Goal: Task Accomplishment & Management: Manage account settings

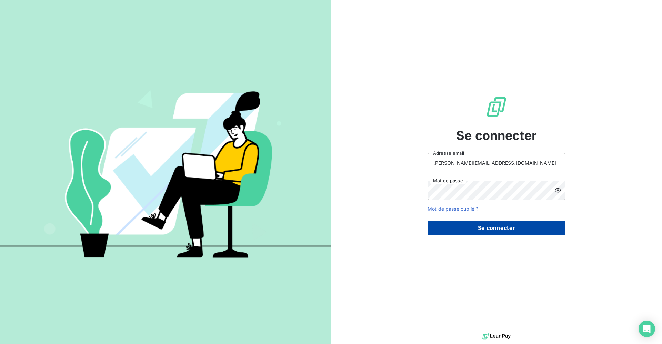
click at [479, 231] on button "Se connecter" at bounding box center [496, 228] width 138 height 14
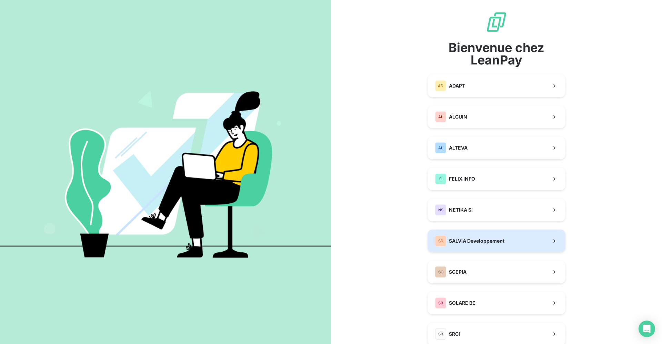
click at [465, 241] on span "SALVIA Developpement" at bounding box center [476, 240] width 55 height 7
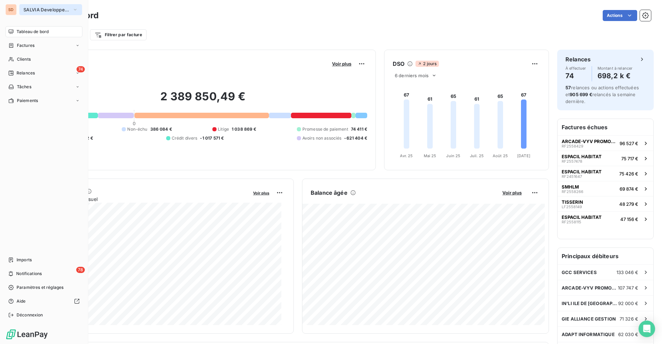
click at [31, 7] on span "SALVIA Developpement" at bounding box center [46, 10] width 46 height 6
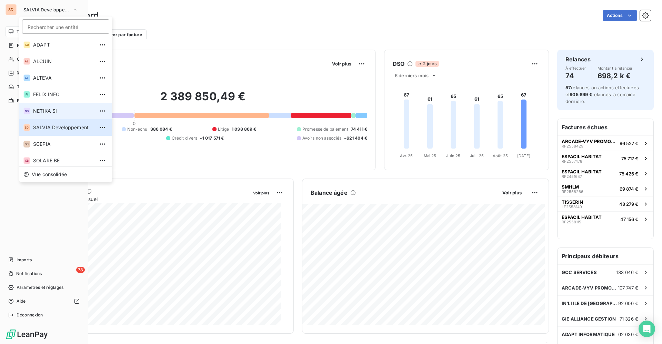
scroll to position [35, 0]
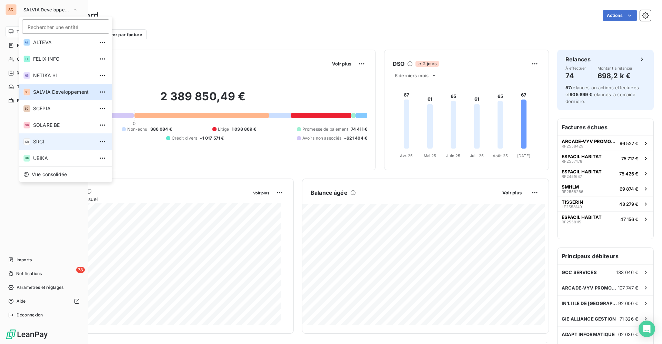
click at [47, 140] on span "SRCI" at bounding box center [63, 141] width 61 height 7
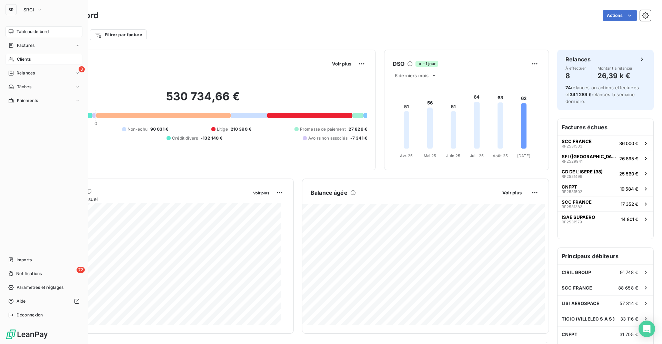
click at [28, 57] on span "Clients" at bounding box center [24, 59] width 14 height 6
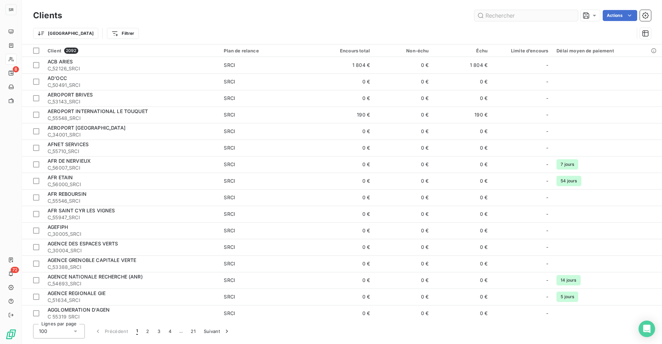
click at [497, 16] on input "text" at bounding box center [525, 15] width 103 height 11
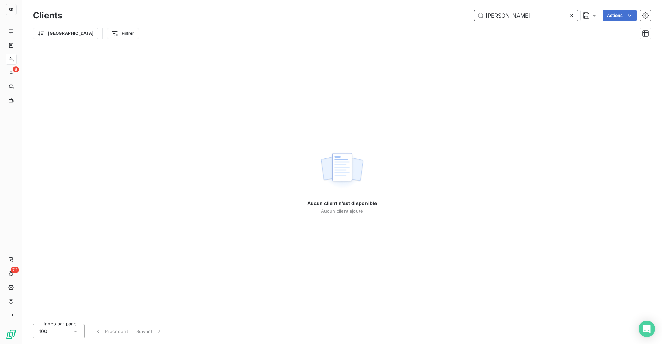
click at [479, 16] on input "tassin" at bounding box center [525, 15] width 103 height 11
drag, startPoint x: 508, startPoint y: 20, endPoint x: 433, endPoint y: 21, distance: 74.1
click at [456, 21] on div "new Actions" at bounding box center [360, 15] width 580 height 11
type input "solim"
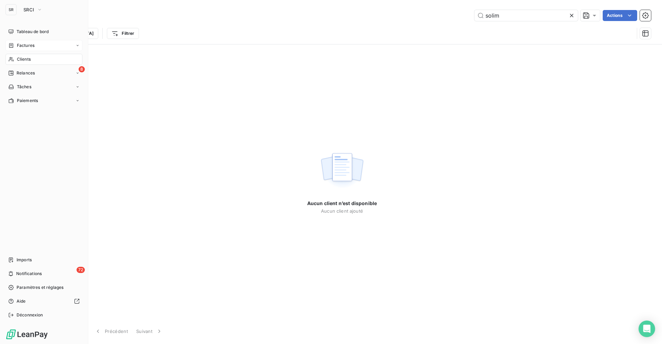
click at [30, 46] on span "Factures" at bounding box center [26, 45] width 18 height 6
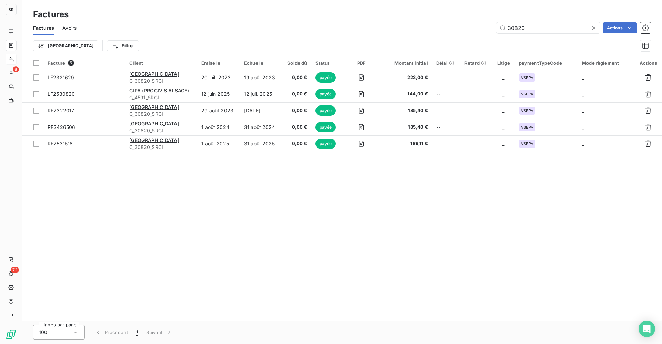
drag, startPoint x: 534, startPoint y: 28, endPoint x: 458, endPoint y: 29, distance: 75.5
click at [463, 29] on div "30820 Actions" at bounding box center [368, 27] width 566 height 11
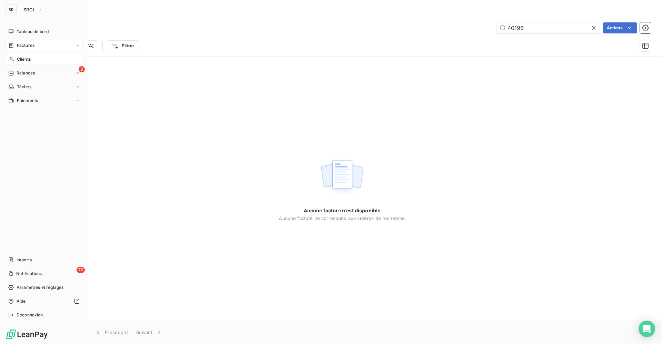
type input "40196"
click at [24, 58] on span "Clients" at bounding box center [24, 59] width 14 height 6
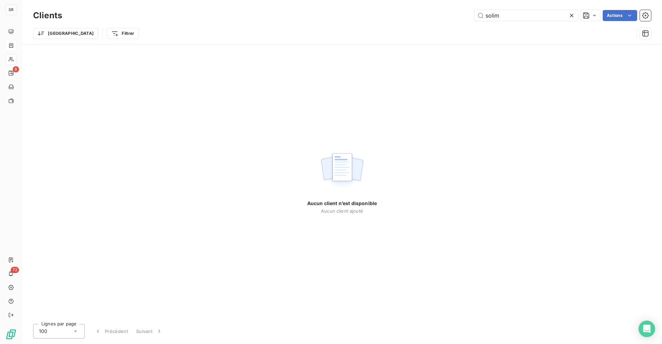
drag, startPoint x: 491, startPoint y: 16, endPoint x: 442, endPoint y: 16, distance: 48.9
click at [442, 16] on div "solim Actions" at bounding box center [360, 15] width 580 height 11
drag, startPoint x: 512, startPoint y: 16, endPoint x: 430, endPoint y: 17, distance: 82.0
click at [430, 17] on div "40196 Actions" at bounding box center [360, 15] width 580 height 11
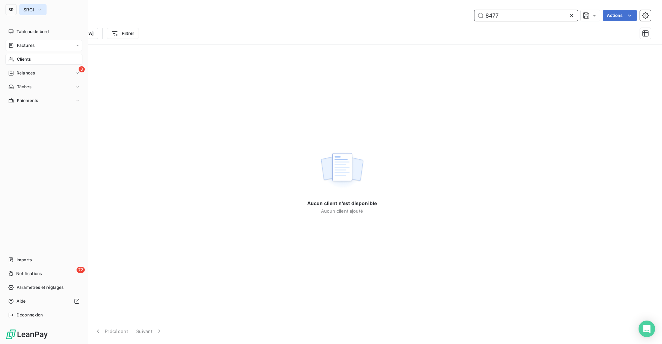
type input "8477"
click at [27, 9] on span "SRCI" at bounding box center [28, 10] width 11 height 6
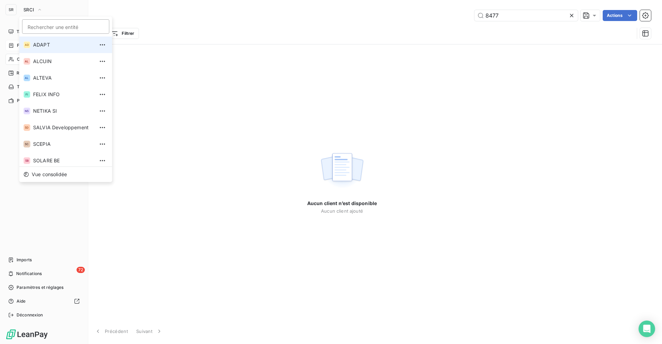
click at [44, 43] on span "ADAPT" at bounding box center [63, 44] width 61 height 7
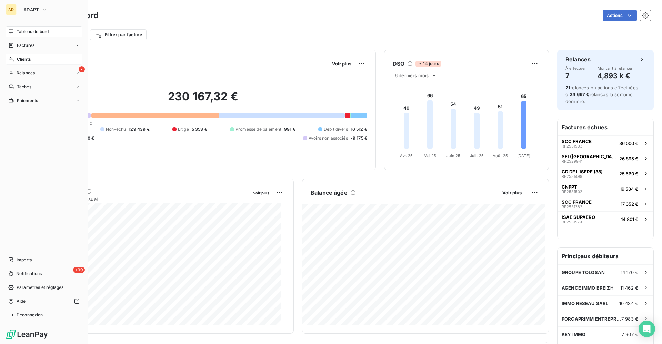
click at [25, 57] on span "Clients" at bounding box center [24, 59] width 14 height 6
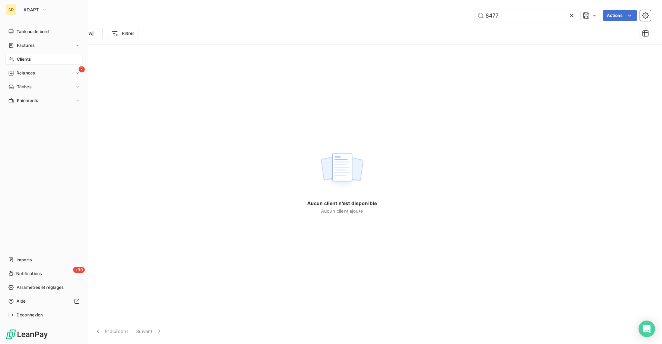
click at [26, 58] on span "Clients" at bounding box center [24, 59] width 14 height 6
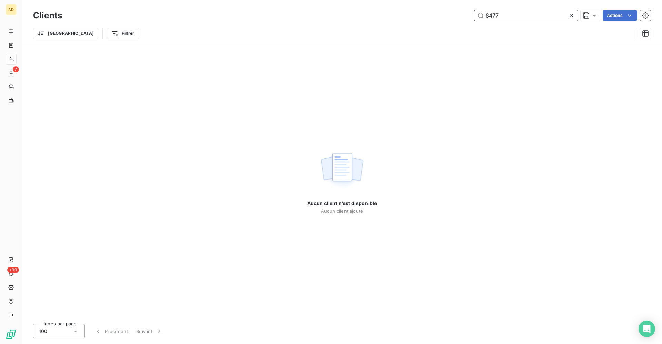
drag, startPoint x: 497, startPoint y: 18, endPoint x: 448, endPoint y: 19, distance: 48.6
click at [453, 19] on div "8477 Actions" at bounding box center [360, 15] width 580 height 11
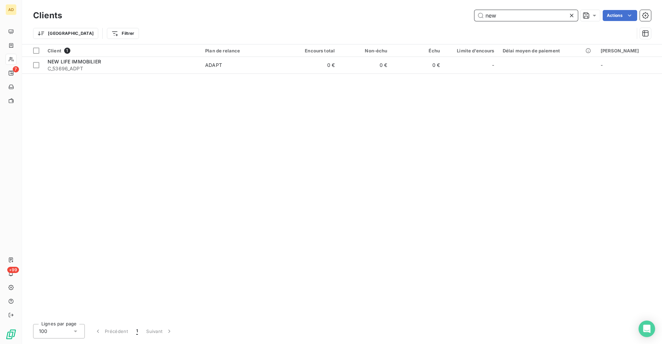
type input "new"
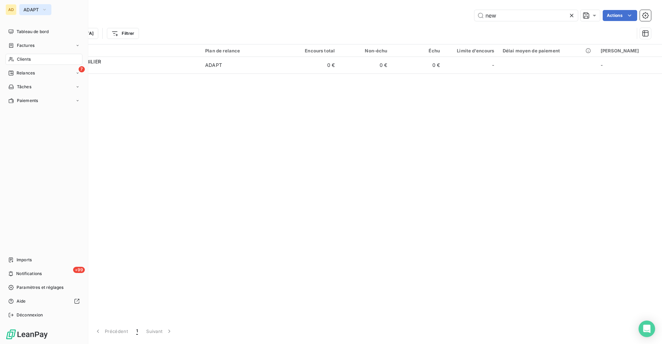
click at [29, 10] on span "ADAPT" at bounding box center [31, 10] width 16 height 6
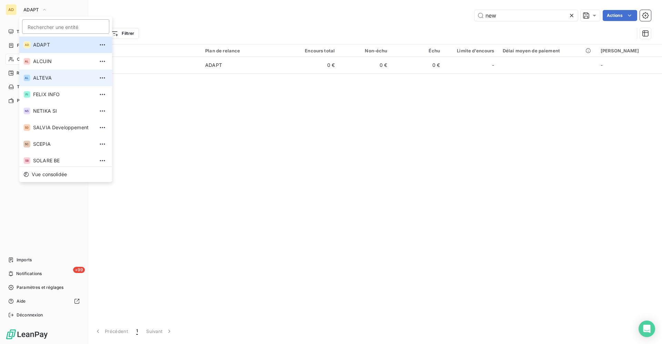
click at [43, 75] on span "ALTEVA" at bounding box center [63, 77] width 61 height 7
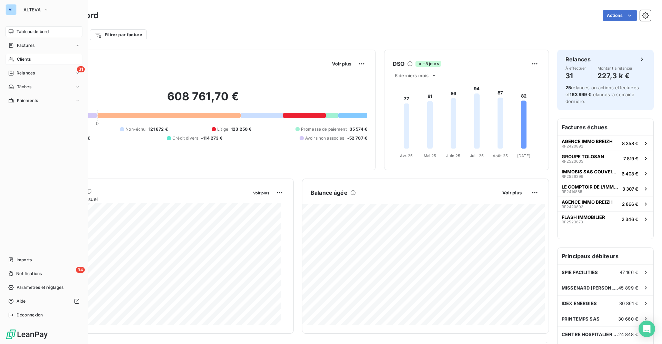
click at [27, 60] on span "Clients" at bounding box center [24, 59] width 14 height 6
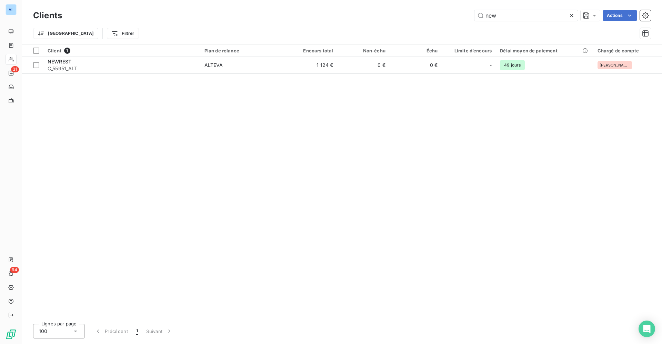
drag, startPoint x: 496, startPoint y: 15, endPoint x: 449, endPoint y: 16, distance: 47.6
click at [461, 16] on div "new Actions" at bounding box center [360, 15] width 580 height 11
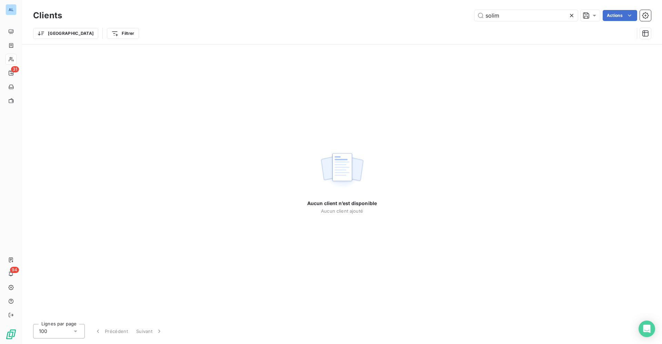
type input "solim"
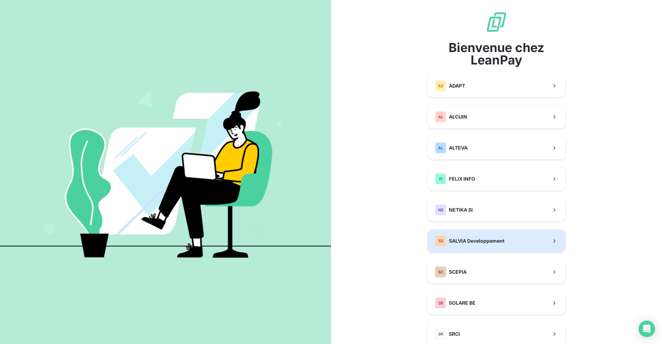
click at [479, 247] on button "SD SALVIA Developpement" at bounding box center [496, 240] width 138 height 23
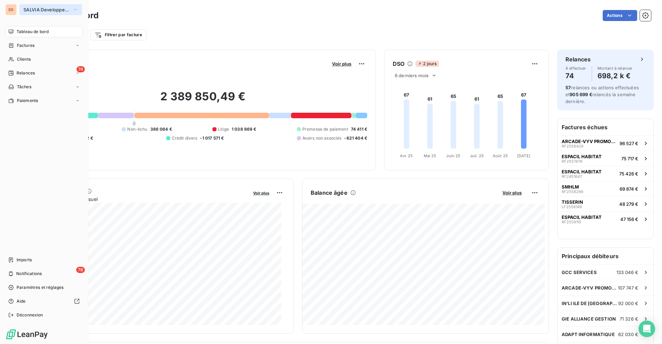
click at [38, 9] on span "SALVIA Developpement" at bounding box center [46, 10] width 46 height 6
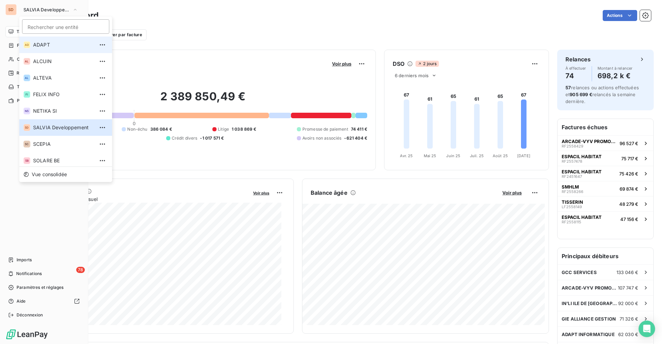
click at [47, 47] on span "ADAPT" at bounding box center [63, 44] width 61 height 7
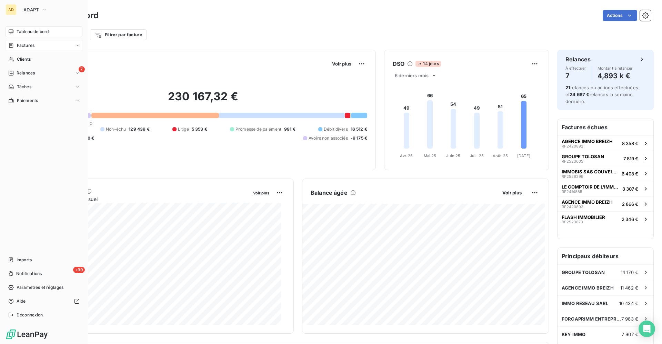
click at [29, 44] on span "Factures" at bounding box center [26, 45] width 18 height 6
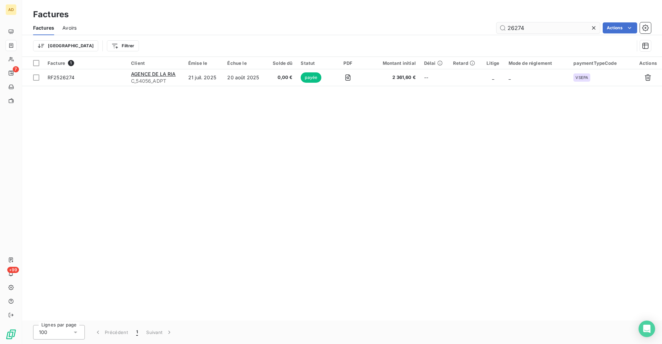
click at [543, 25] on input "26274" at bounding box center [547, 27] width 103 height 11
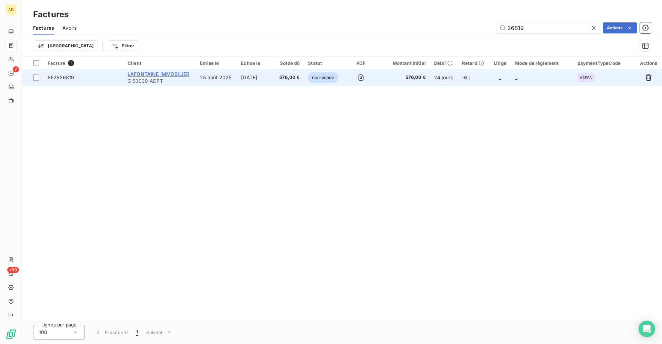
type input "26819"
click at [166, 74] on span "LAFONTAINE IMMOBILIER" at bounding box center [158, 74] width 62 height 6
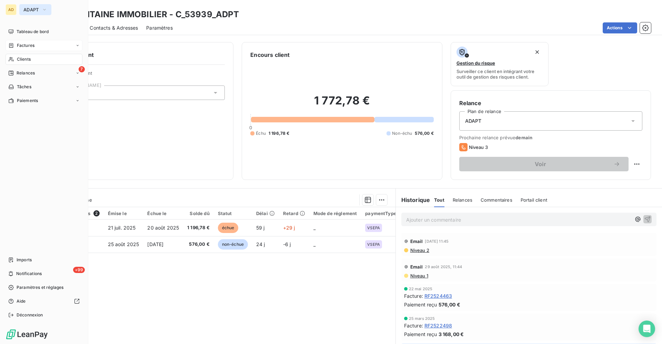
click at [29, 8] on span "ADAPT" at bounding box center [31, 10] width 16 height 6
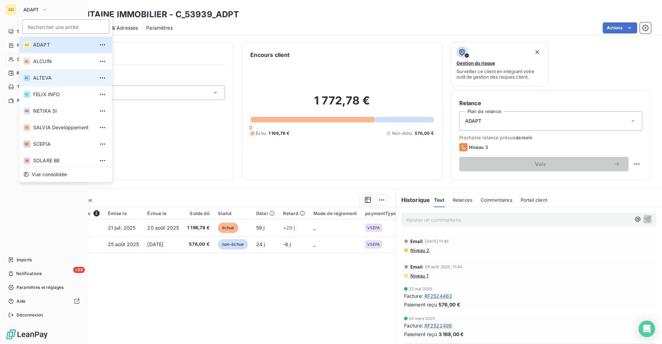
click at [40, 76] on span "ALTEVA" at bounding box center [63, 77] width 61 height 7
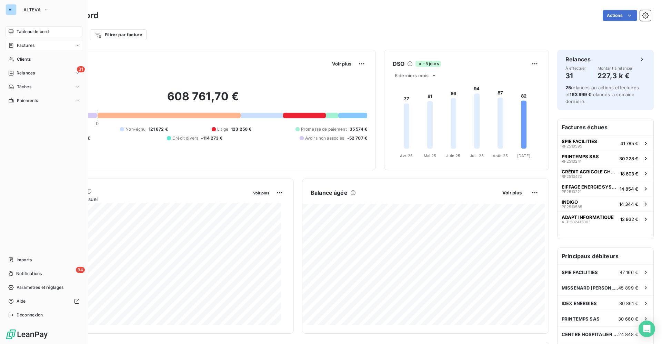
click at [22, 46] on span "Factures" at bounding box center [26, 45] width 18 height 6
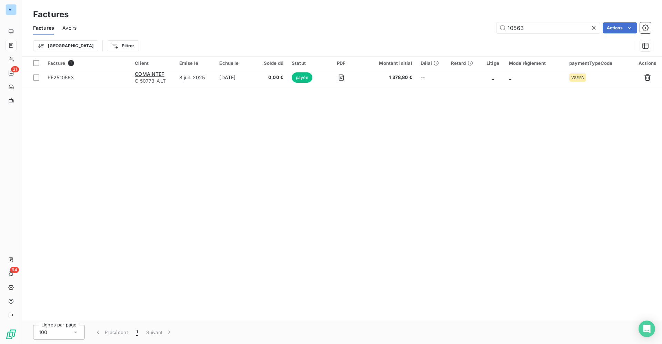
drag, startPoint x: 542, startPoint y: 24, endPoint x: 355, endPoint y: 23, distance: 187.4
click at [411, 26] on div "10563 Actions" at bounding box center [368, 27] width 566 height 11
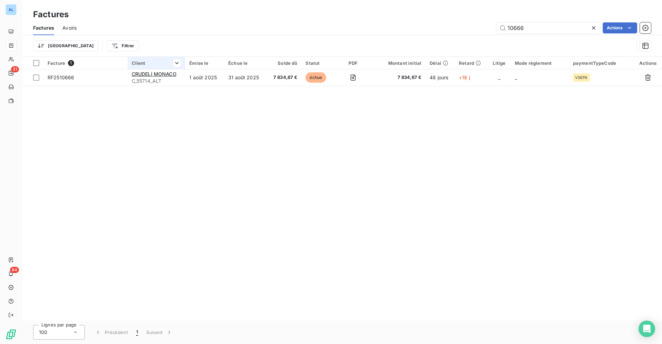
type input "10666"
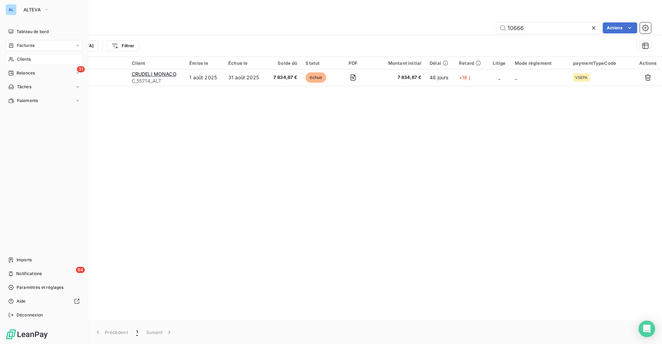
click at [29, 58] on span "Clients" at bounding box center [24, 59] width 14 height 6
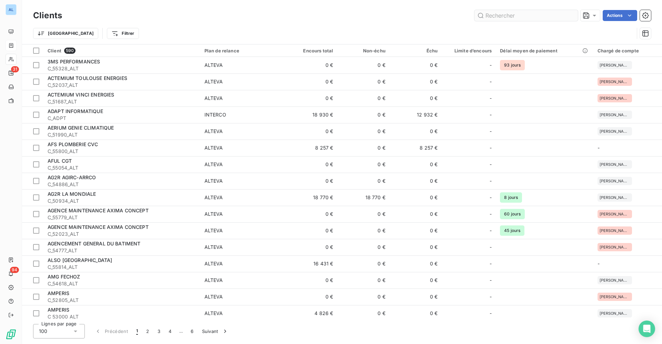
click at [497, 16] on input "text" at bounding box center [525, 15] width 103 height 11
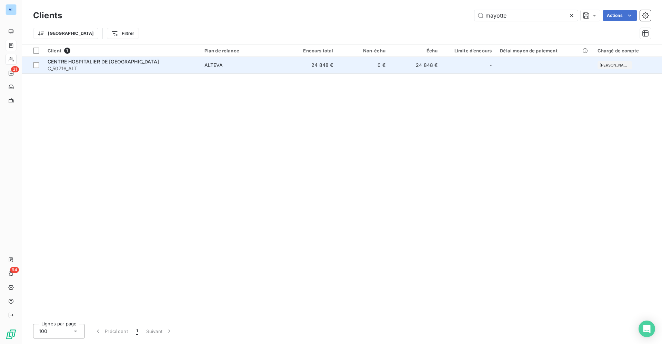
type input "mayotte"
click at [104, 62] on span "CENTRE HOSPITALIER DE [GEOGRAPHIC_DATA]" at bounding box center [103, 62] width 111 height 6
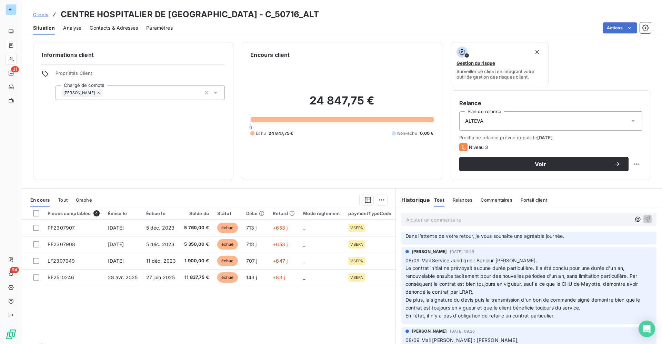
scroll to position [103, 0]
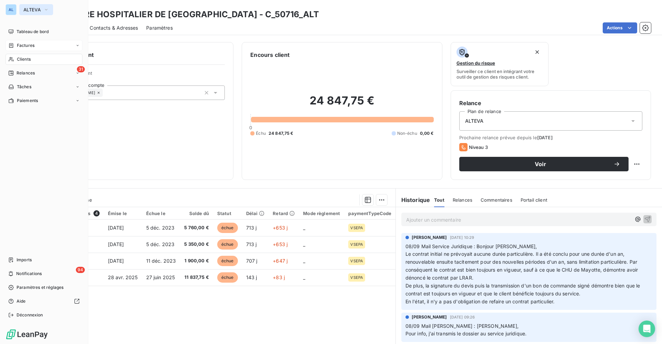
click at [31, 7] on span "ALTEVA" at bounding box center [31, 10] width 17 height 6
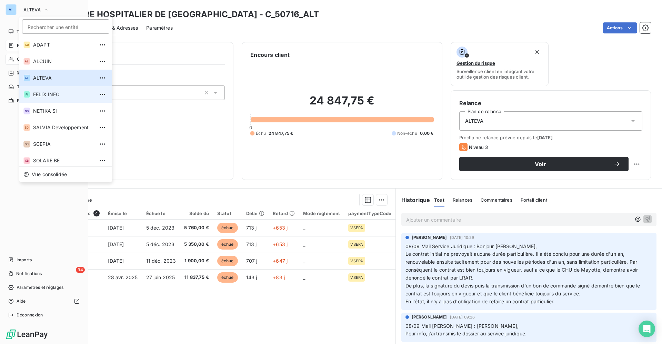
click at [49, 92] on span "FELIX INFO" at bounding box center [63, 94] width 61 height 7
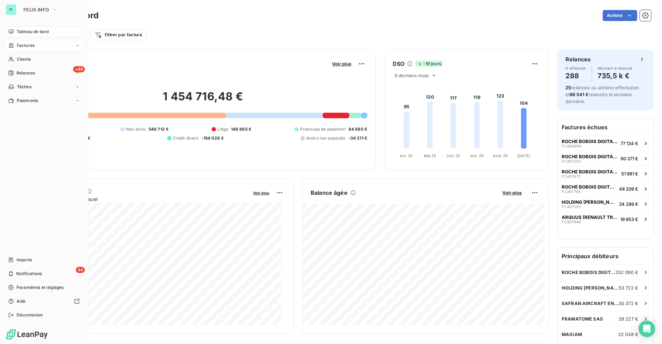
click at [26, 44] on span "Factures" at bounding box center [26, 45] width 18 height 6
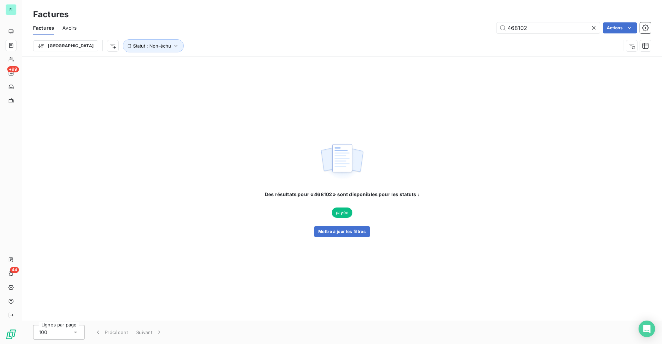
drag, startPoint x: 532, startPoint y: 27, endPoint x: 467, endPoint y: 27, distance: 65.1
click at [467, 27] on div "468102 Actions" at bounding box center [368, 27] width 566 height 11
type input "459546"
click at [353, 233] on button "Mettre à jour les filtres" at bounding box center [342, 231] width 56 height 11
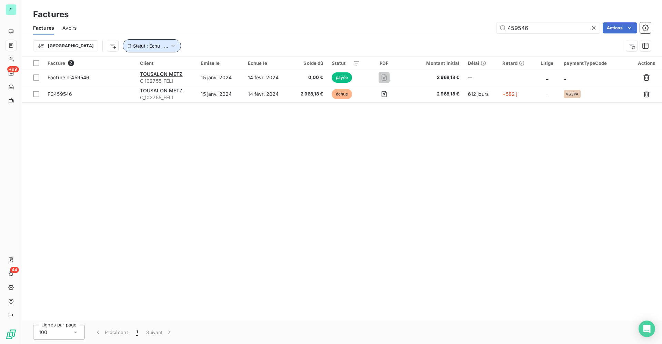
click at [171, 47] on icon "button" at bounding box center [172, 46] width 3 height 2
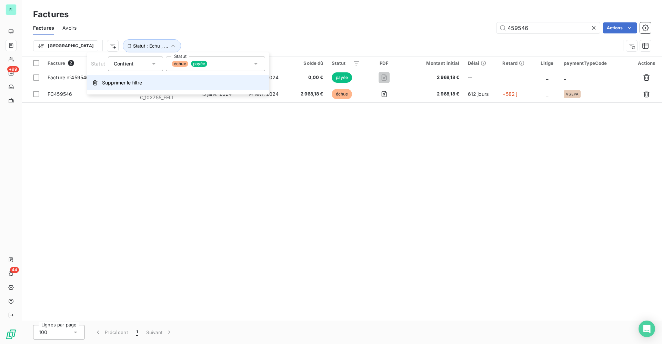
click at [126, 82] on span "Supprimer le filtre" at bounding box center [122, 82] width 40 height 7
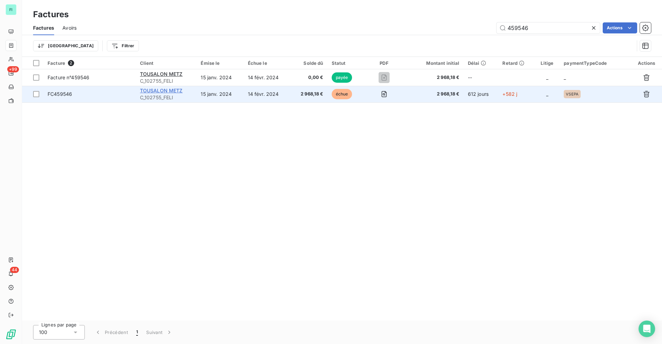
click at [175, 93] on span "TOUSALON METZ" at bounding box center [161, 91] width 43 height 6
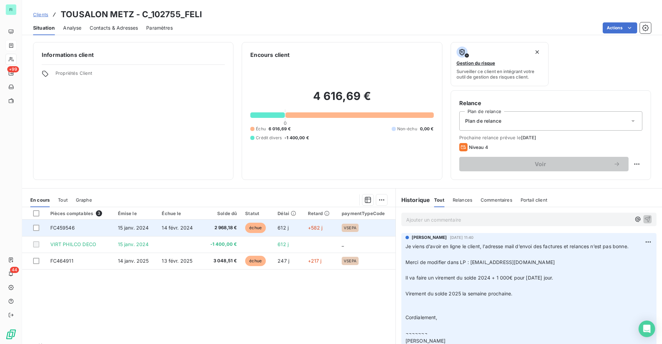
click at [170, 228] on span "14 févr. 2024" at bounding box center [177, 228] width 31 height 6
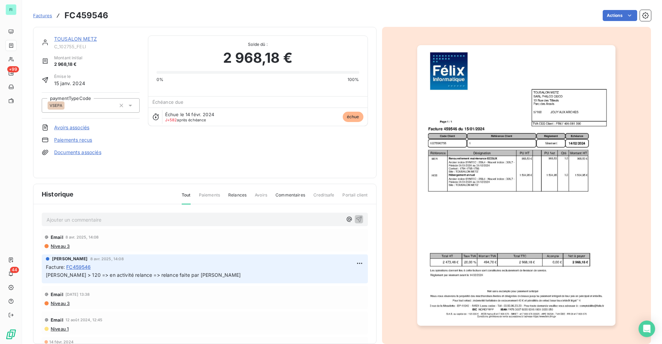
click at [483, 151] on img "button" at bounding box center [516, 185] width 198 height 280
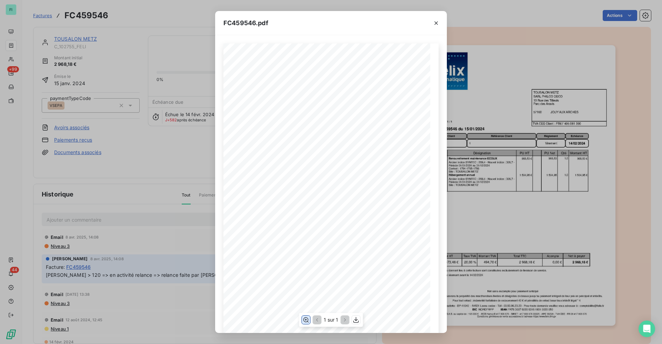
click at [305, 320] on icon "button" at bounding box center [305, 319] width 7 height 7
click at [436, 24] on icon "button" at bounding box center [435, 23] width 7 height 7
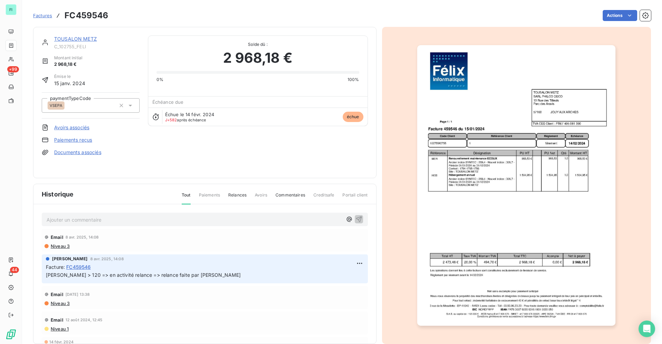
click at [81, 36] on link "TOUSALON METZ" at bounding box center [75, 39] width 43 height 6
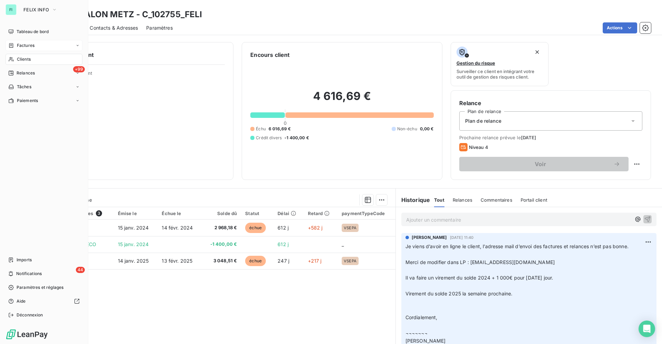
click at [24, 59] on span "Clients" at bounding box center [24, 59] width 14 height 6
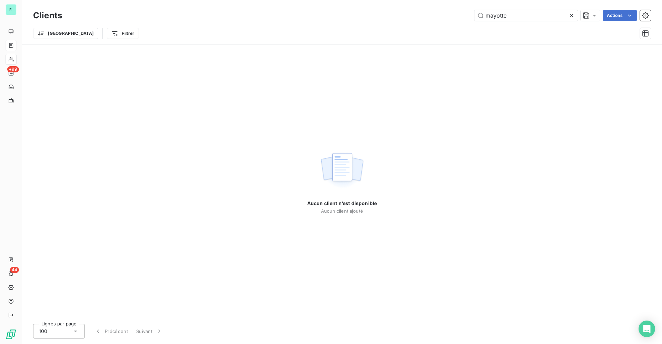
drag, startPoint x: 511, startPoint y: 17, endPoint x: 377, endPoint y: 23, distance: 133.8
click at [435, 17] on div "mayotte Actions" at bounding box center [360, 15] width 580 height 11
type input "mctl"
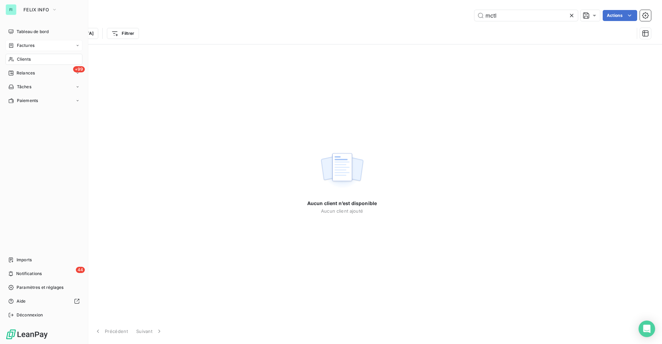
click at [29, 47] on span "Factures" at bounding box center [26, 45] width 18 height 6
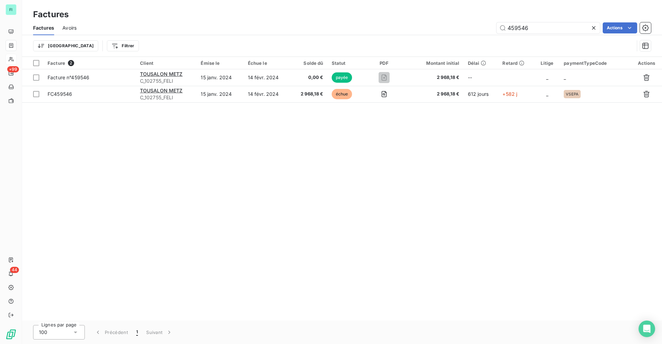
drag, startPoint x: 533, startPoint y: 27, endPoint x: 447, endPoint y: 27, distance: 86.8
click at [461, 27] on div "459546 Actions" at bounding box center [368, 27] width 566 height 11
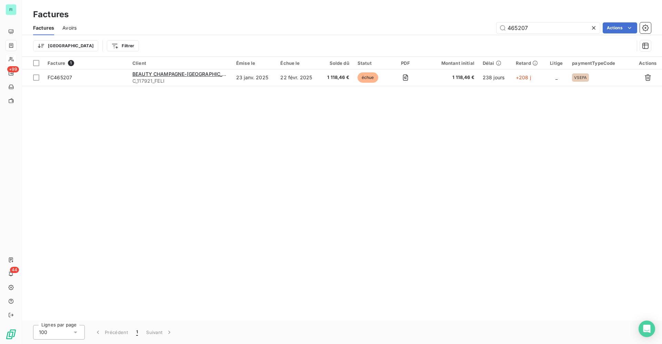
type input "465207"
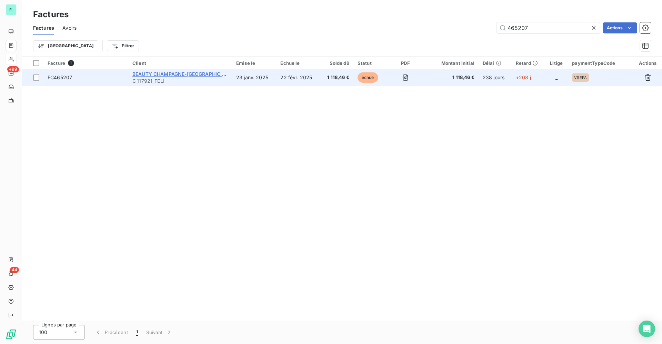
click at [165, 74] on span "BEAUTY CHAMPAGNE-[GEOGRAPHIC_DATA]" at bounding box center [184, 74] width 104 height 6
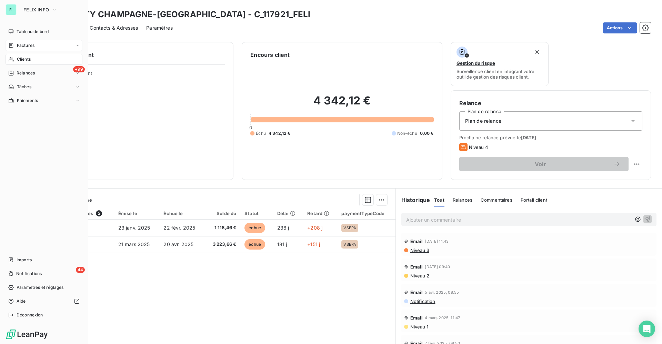
click at [27, 47] on span "Factures" at bounding box center [26, 45] width 18 height 6
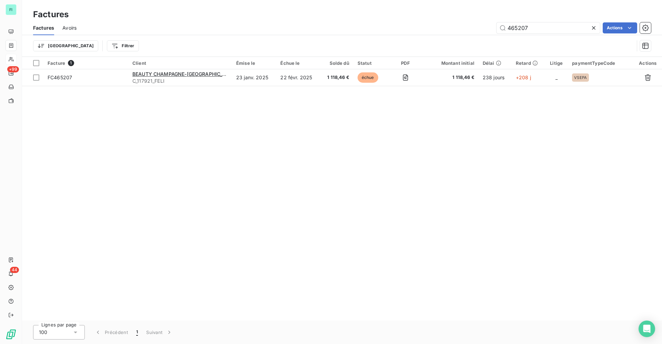
drag, startPoint x: 537, startPoint y: 28, endPoint x: 422, endPoint y: 29, distance: 115.4
click at [454, 29] on div "465207 Actions" at bounding box center [368, 27] width 566 height 11
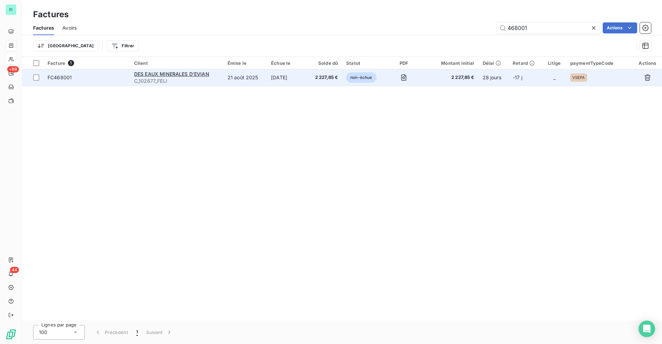
type input "468001"
click at [167, 74] on span "DES EAUX MINERALES D’EVIAN" at bounding box center [171, 74] width 75 height 6
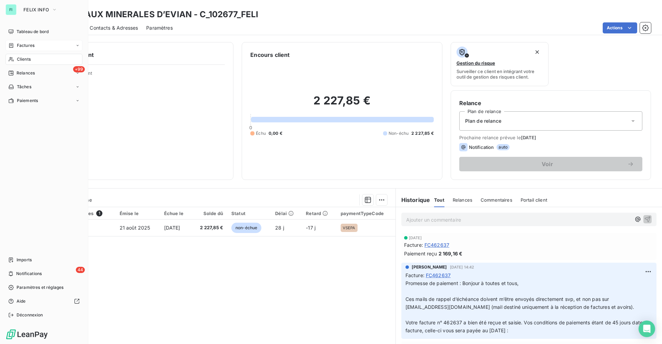
click at [23, 44] on span "Factures" at bounding box center [26, 45] width 18 height 6
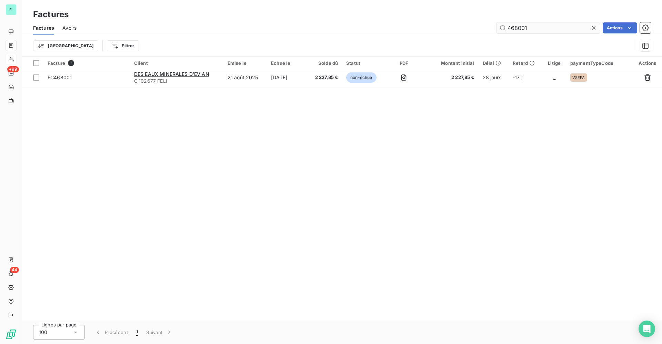
click at [546, 32] on input "468001" at bounding box center [547, 27] width 103 height 11
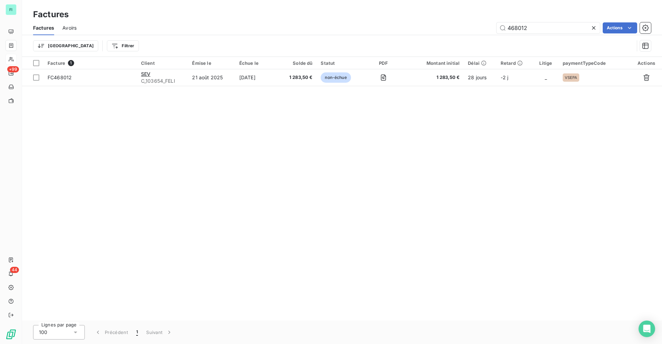
type input "468012"
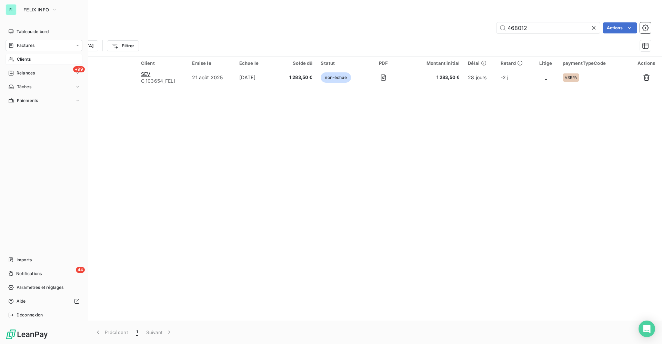
click at [18, 59] on span "Clients" at bounding box center [24, 59] width 14 height 6
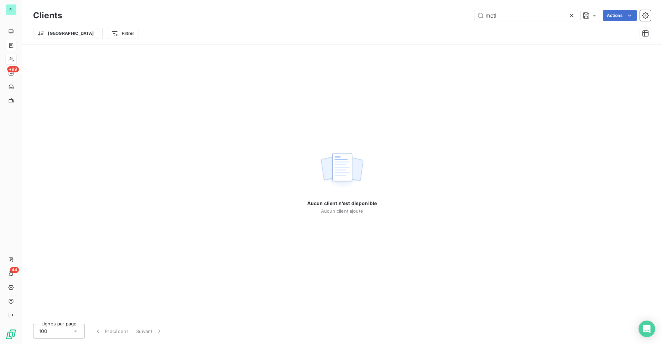
drag, startPoint x: 366, startPoint y: 18, endPoint x: 317, endPoint y: 18, distance: 48.9
click at [340, 18] on div "mctl Actions" at bounding box center [360, 15] width 580 height 11
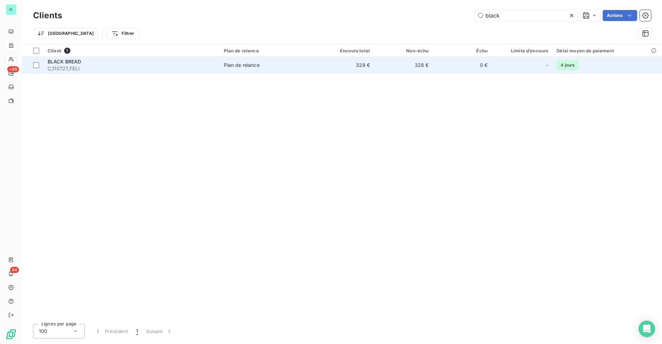
type input "black"
click at [222, 65] on td "Plan de relance" at bounding box center [266, 65] width 95 height 17
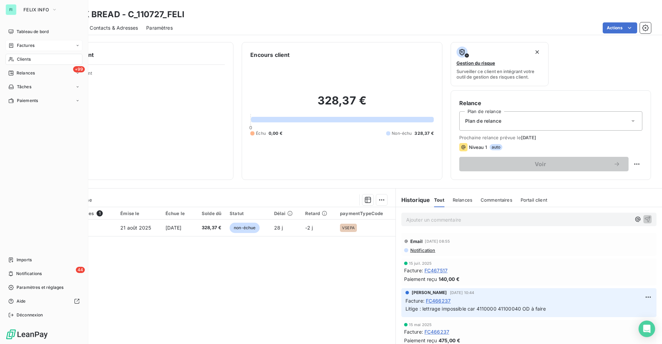
click at [27, 47] on span "Factures" at bounding box center [26, 45] width 18 height 6
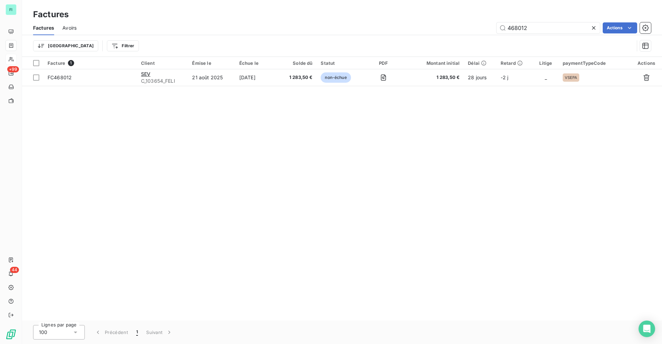
drag, startPoint x: 535, startPoint y: 27, endPoint x: 407, endPoint y: 18, distance: 128.1
click at [420, 19] on div "Factures Factures Avoirs 468012 Actions Trier Filtrer" at bounding box center [342, 28] width 640 height 57
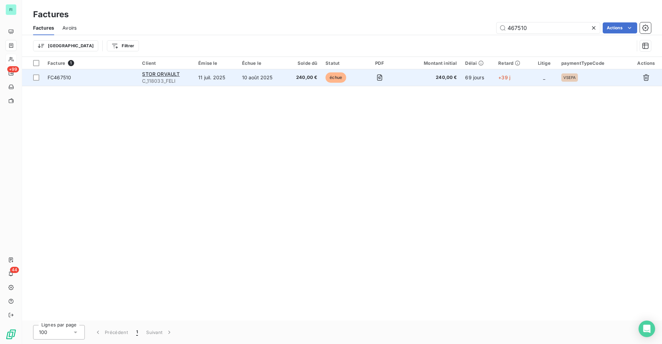
type input "467510"
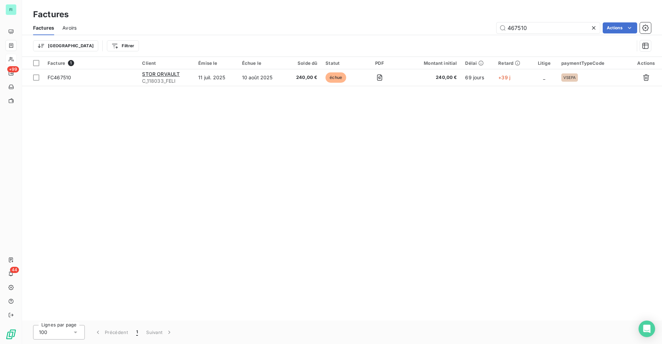
click at [593, 29] on icon at bounding box center [593, 27] width 7 height 7
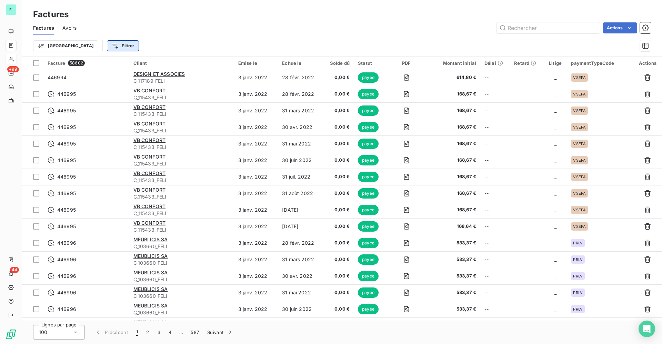
click at [87, 46] on html "FI +99 44 Factures Factures Avoirs Actions Trier Filtrer Facture 58602 Client É…" at bounding box center [331, 172] width 662 height 344
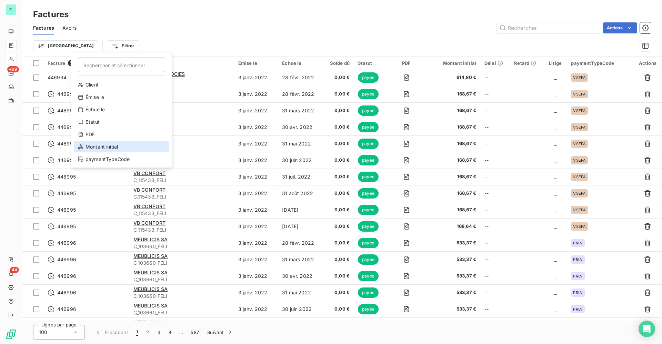
click at [94, 143] on div "Montant initial" at bounding box center [121, 146] width 95 height 11
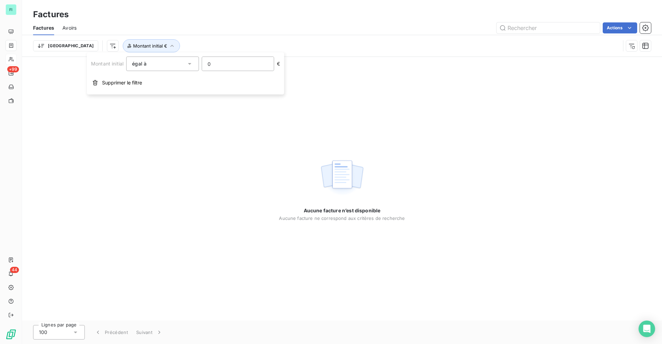
drag, startPoint x: 225, startPoint y: 61, endPoint x: 185, endPoint y: 61, distance: 40.3
click at [185, 61] on div "Montant initial égal à 0 €" at bounding box center [185, 64] width 189 height 14
type input "331.19"
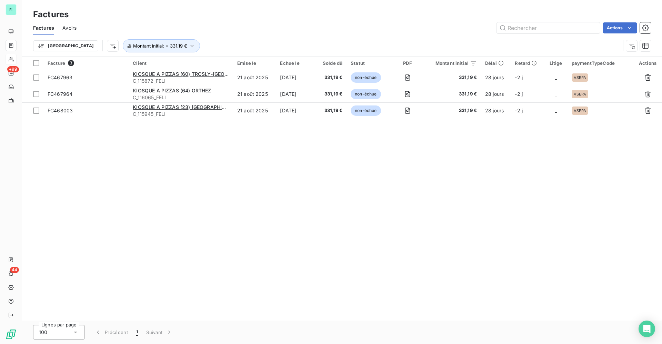
click at [299, 160] on div "Facture 3 Client Émise le Échue le Solde dû Statut PDF Montant initial Délai Re…" at bounding box center [342, 189] width 640 height 264
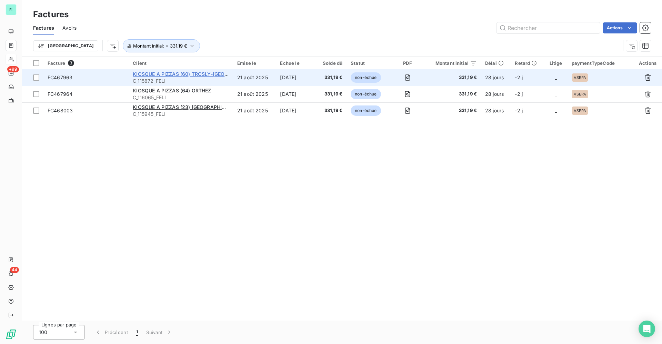
click at [206, 75] on span "KIOSQUE A PIZZAS (60) TROSLY-[GEOGRAPHIC_DATA]" at bounding box center [198, 74] width 130 height 6
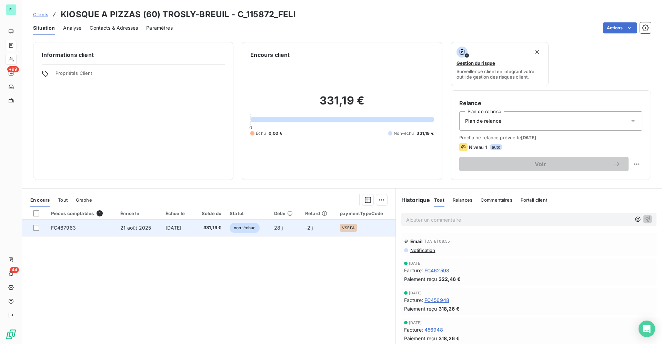
click at [182, 227] on span "[DATE]" at bounding box center [173, 228] width 16 height 6
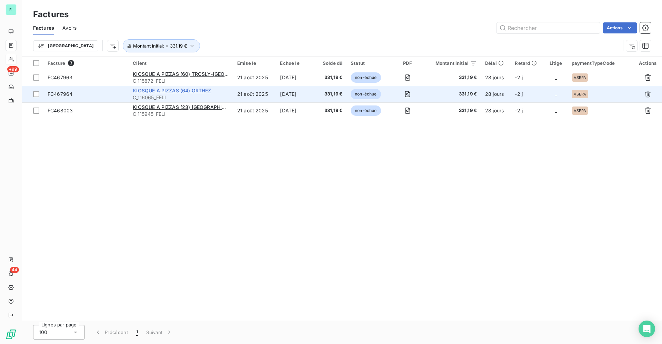
click at [163, 90] on span "KIOSQUE A PIZZAS (64) ORTHEZ" at bounding box center [172, 91] width 78 height 6
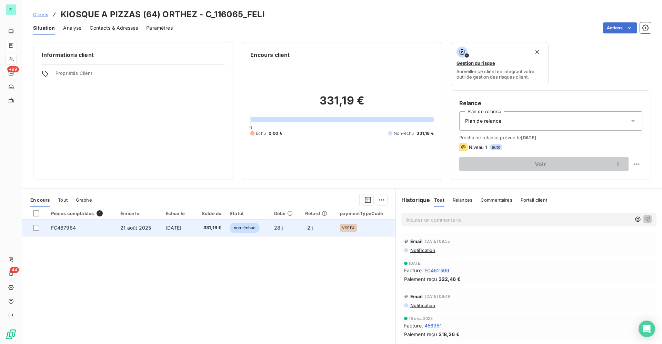
click at [232, 226] on td "non-échue" at bounding box center [247, 227] width 44 height 17
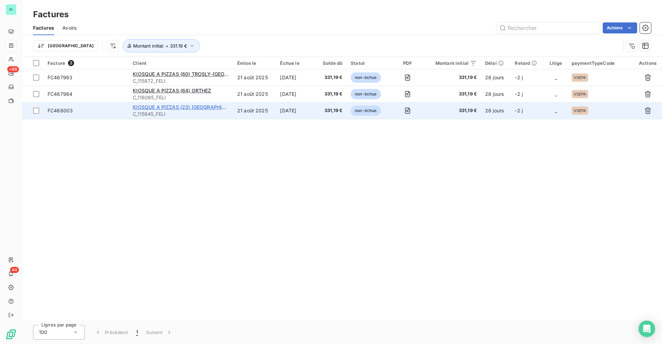
click at [152, 108] on span "KIOSQUE A PIZZAS (23) [GEOGRAPHIC_DATA]" at bounding box center [187, 107] width 109 height 6
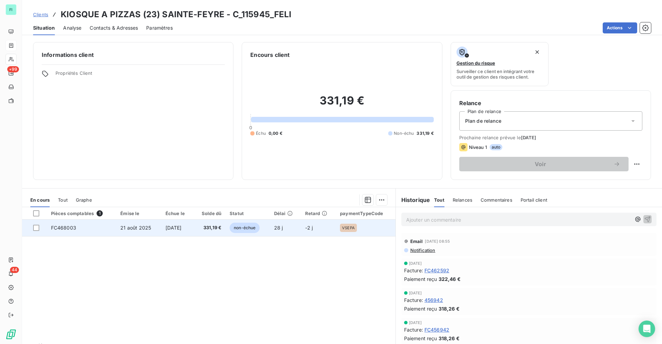
click at [219, 227] on span "331,19 €" at bounding box center [209, 227] width 24 height 7
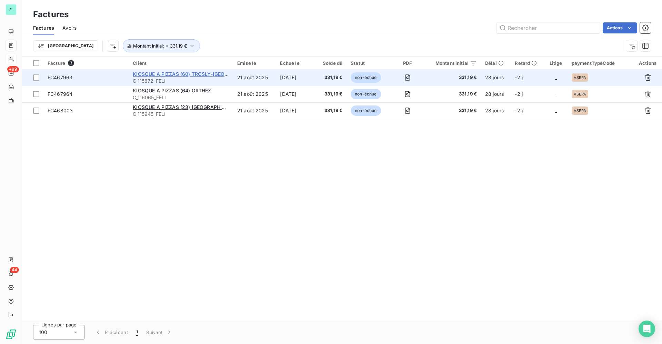
click at [163, 73] on span "KIOSQUE A PIZZAS (60) TROSLY-[GEOGRAPHIC_DATA]" at bounding box center [198, 74] width 130 height 6
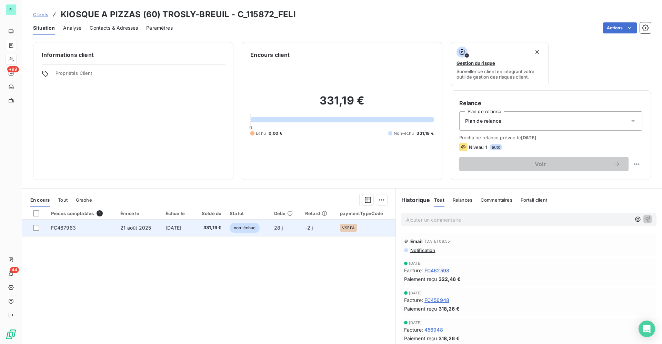
click at [175, 227] on span "[DATE]" at bounding box center [173, 228] width 16 height 6
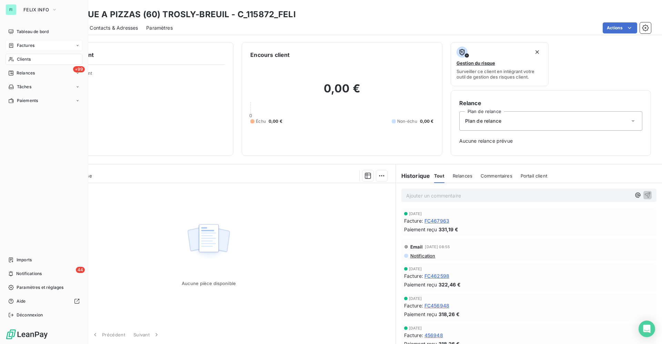
click at [19, 61] on span "Clients" at bounding box center [24, 59] width 14 height 6
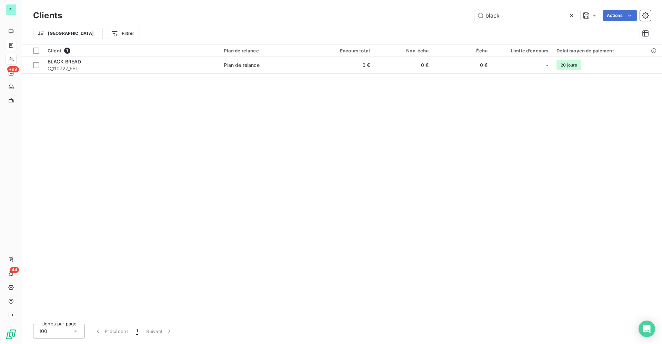
drag, startPoint x: 421, startPoint y: 16, endPoint x: 305, endPoint y: 16, distance: 116.5
click at [326, 16] on div "black Actions" at bounding box center [360, 15] width 580 height 11
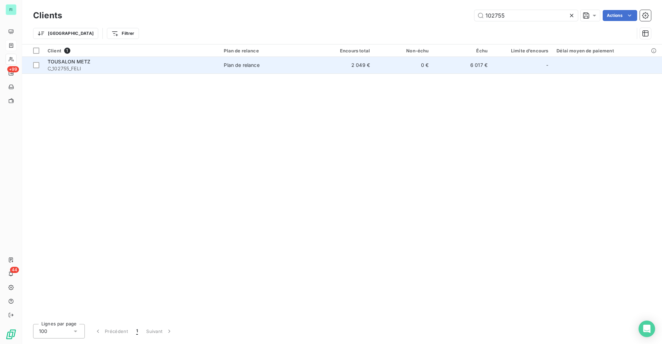
type input "102755"
click at [74, 62] on span "TOUSALON METZ" at bounding box center [69, 62] width 43 height 6
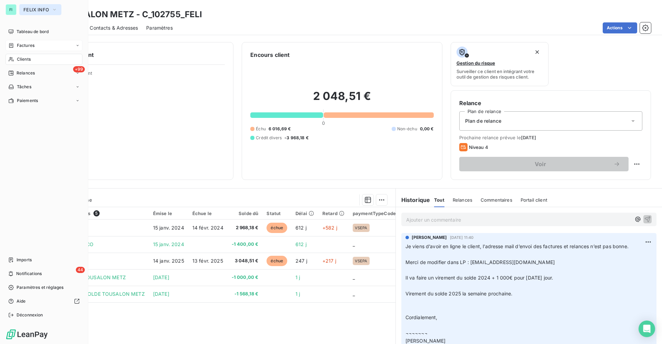
click at [36, 8] on span "FELIX INFO" at bounding box center [35, 10] width 25 height 6
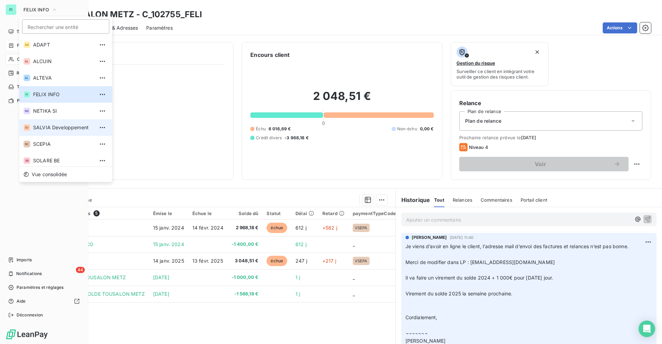
click at [52, 125] on span "SALVIA Developpement" at bounding box center [63, 127] width 61 height 7
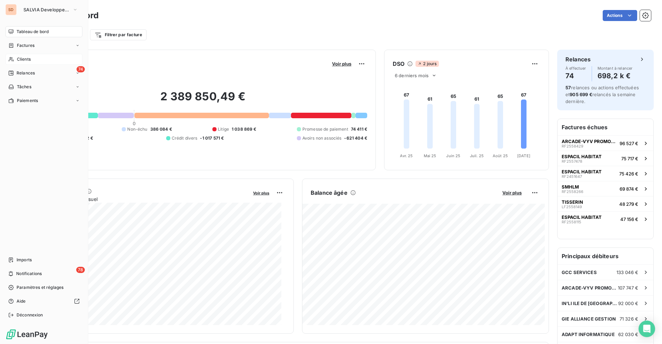
click at [25, 59] on span "Clients" at bounding box center [24, 59] width 14 height 6
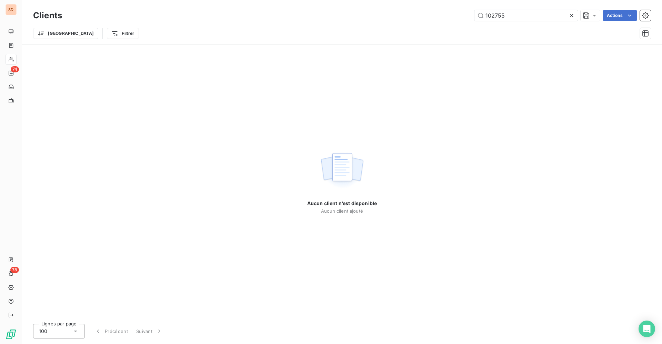
drag, startPoint x: 509, startPoint y: 14, endPoint x: 427, endPoint y: 14, distance: 81.7
click at [433, 14] on div "102755 Actions" at bounding box center [360, 15] width 580 height 11
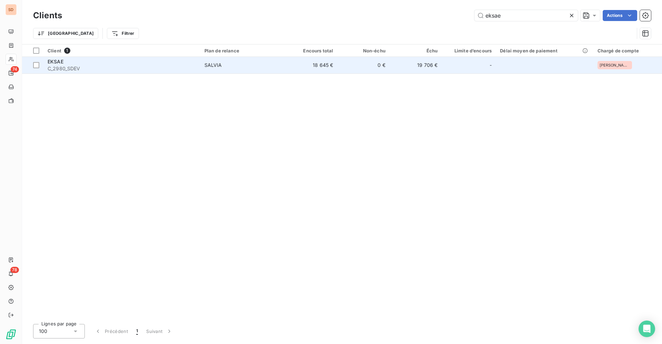
type input "eksae"
click at [106, 63] on div "EKSAE" at bounding box center [122, 61] width 149 height 7
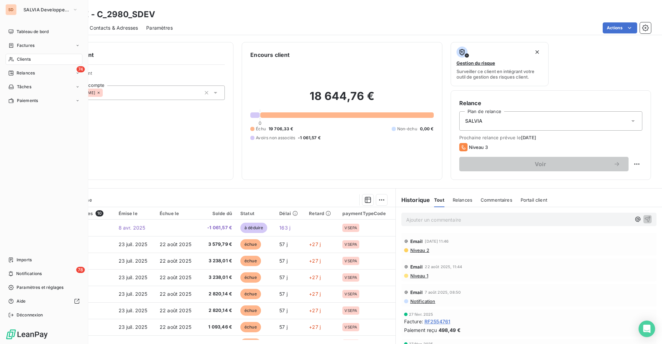
click at [20, 56] on span "Clients" at bounding box center [24, 59] width 14 height 6
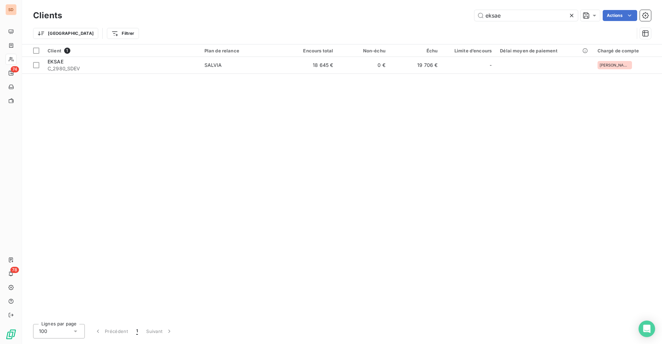
drag, startPoint x: 509, startPoint y: 12, endPoint x: 377, endPoint y: 14, distance: 131.7
click at [384, 14] on div "eksae Actions" at bounding box center [360, 15] width 580 height 11
drag, startPoint x: 431, startPoint y: 13, endPoint x: 354, endPoint y: 13, distance: 77.5
click at [385, 13] on div "avesnoise Actions" at bounding box center [360, 15] width 580 height 11
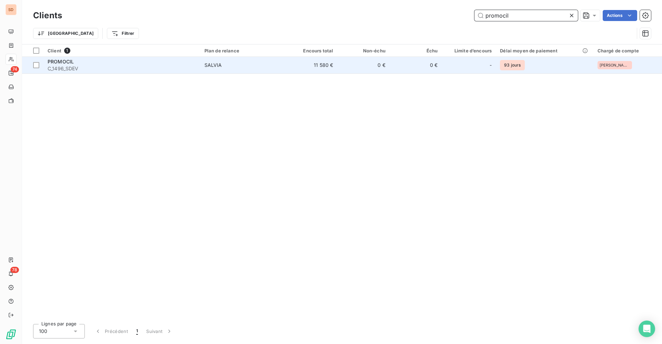
type input "promocil"
click at [334, 63] on td "11 580 €" at bounding box center [311, 65] width 52 height 17
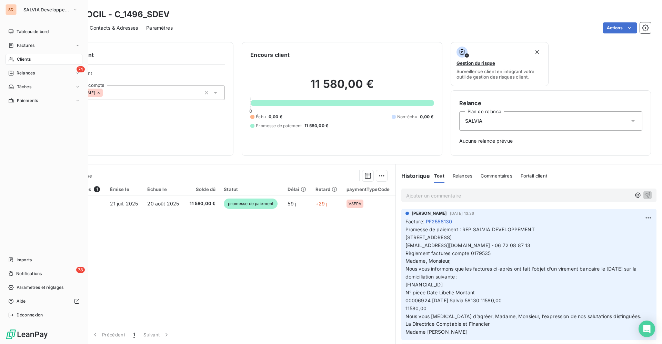
click at [26, 58] on span "Clients" at bounding box center [24, 59] width 14 height 6
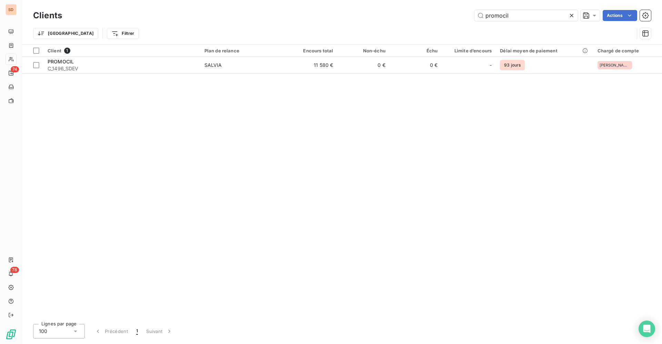
drag, startPoint x: 522, startPoint y: 16, endPoint x: 425, endPoint y: 16, distance: 96.8
click at [469, 16] on div "promocil Actions" at bounding box center [360, 15] width 580 height 11
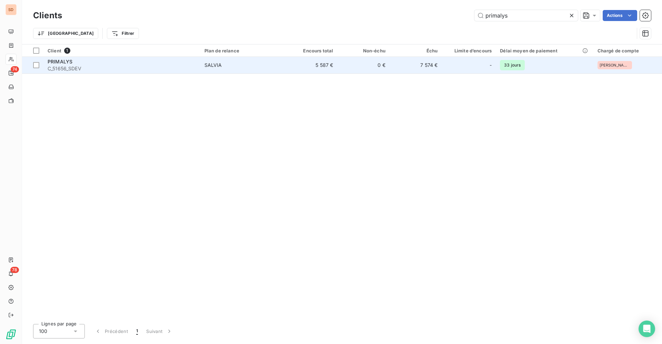
type input "primalys"
click at [230, 62] on span "SALVIA" at bounding box center [242, 65] width 76 height 7
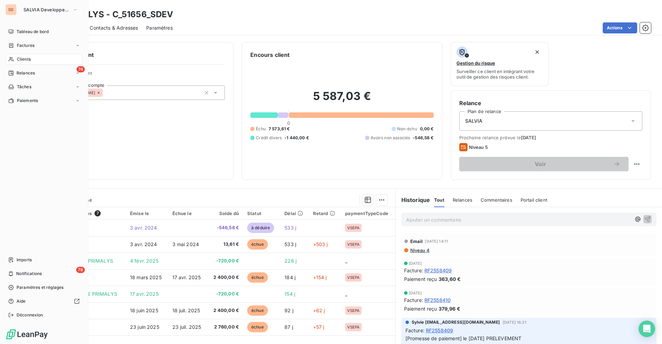
click at [29, 60] on span "Clients" at bounding box center [24, 59] width 14 height 6
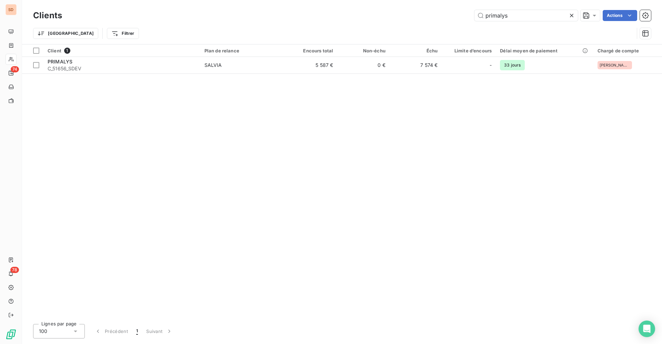
drag, startPoint x: 519, startPoint y: 17, endPoint x: 391, endPoint y: 17, distance: 127.8
click at [425, 17] on div "primalys Actions" at bounding box center [360, 15] width 580 height 11
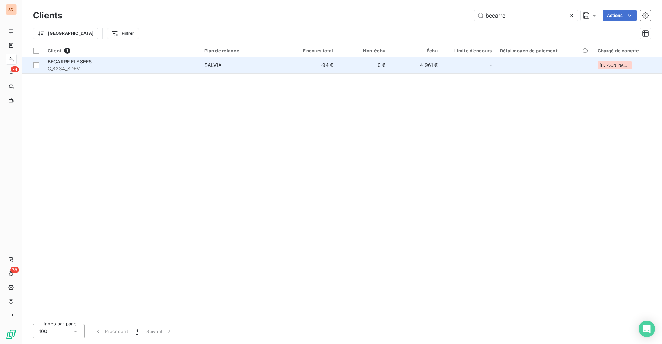
type input "becarre"
click at [96, 64] on div "BECARRE ELYSEES" at bounding box center [122, 61] width 149 height 7
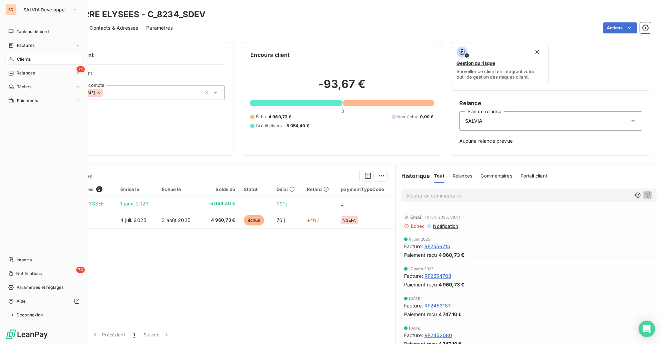
click at [30, 58] on span "Clients" at bounding box center [24, 59] width 14 height 6
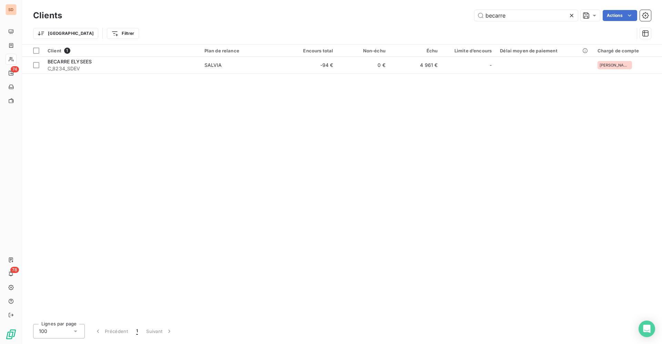
drag, startPoint x: 516, startPoint y: 19, endPoint x: 381, endPoint y: 20, distance: 135.1
click at [434, 19] on div "becarre Actions" at bounding box center [360, 15] width 580 height 11
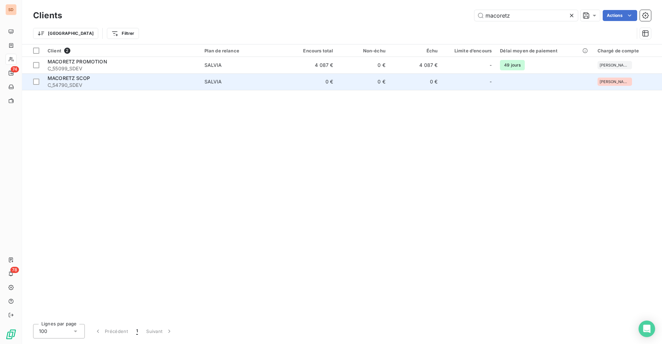
type input "macoretz"
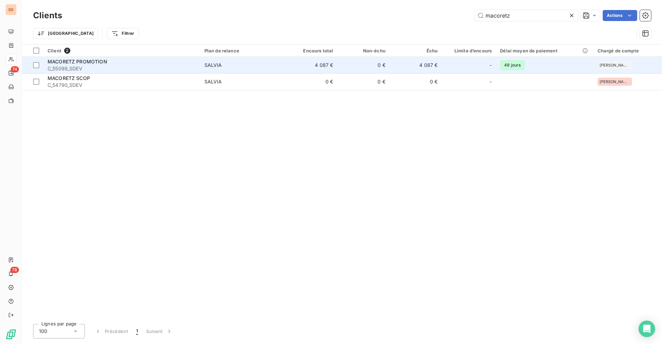
click at [269, 60] on td "SALVIA" at bounding box center [242, 65] width 85 height 17
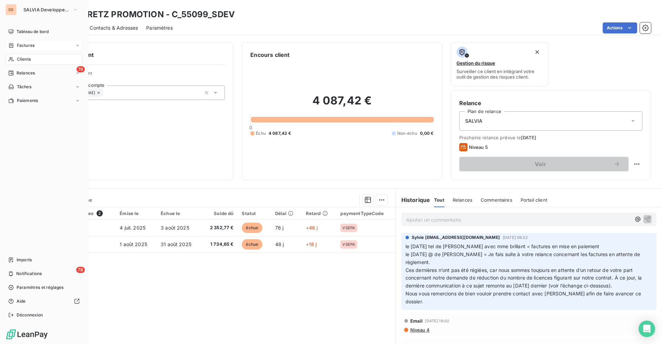
click at [27, 46] on span "Factures" at bounding box center [26, 45] width 18 height 6
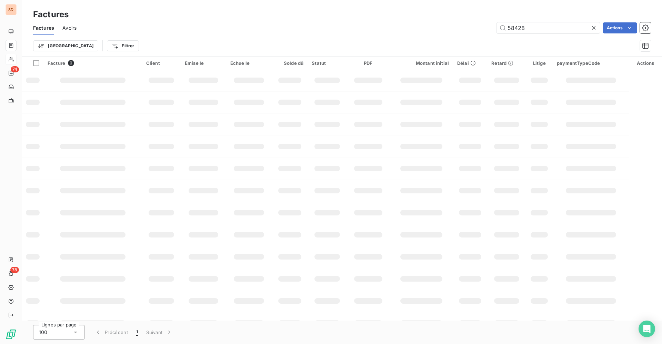
drag, startPoint x: 537, startPoint y: 30, endPoint x: 419, endPoint y: 29, distance: 118.2
click at [434, 29] on div "58428 Actions" at bounding box center [368, 27] width 566 height 11
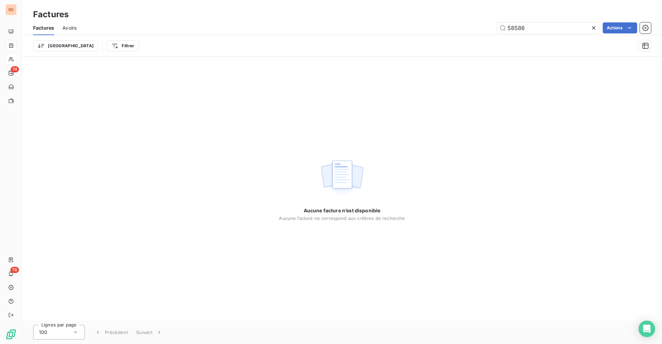
type input "58586"
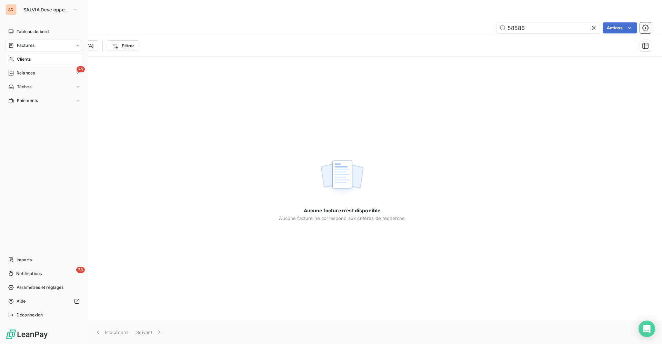
click at [25, 58] on span "Clients" at bounding box center [24, 59] width 14 height 6
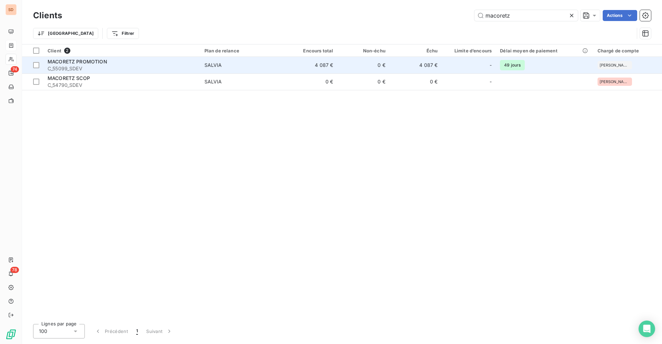
click at [136, 62] on div "MACORETZ PROMOTION" at bounding box center [122, 61] width 149 height 7
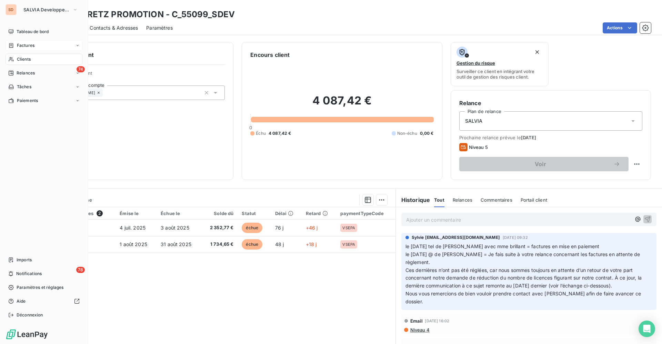
click at [32, 46] on span "Factures" at bounding box center [26, 45] width 18 height 6
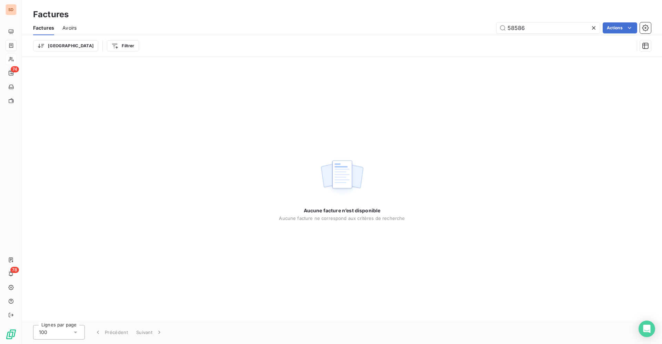
drag, startPoint x: 538, startPoint y: 25, endPoint x: 444, endPoint y: 25, distance: 93.7
click at [444, 25] on div "58586 Actions" at bounding box center [368, 27] width 566 height 11
type input "58584"
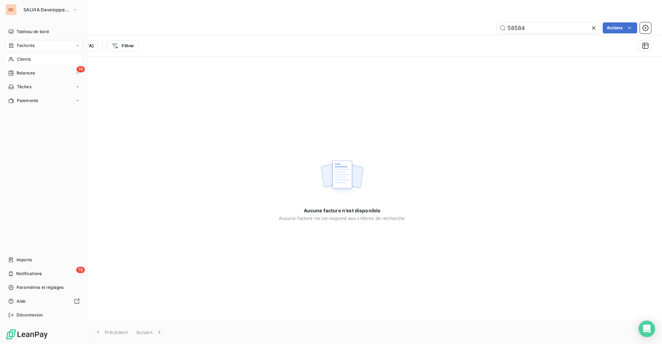
click at [22, 55] on div "Clients" at bounding box center [44, 59] width 77 height 11
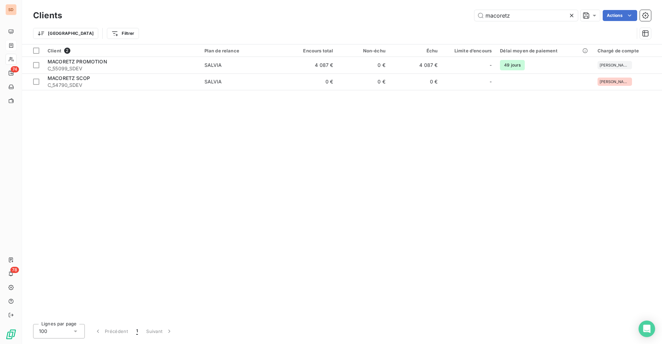
drag, startPoint x: 480, startPoint y: 15, endPoint x: 397, endPoint y: 11, distance: 83.1
click at [419, 15] on div "macoretz Actions" at bounding box center [360, 15] width 580 height 11
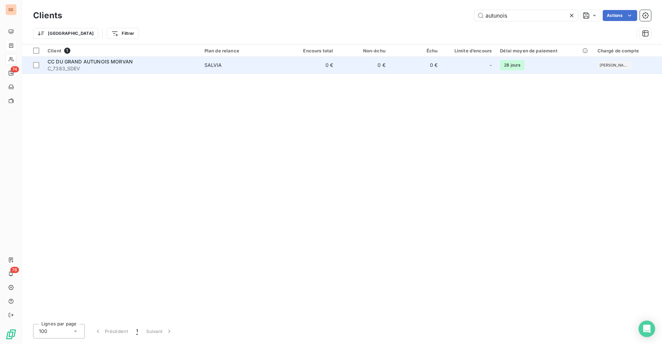
type input "autunois"
click at [124, 60] on span "CC DU GRAND AUTUNOIS MORVAN" at bounding box center [90, 62] width 85 height 6
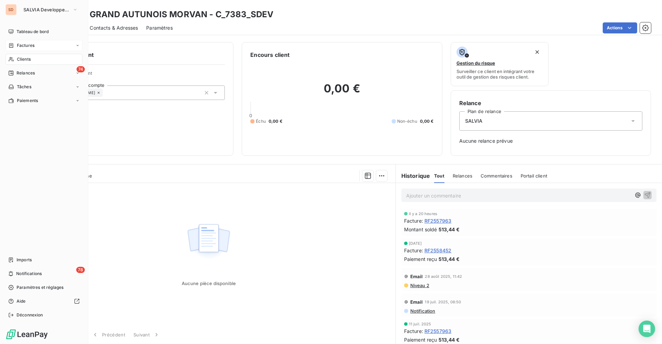
click at [24, 58] on span "Clients" at bounding box center [24, 59] width 14 height 6
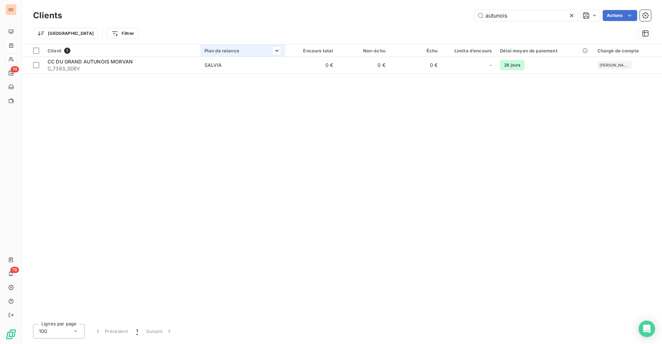
drag, startPoint x: 462, startPoint y: 16, endPoint x: 227, endPoint y: 55, distance: 237.9
click at [372, 16] on div "autunois Actions" at bounding box center [360, 15] width 580 height 11
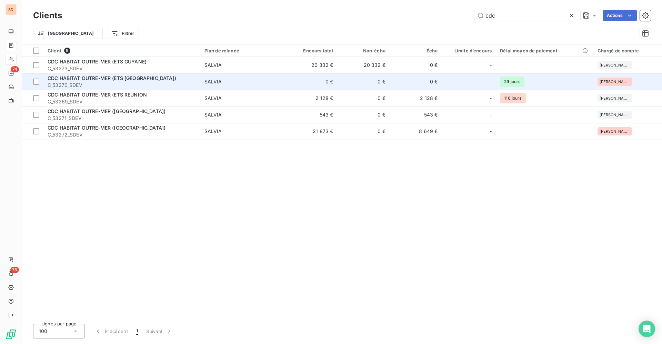
type input "cdc"
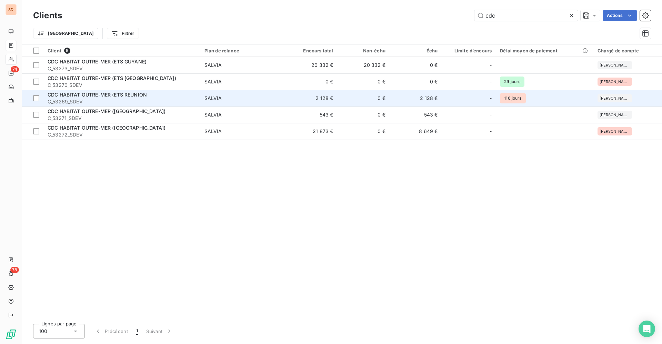
click at [128, 96] on span "CDC HABITAT OUTRE-MER (ETS REUNION" at bounding box center [97, 95] width 99 height 6
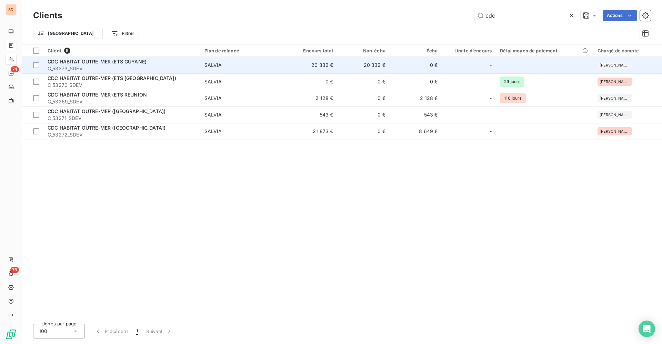
click at [151, 63] on div "CDC HABITAT OUTRE-MER (ETS GUYANE)" at bounding box center [122, 61] width 149 height 7
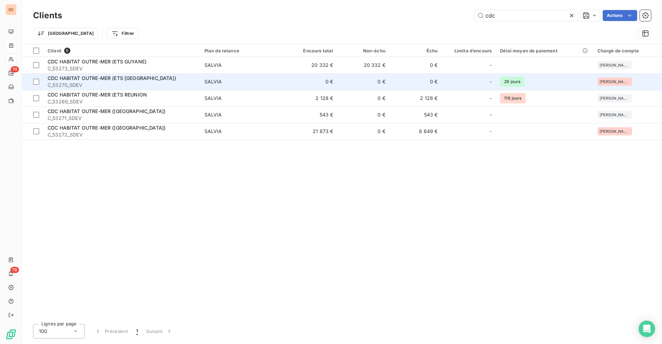
click at [69, 80] on span "CDC HABITAT OUTRE-MER (ETS [GEOGRAPHIC_DATA])" at bounding box center [112, 78] width 129 height 6
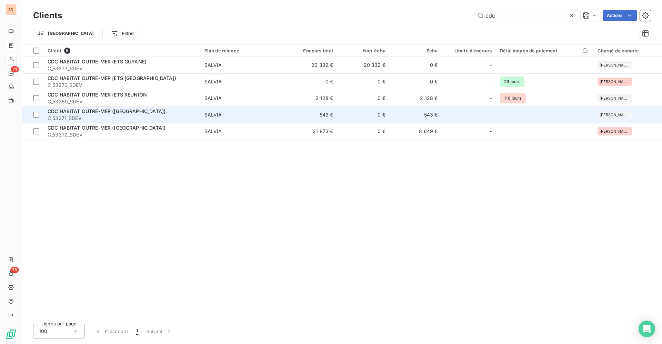
click at [113, 112] on span "CDC HABITAT OUTRE-MER ([GEOGRAPHIC_DATA])" at bounding box center [107, 111] width 118 height 6
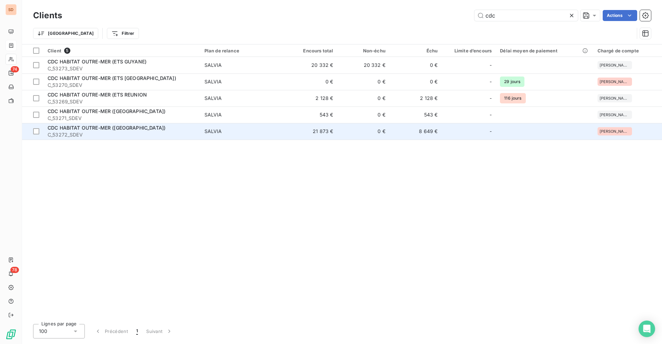
click at [152, 132] on span "C_53272_SDEV" at bounding box center [122, 134] width 149 height 7
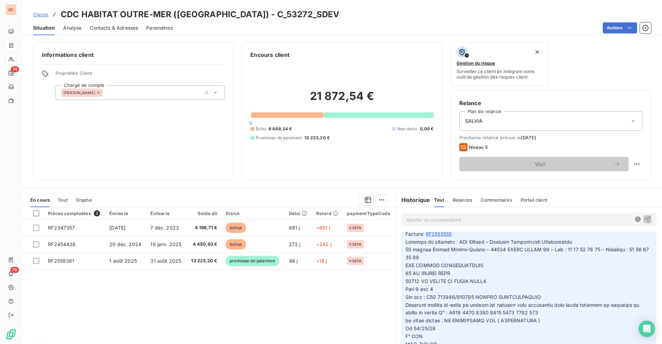
scroll to position [207, 0]
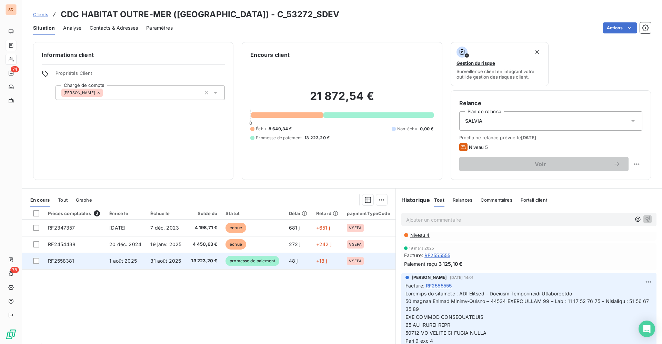
click at [169, 260] on span "31 août 2025" at bounding box center [165, 261] width 31 height 6
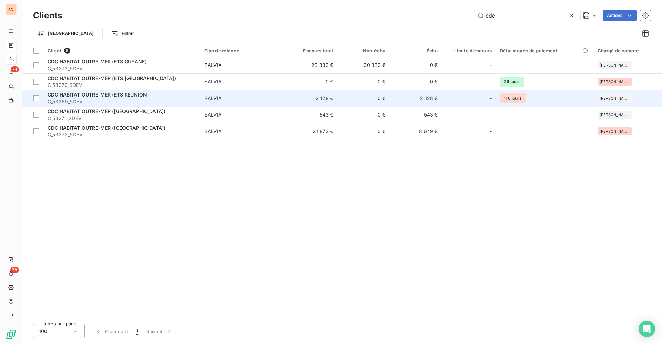
click at [195, 93] on div "CDC HABITAT OUTRE-MER (ETS REUNION" at bounding box center [122, 94] width 149 height 7
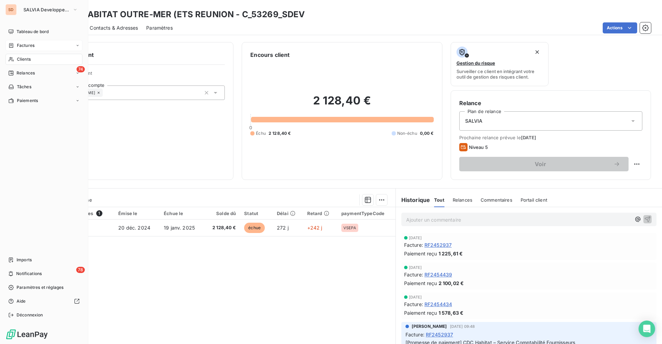
drag, startPoint x: 16, startPoint y: 58, endPoint x: 24, endPoint y: 58, distance: 7.6
click at [17, 58] on div "Clients" at bounding box center [44, 59] width 77 height 11
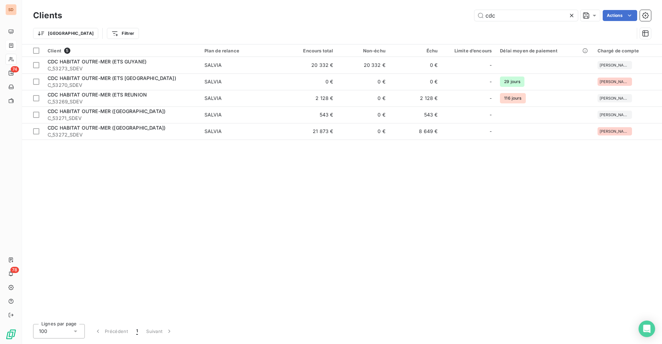
drag, startPoint x: 505, startPoint y: 16, endPoint x: 437, endPoint y: 15, distance: 68.2
click at [475, 17] on input "cdc" at bounding box center [525, 15] width 103 height 11
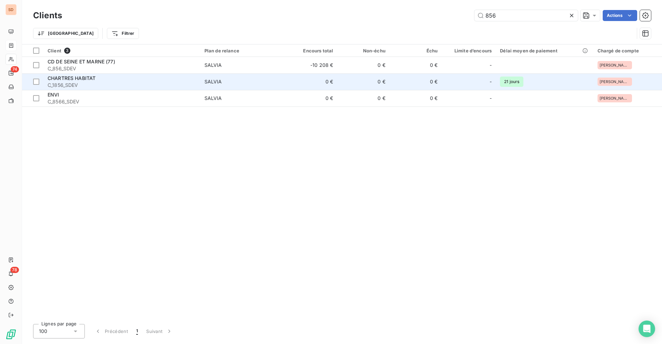
type input "856"
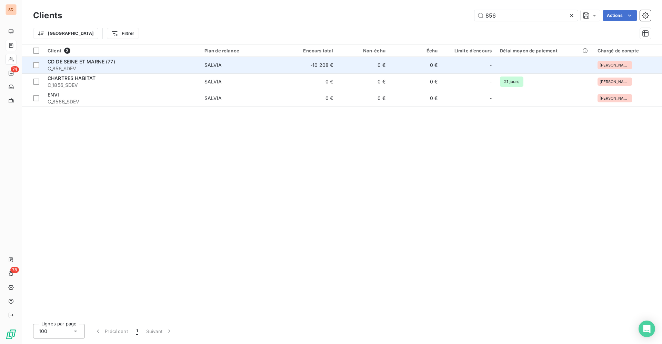
click at [108, 67] on span "C_856_SDEV" at bounding box center [122, 68] width 149 height 7
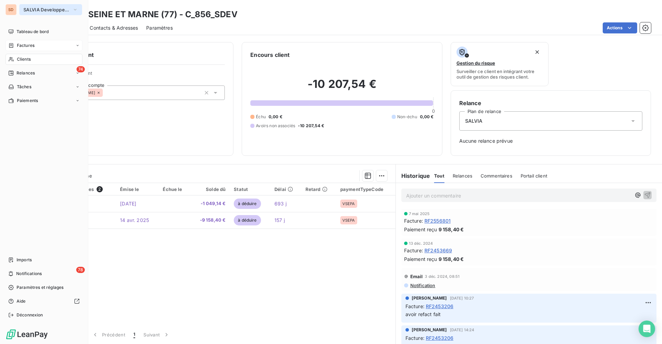
click at [40, 8] on span "SALVIA Developpement" at bounding box center [46, 10] width 46 height 6
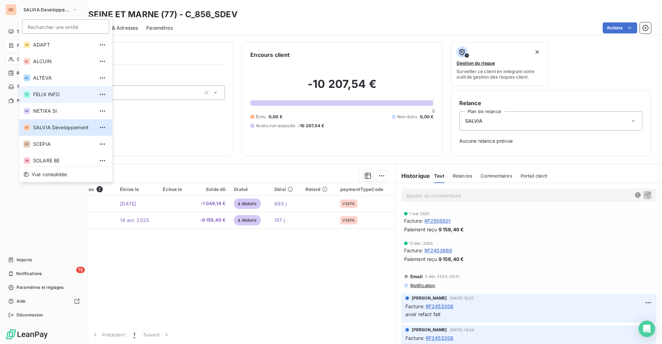
click at [46, 100] on li "FI FELIX INFO" at bounding box center [65, 94] width 93 height 17
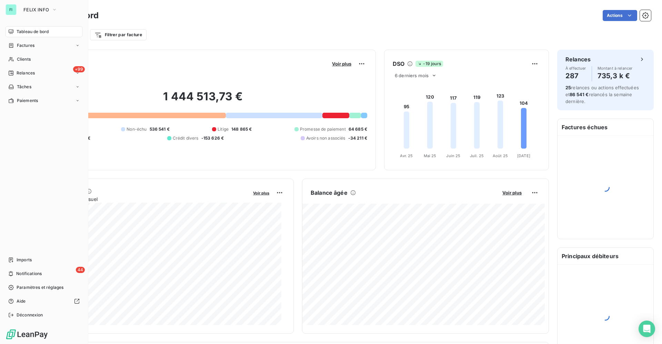
drag, startPoint x: 25, startPoint y: 57, endPoint x: 300, endPoint y: 50, distance: 274.7
click at [25, 57] on span "Clients" at bounding box center [24, 59] width 14 height 6
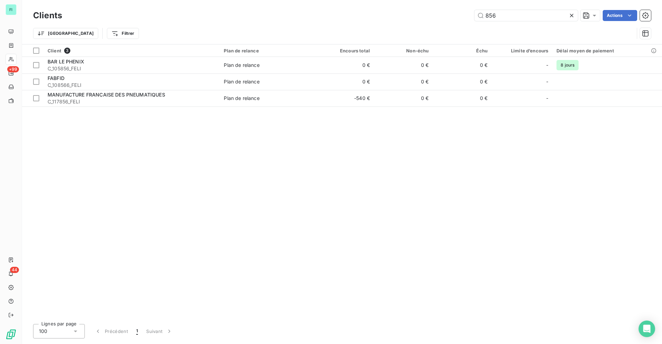
drag, startPoint x: 518, startPoint y: 16, endPoint x: 392, endPoint y: 17, distance: 125.4
click at [428, 17] on div "856 Actions" at bounding box center [360, 15] width 580 height 11
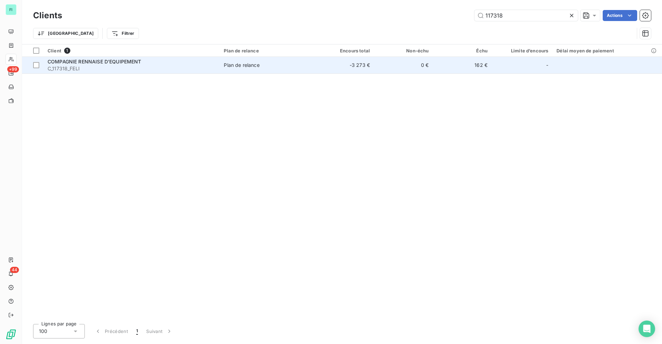
type input "117318"
click at [131, 63] on span "COMPAGNIE RENNAISE D'EQUIPEMENT" at bounding box center [95, 62] width 94 height 6
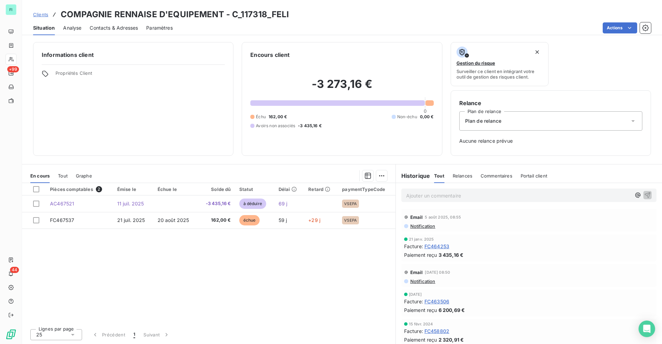
click at [105, 28] on span "Contacts & Adresses" at bounding box center [114, 27] width 48 height 7
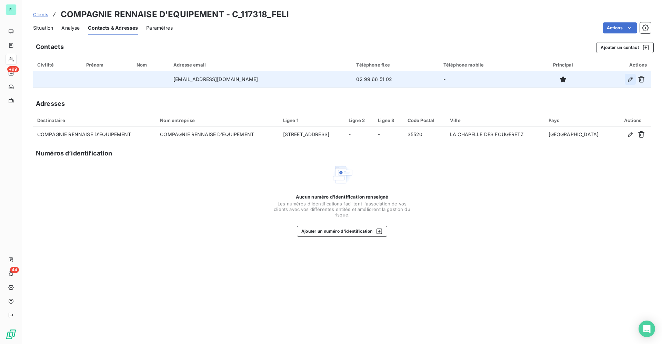
click at [627, 78] on icon "button" at bounding box center [629, 79] width 7 height 7
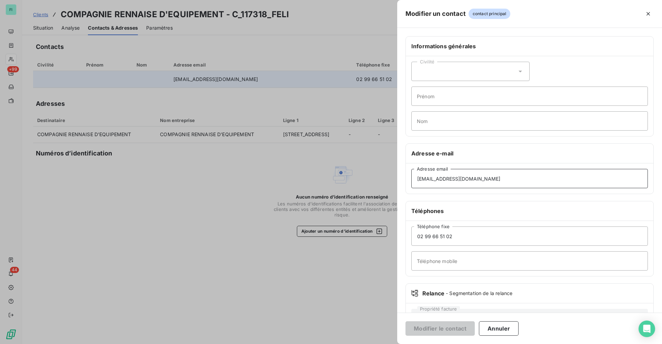
drag, startPoint x: 517, startPoint y: 180, endPoint x: 404, endPoint y: 179, distance: 112.7
click at [406, 179] on div "[EMAIL_ADDRESS][DOMAIN_NAME] Adresse email" at bounding box center [529, 178] width 247 height 30
paste input "ompta.cuircenter"
type input "[EMAIL_ADDRESS][DOMAIN_NAME]"
drag, startPoint x: 461, startPoint y: 239, endPoint x: 370, endPoint y: 233, distance: 91.5
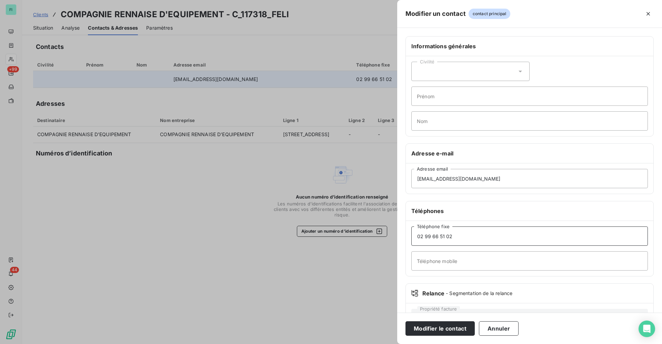
click at [402, 237] on div "Informations générales Civilité Prénom Nom Adresse e-mail [EMAIL_ADDRESS][DOMAI…" at bounding box center [529, 189] width 265 height 306
click at [497, 329] on button "Annuler" at bounding box center [499, 328] width 40 height 14
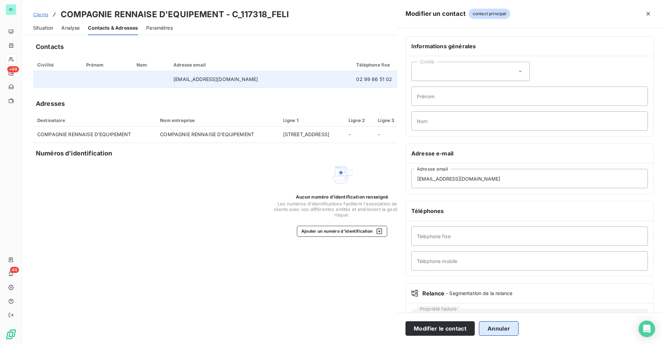
type input "[EMAIL_ADDRESS][DOMAIN_NAME]"
type input "02 99 66 51 02"
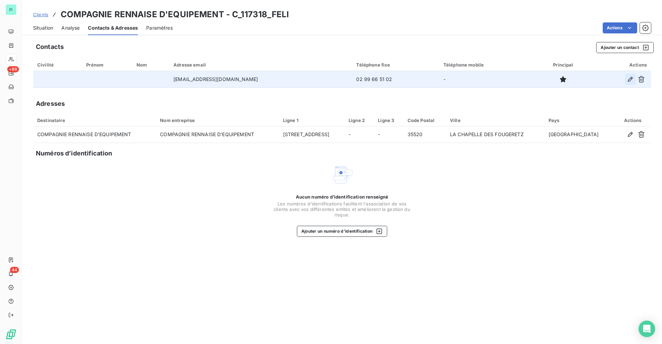
click at [630, 78] on icon "button" at bounding box center [629, 79] width 7 height 7
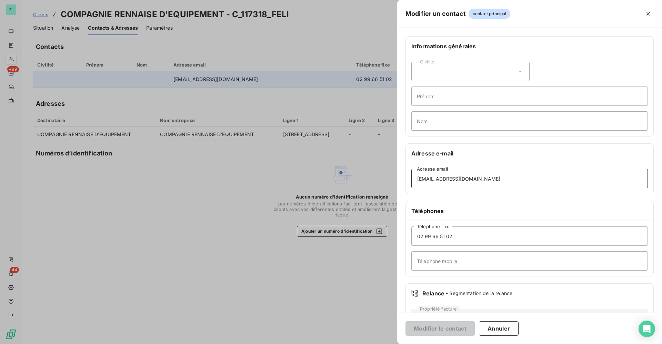
drag, startPoint x: 510, startPoint y: 177, endPoint x: 409, endPoint y: 177, distance: 101.0
click at [409, 177] on div "[EMAIL_ADDRESS][DOMAIN_NAME] Adresse email" at bounding box center [529, 178] width 247 height 30
paste input "ompta.cuircenter"
type input "[EMAIL_ADDRESS][DOMAIN_NAME]"
click at [438, 327] on button "Modifier le contact" at bounding box center [439, 328] width 69 height 14
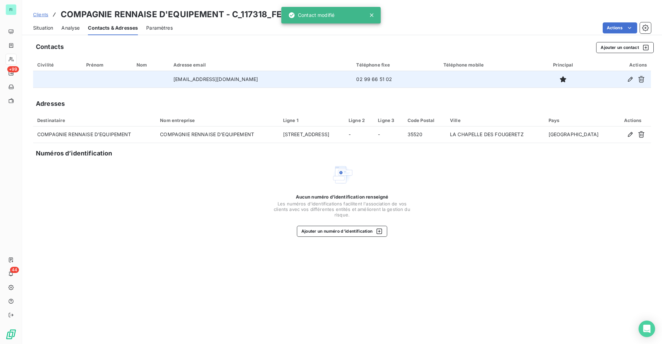
click at [41, 24] on div "Situation" at bounding box center [43, 28] width 20 height 14
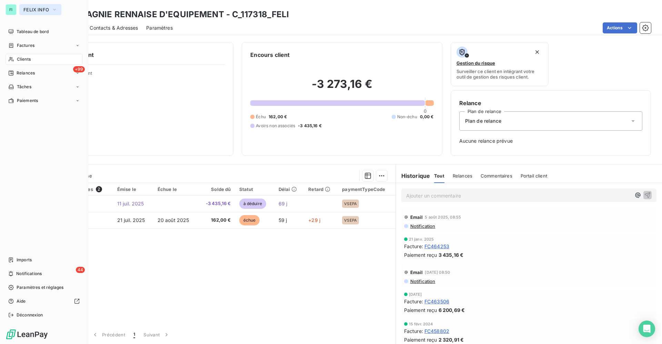
click at [35, 8] on span "FELIX INFO" at bounding box center [35, 10] width 25 height 6
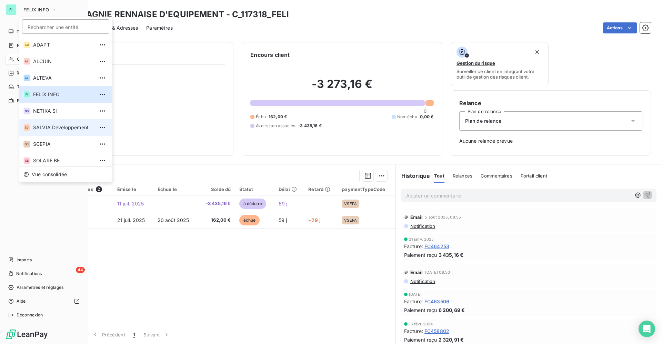
click at [50, 129] on span "SALVIA Developpement" at bounding box center [63, 127] width 61 height 7
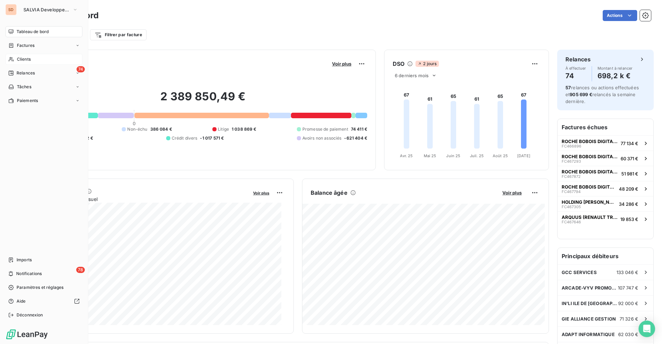
click at [30, 58] on span "Clients" at bounding box center [24, 59] width 14 height 6
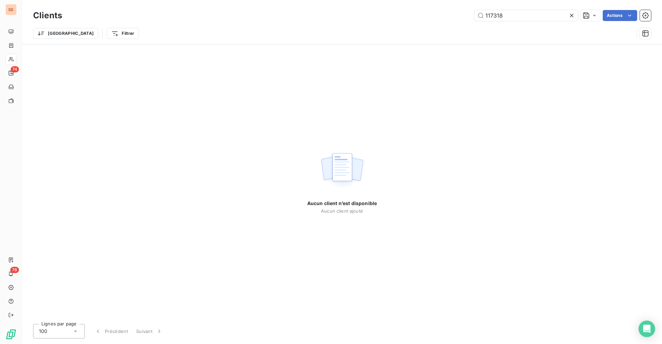
drag, startPoint x: 511, startPoint y: 12, endPoint x: 244, endPoint y: 7, distance: 267.1
click at [371, 12] on div "117318 Actions" at bounding box center [360, 15] width 580 height 11
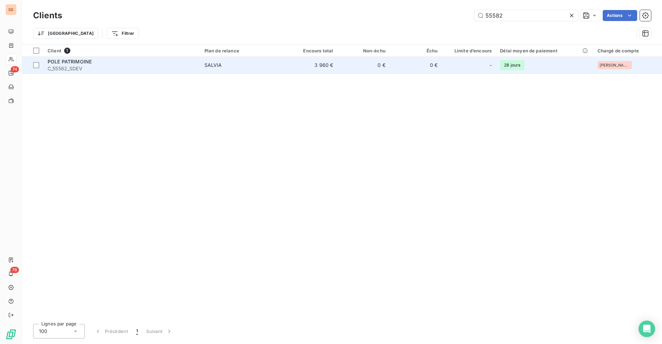
type input "55582"
click at [94, 65] on span "C_55582_SDEV" at bounding box center [122, 68] width 149 height 7
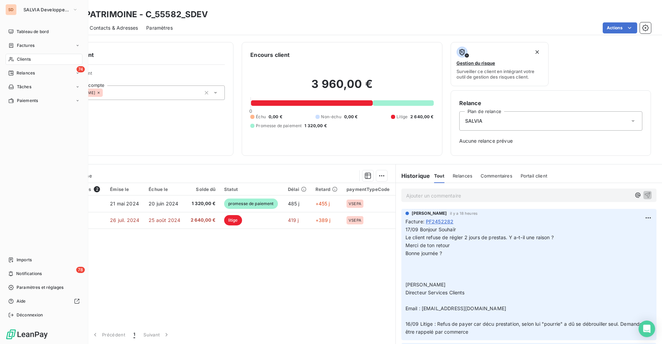
click at [19, 56] on span "Clients" at bounding box center [24, 59] width 14 height 6
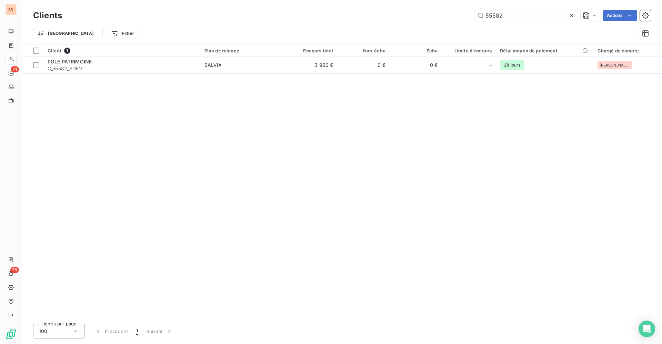
drag, startPoint x: 507, startPoint y: 15, endPoint x: 251, endPoint y: 19, distance: 256.0
click at [311, 15] on div "55582 Actions" at bounding box center [360, 15] width 580 height 11
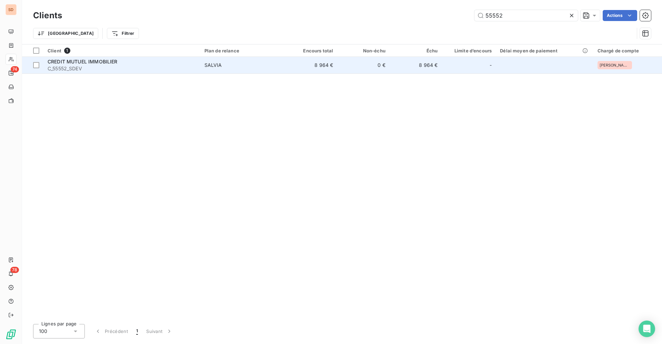
type input "55552"
click at [142, 59] on div "CREDIT MUTUEL IMMOBILIER" at bounding box center [122, 61] width 149 height 7
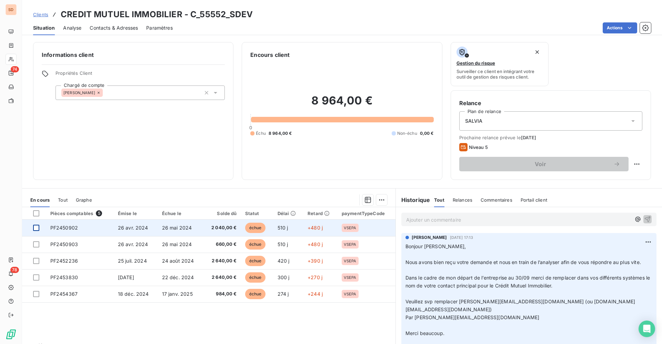
click at [36, 226] on div at bounding box center [36, 228] width 6 height 6
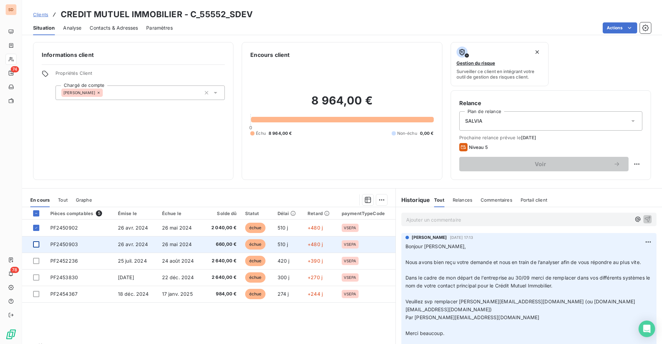
click at [38, 246] on div at bounding box center [36, 244] width 6 height 6
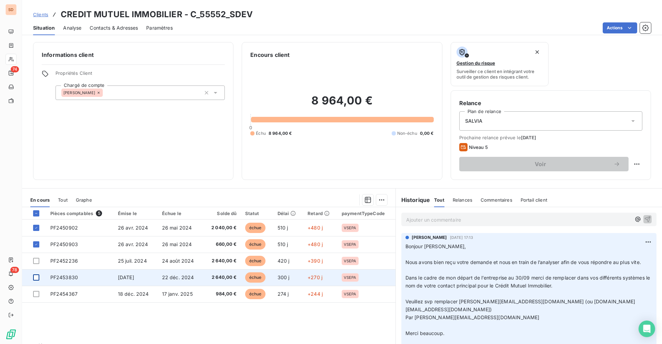
click at [34, 277] on div at bounding box center [36, 277] width 6 height 6
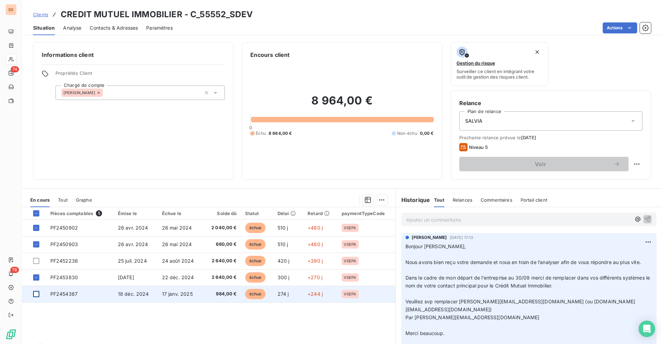
click at [37, 294] on div at bounding box center [36, 294] width 6 height 6
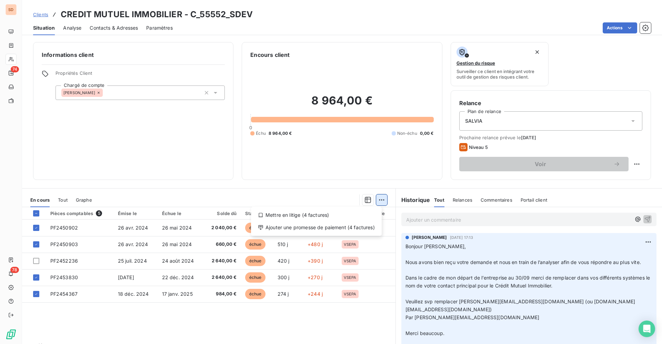
click at [377, 201] on html "SD 74 78 Clients CREDIT MUTUEL IMMOBILIER - C_55552_SDEV Situation Analyse Cont…" at bounding box center [331, 172] width 662 height 344
click at [325, 227] on div "Ajouter une promesse de paiement (4 factures)" at bounding box center [316, 227] width 125 height 11
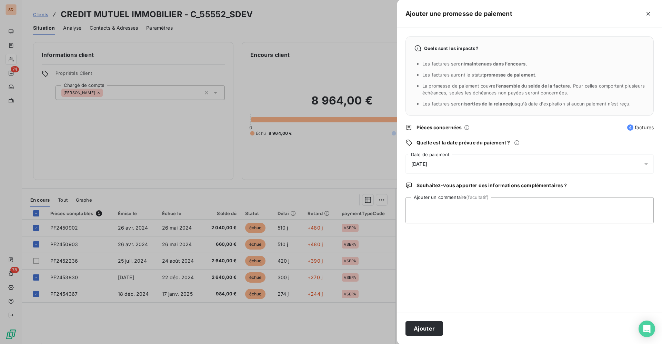
click at [427, 164] on span "[DATE]" at bounding box center [419, 164] width 16 height 6
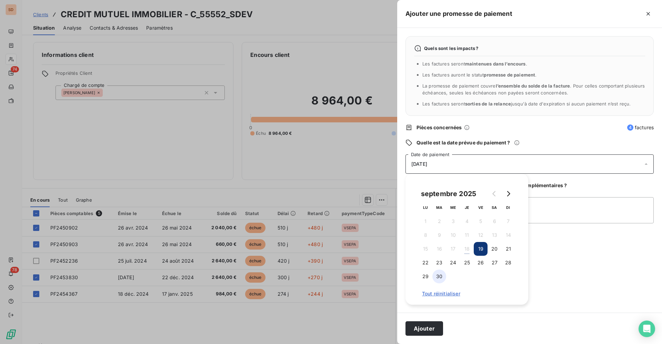
click at [439, 275] on button "30" at bounding box center [439, 276] width 14 height 14
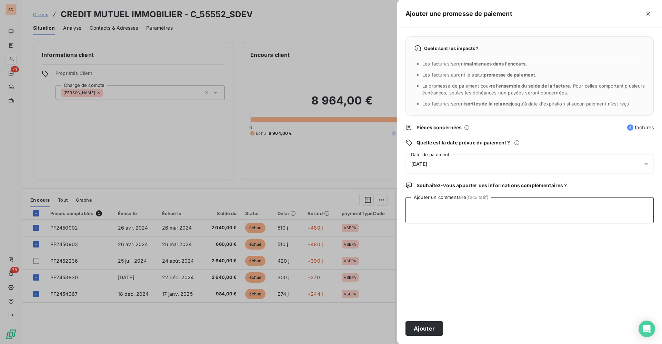
click at [551, 209] on textarea "Ajouter un commentaire (facultatif)" at bounding box center [529, 210] width 248 height 26
paste textarea "Bonjour [PERSON_NAME], Notre comptabilité a retrouvé la facture n°52236 pour un…"
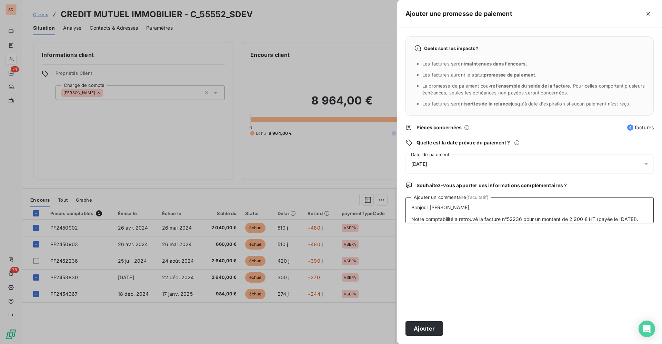
scroll to position [75, 0]
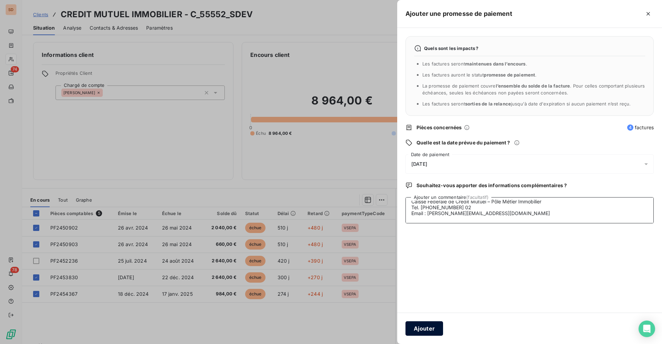
type textarea "Bonjour [PERSON_NAME], Notre comptabilité a retrouvé la facture n°52236 pour un…"
click at [428, 326] on button "Ajouter" at bounding box center [424, 328] width 38 height 14
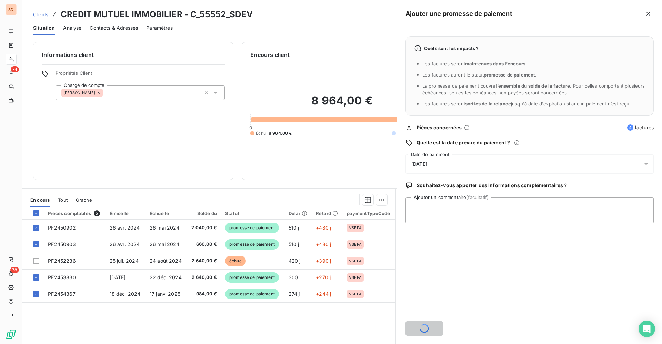
scroll to position [0, 0]
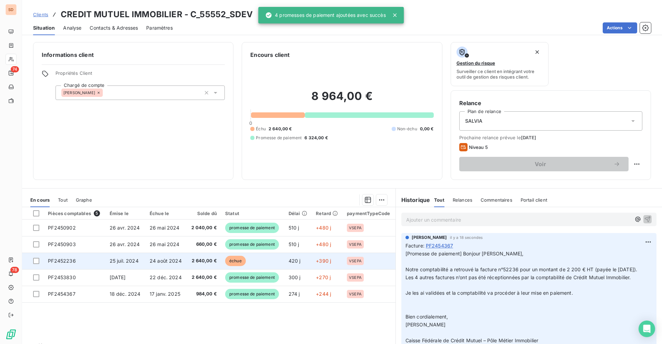
click at [191, 260] on span "2 640,00 €" at bounding box center [204, 260] width 26 height 7
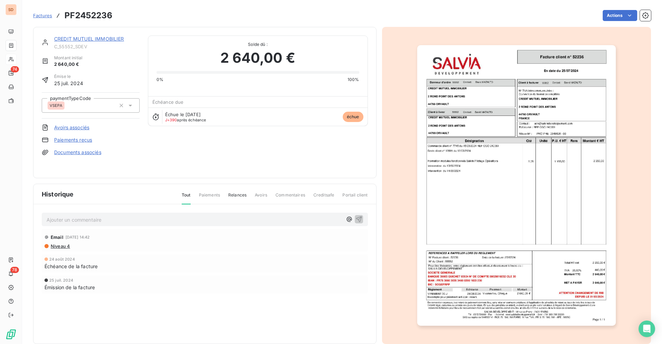
click at [94, 217] on p "Ajouter un commentaire ﻿" at bounding box center [195, 219] width 296 height 9
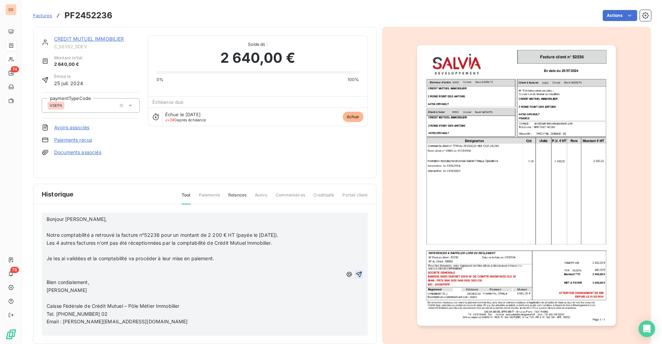
click at [356, 273] on icon "button" at bounding box center [359, 274] width 6 height 6
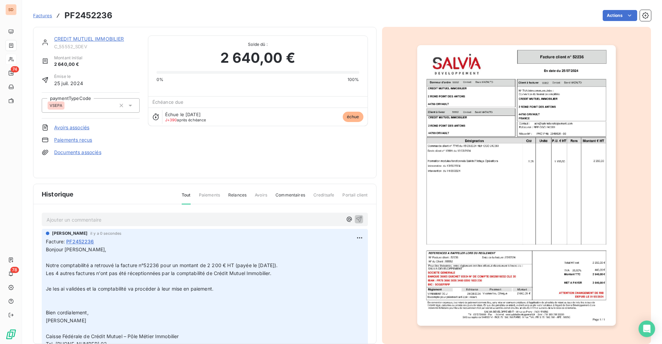
click at [89, 39] on link "CREDIT MUTUEL IMMOBILIER" at bounding box center [89, 39] width 70 height 6
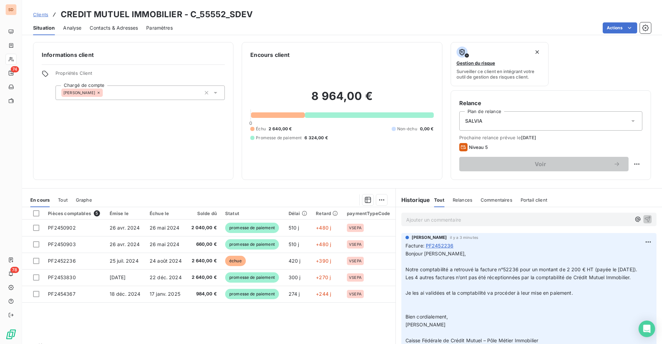
click at [81, 30] on span "Analyse" at bounding box center [72, 27] width 18 height 7
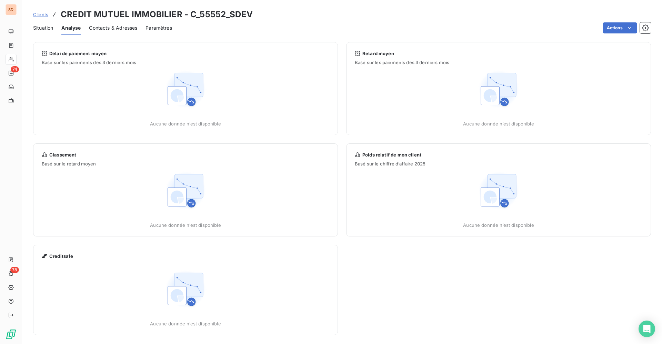
click at [44, 31] on span "Situation" at bounding box center [43, 27] width 20 height 7
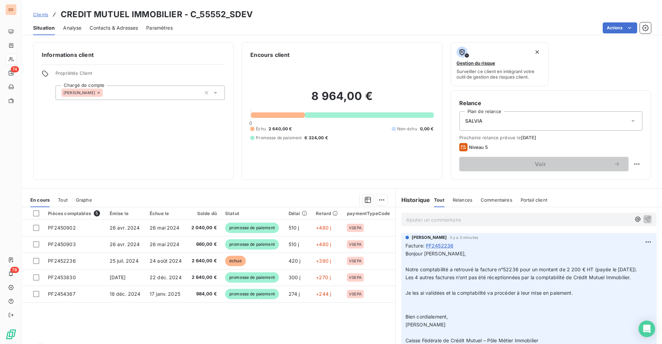
click at [62, 202] on span "Tout" at bounding box center [63, 200] width 10 height 6
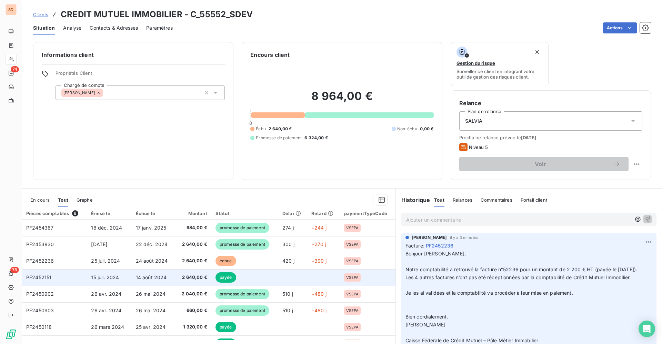
click at [53, 276] on td "PF2452151" at bounding box center [54, 277] width 65 height 17
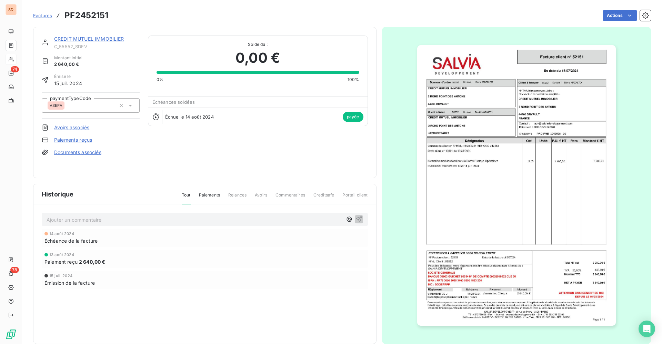
click at [474, 165] on img "button" at bounding box center [516, 185] width 198 height 280
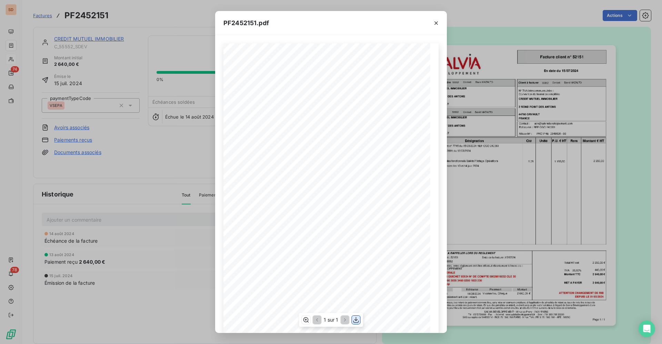
click at [357, 321] on icon "button" at bounding box center [355, 319] width 7 height 7
click at [438, 21] on icon "button" at bounding box center [435, 23] width 7 height 7
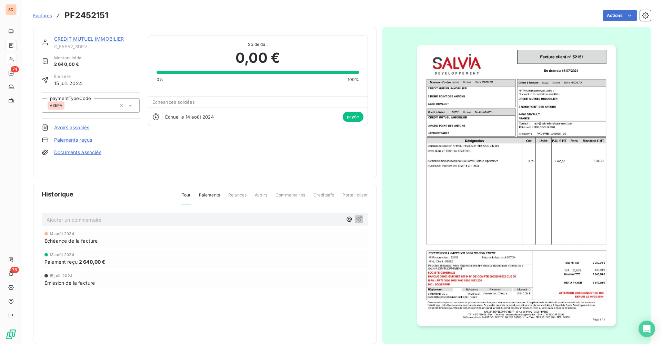
click at [107, 36] on link "CREDIT MUTUEL IMMOBILIER" at bounding box center [89, 39] width 70 height 6
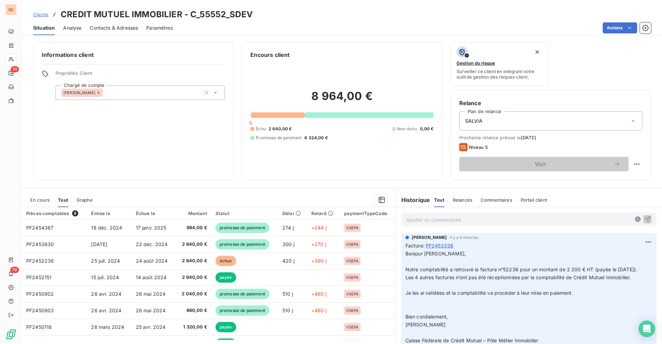
click at [42, 201] on span "En cours" at bounding box center [39, 200] width 19 height 6
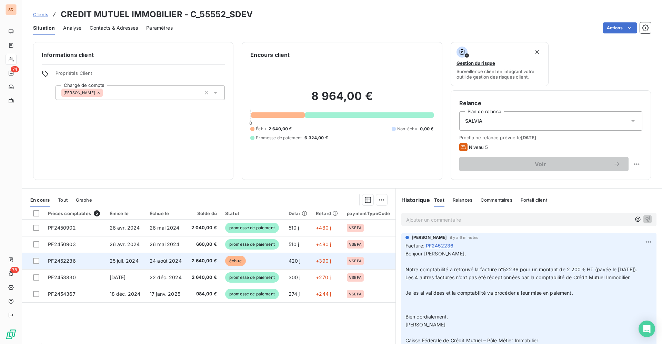
click at [163, 257] on td "24 août 2024" at bounding box center [165, 261] width 41 height 17
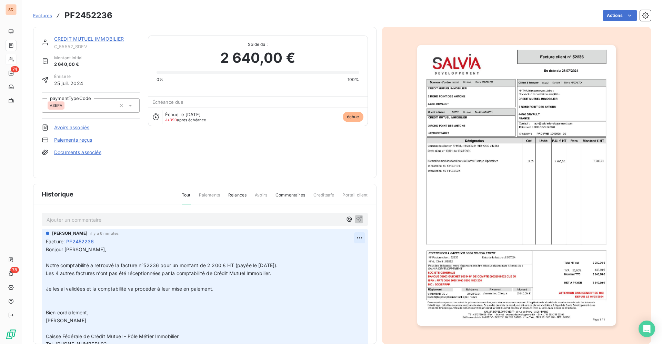
click at [349, 238] on html "SD 74 78 Factures PF2452236 Actions CREDIT MUTUEL IMMOBILIER C_55552_SDEV Monta…" at bounding box center [331, 172] width 662 height 344
click at [328, 252] on div "Editer" at bounding box center [330, 252] width 39 height 11
click at [47, 250] on span "Bonjour [PERSON_NAME]," at bounding box center [76, 249] width 60 height 6
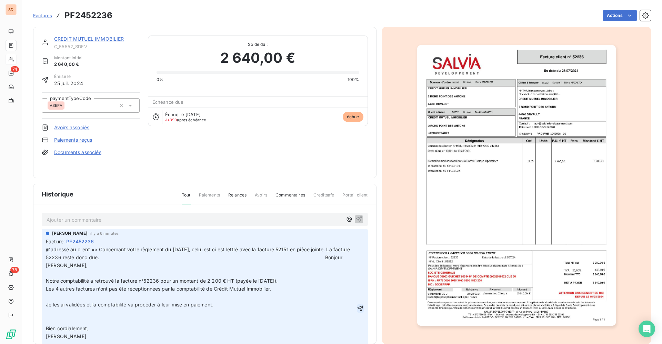
click at [357, 311] on icon "button" at bounding box center [360, 309] width 6 height 6
click at [98, 39] on link "CREDIT MUTUEL IMMOBILIER" at bounding box center [89, 39] width 70 height 6
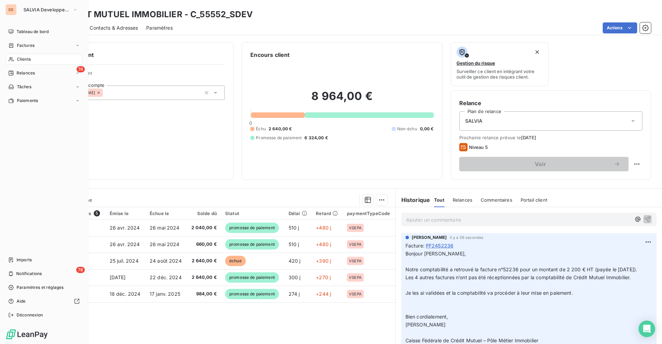
click at [26, 57] on span "Clients" at bounding box center [24, 59] width 14 height 6
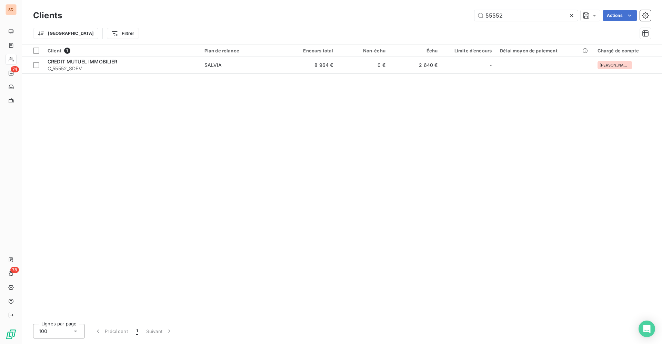
drag, startPoint x: 515, startPoint y: 14, endPoint x: 294, endPoint y: 18, distance: 220.9
click at [434, 15] on div "55552 Actions" at bounding box center [360, 15] width 580 height 11
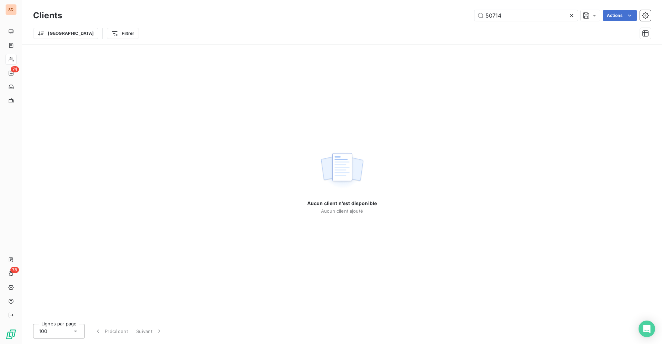
type input "50714"
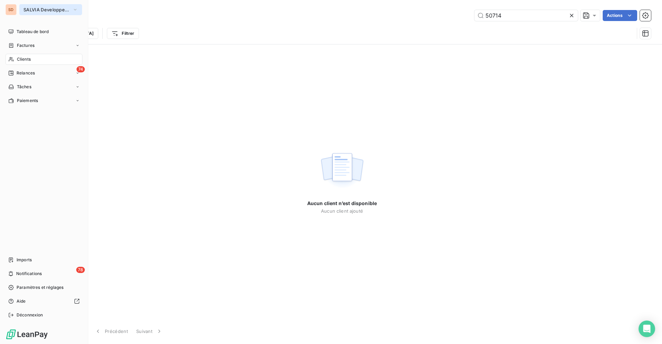
click at [39, 7] on span "SALVIA Developpement" at bounding box center [46, 10] width 46 height 6
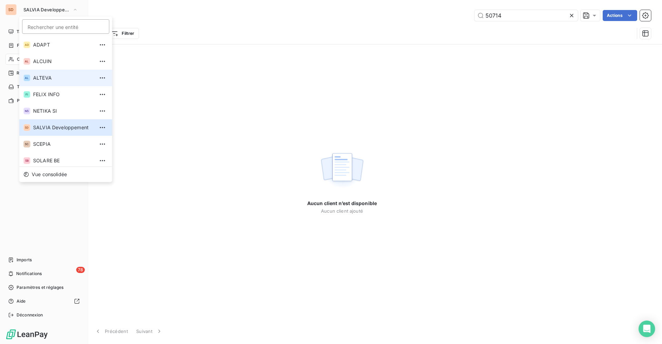
click at [46, 76] on span "ALTEVA" at bounding box center [63, 77] width 61 height 7
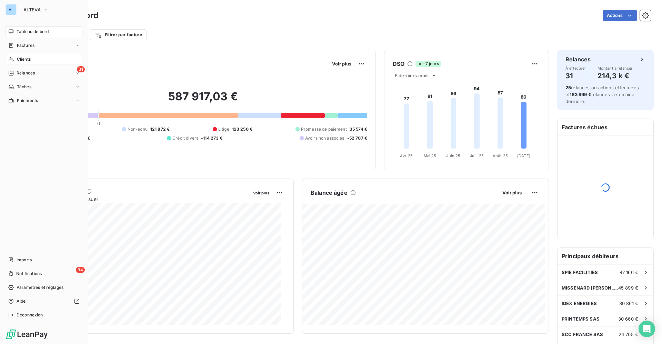
click at [29, 59] on span "Clients" at bounding box center [24, 59] width 14 height 6
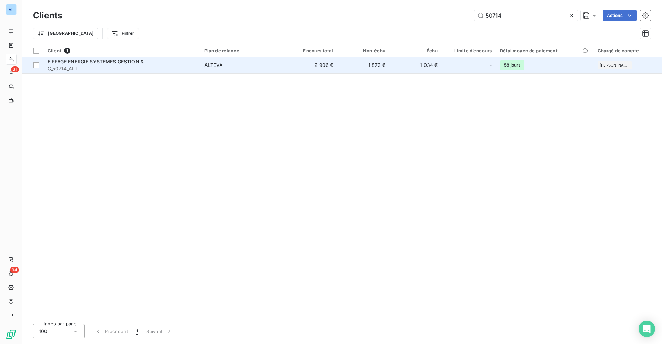
click at [246, 65] on span "ALTEVA" at bounding box center [242, 65] width 76 height 7
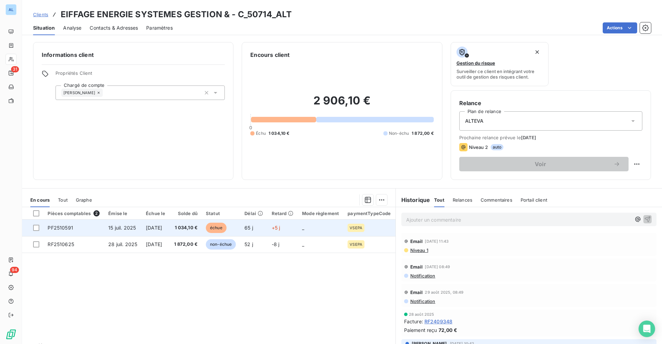
click at [170, 228] on td "[DATE]" at bounding box center [156, 227] width 28 height 17
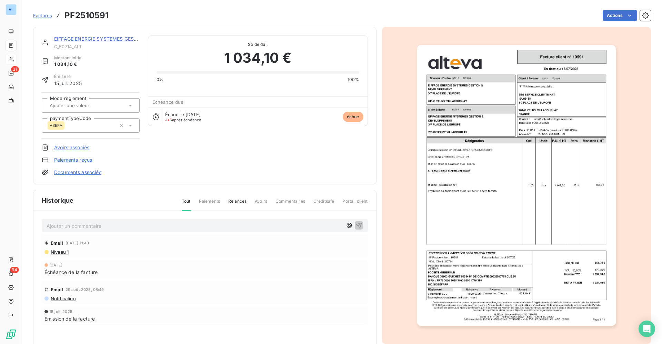
click at [513, 185] on img "button" at bounding box center [516, 185] width 198 height 280
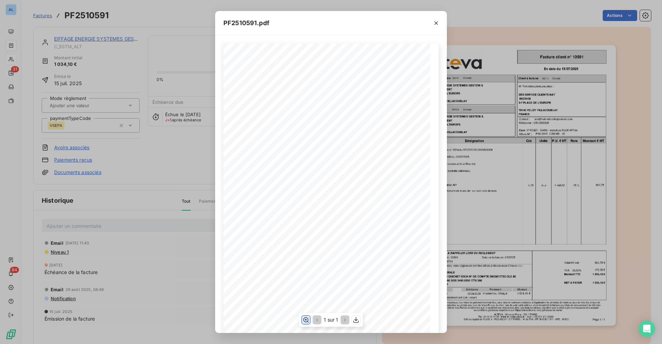
click at [304, 320] on icon "button" at bounding box center [306, 319] width 6 height 5
click at [305, 319] on icon "button" at bounding box center [305, 319] width 7 height 7
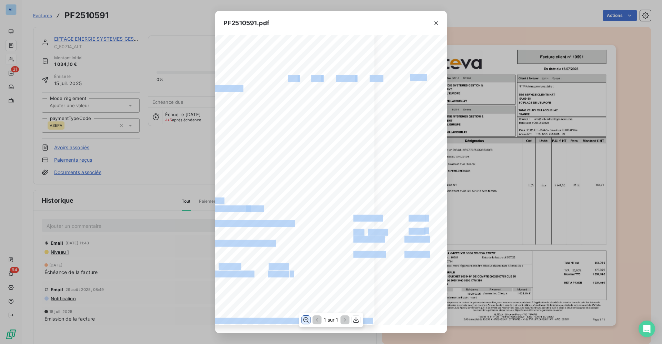
click at [374, 310] on div "PRO SAA 0058085 - 00 [DATE] En date du Client à livrer Donneur d'ordre 50714 50…" at bounding box center [266, 78] width 215 height 493
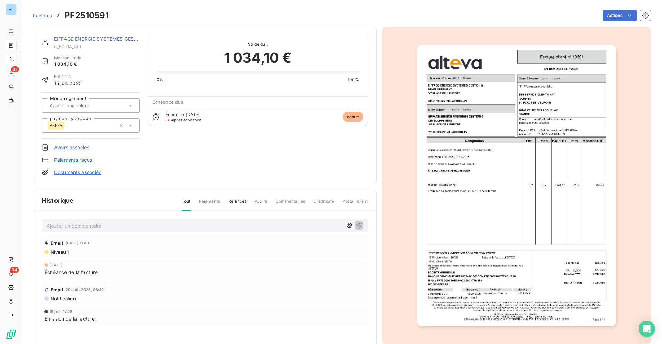
click at [489, 122] on img "button" at bounding box center [516, 185] width 198 height 280
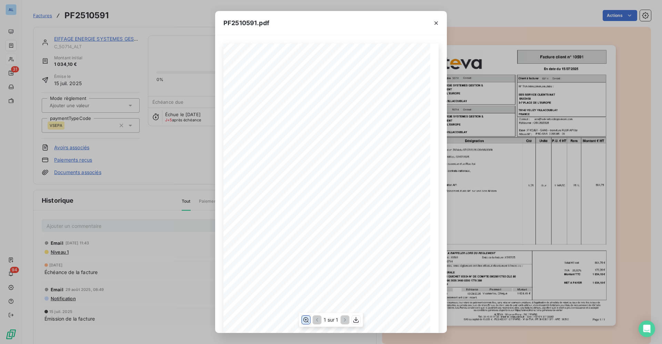
click at [308, 320] on icon "button" at bounding box center [305, 319] width 7 height 7
click at [437, 23] on icon "button" at bounding box center [435, 23] width 7 height 7
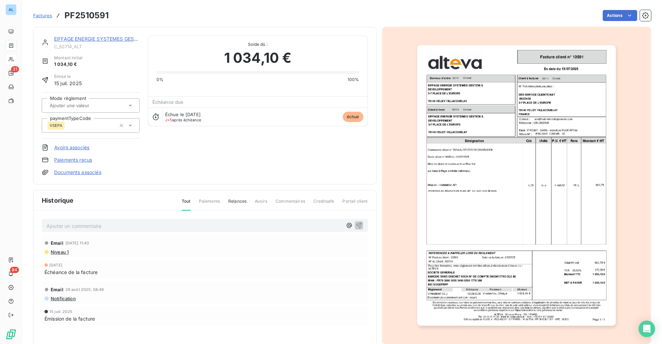
click at [109, 40] on link "EIFFAGE ENERGIE SYSTEMES GESTION &" at bounding box center [102, 39] width 96 height 6
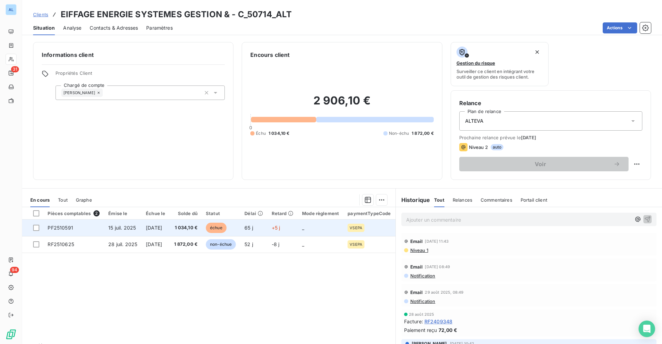
click at [183, 227] on td "1 034,10 €" at bounding box center [186, 227] width 32 height 17
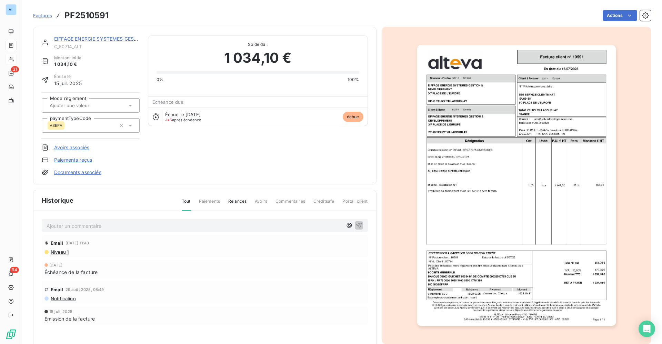
click at [85, 225] on p "Ajouter un commentaire ﻿" at bounding box center [195, 226] width 296 height 9
click at [356, 223] on icon "button" at bounding box center [359, 225] width 6 height 6
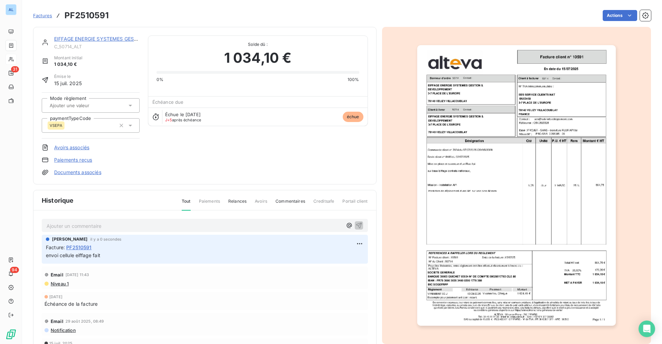
click at [86, 40] on link "EIFFAGE ENERGIE SYSTEMES GESTION &" at bounding box center [102, 39] width 96 height 6
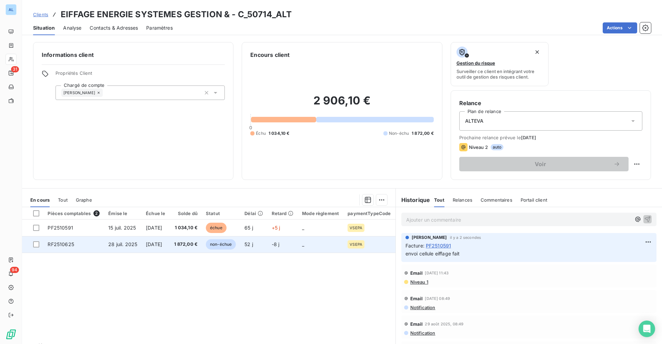
click at [187, 244] on span "1 872,00 €" at bounding box center [186, 244] width 24 height 7
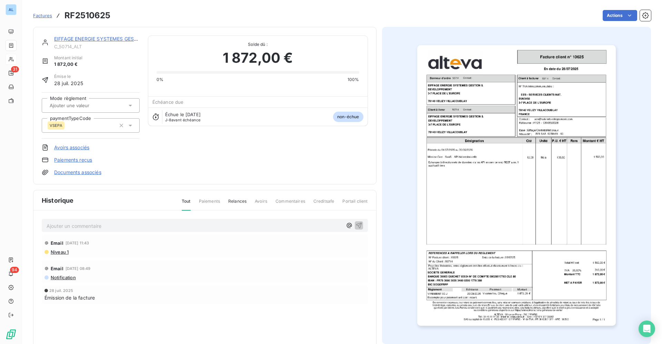
click at [68, 229] on p "Ajouter un commentaire ﻿" at bounding box center [195, 226] width 296 height 9
click at [80, 227] on span "envoi cellule aiffage fait" at bounding box center [74, 225] width 54 height 6
click at [356, 225] on icon "button" at bounding box center [359, 225] width 6 height 6
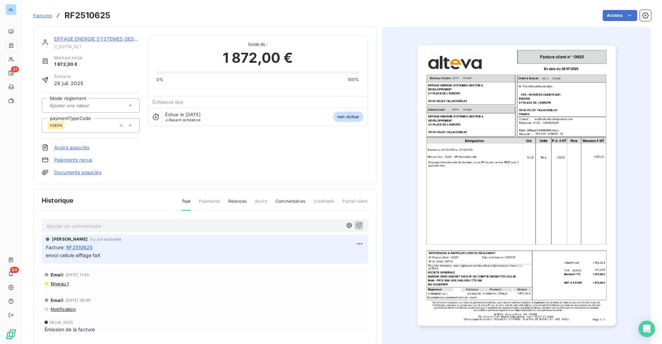
click at [99, 39] on link "EIFFAGE ENERGIE SYSTEMES GESTION &" at bounding box center [102, 39] width 96 height 6
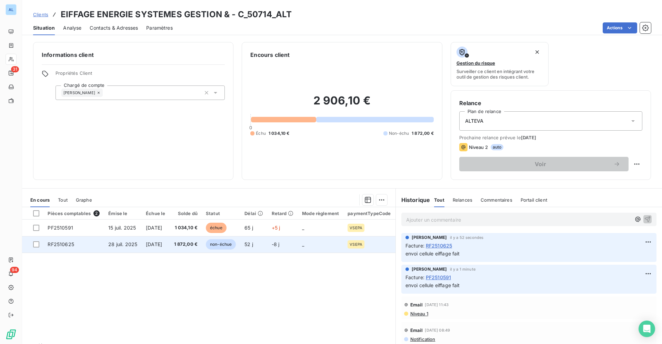
click at [231, 243] on span "non-échue" at bounding box center [221, 244] width 30 height 10
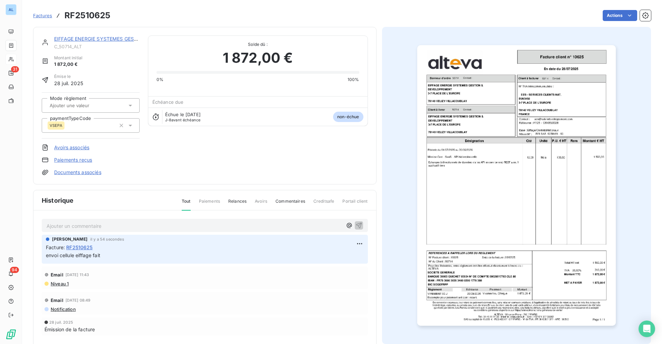
click at [463, 221] on img "button" at bounding box center [516, 185] width 198 height 280
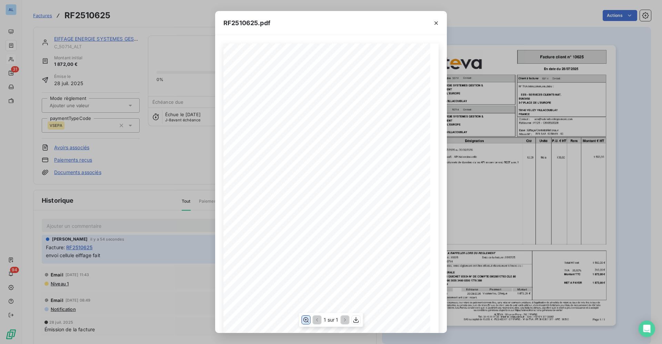
click at [307, 320] on icon "button" at bounding box center [305, 319] width 7 height 7
click at [434, 20] on icon "button" at bounding box center [435, 23] width 7 height 7
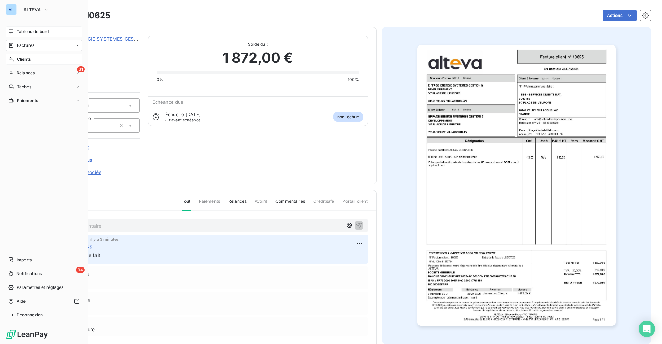
click at [22, 29] on span "Tableau de bord" at bounding box center [33, 32] width 32 height 6
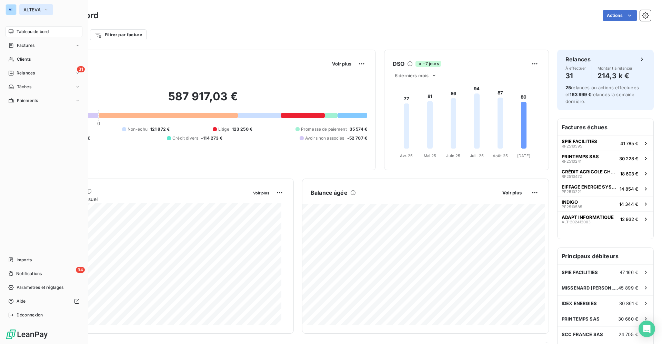
click at [36, 13] on button "ALTEVA" at bounding box center [36, 9] width 34 height 11
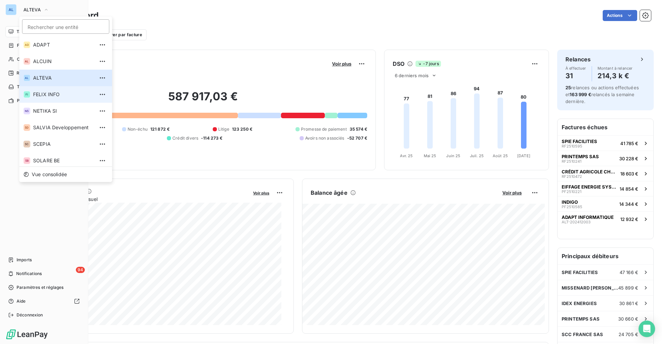
click at [40, 97] on span "FELIX INFO" at bounding box center [63, 94] width 61 height 7
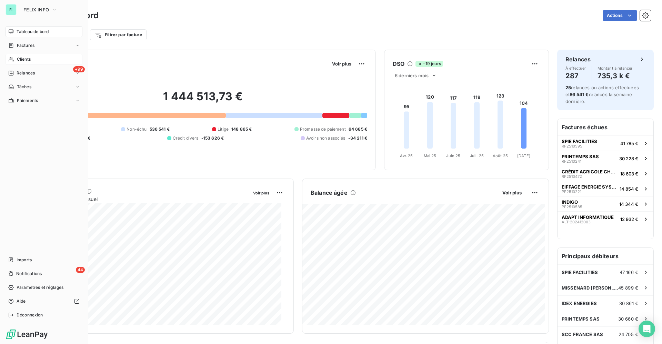
click at [25, 58] on span "Clients" at bounding box center [24, 59] width 14 height 6
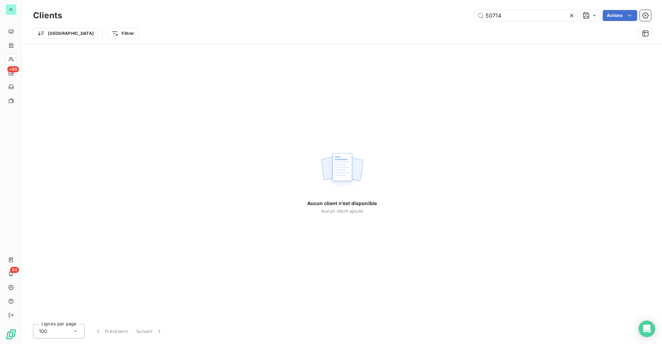
drag, startPoint x: 508, startPoint y: 16, endPoint x: 389, endPoint y: 3, distance: 118.9
click at [409, 7] on div "Clients 50714 Actions Trier Filtrer" at bounding box center [342, 22] width 640 height 44
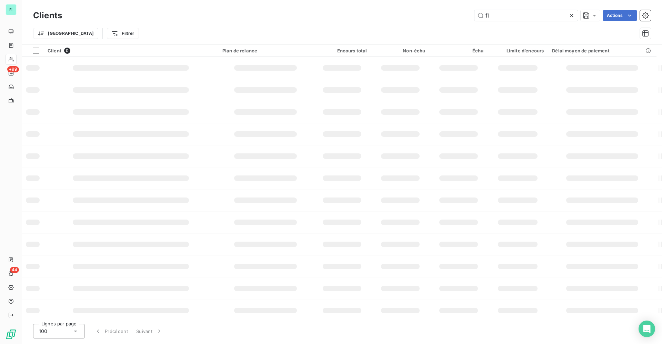
type input "fla"
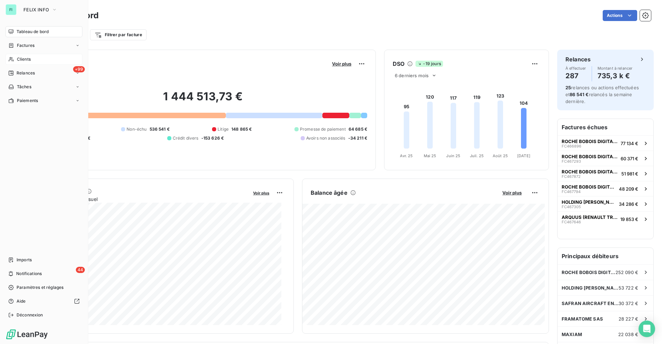
click at [26, 61] on span "Clients" at bounding box center [24, 59] width 14 height 6
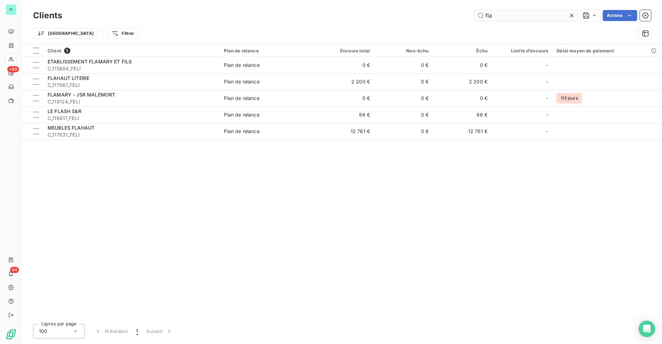
click at [522, 20] on input "fla" at bounding box center [525, 15] width 103 height 11
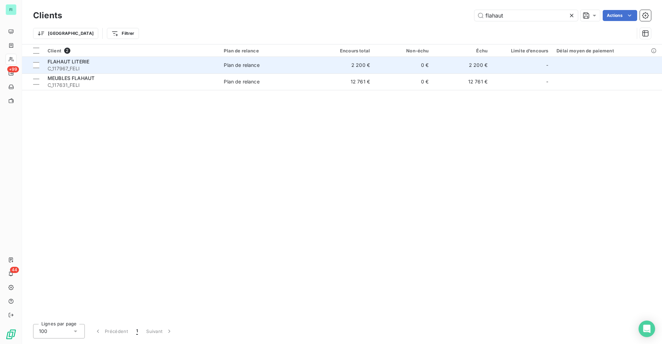
type input "flahaut"
click at [98, 62] on div "FLAHAUT LITERIE" at bounding box center [132, 61] width 168 height 7
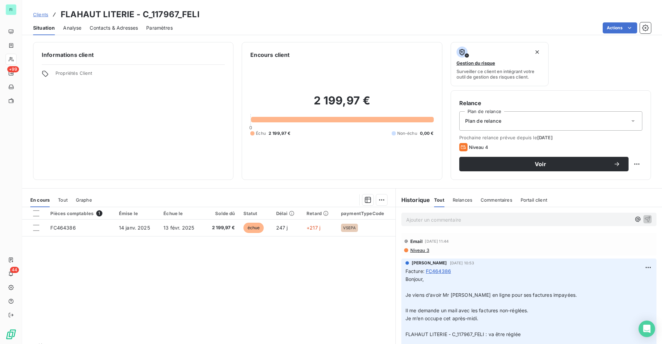
scroll to position [52, 0]
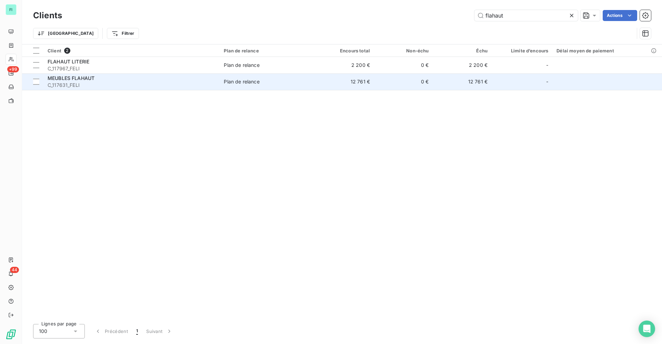
click at [76, 84] on span "C_117631_FELI" at bounding box center [132, 85] width 168 height 7
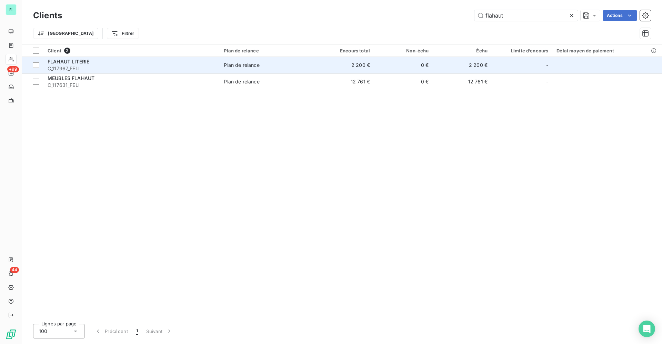
click at [102, 67] on span "C_117967_FELI" at bounding box center [132, 68] width 168 height 7
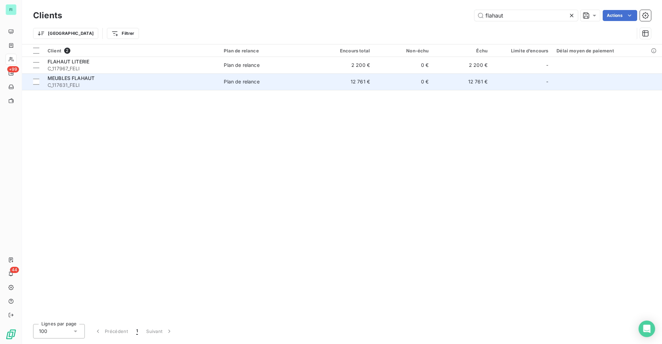
click at [110, 84] on span "C_117631_FELI" at bounding box center [132, 85] width 168 height 7
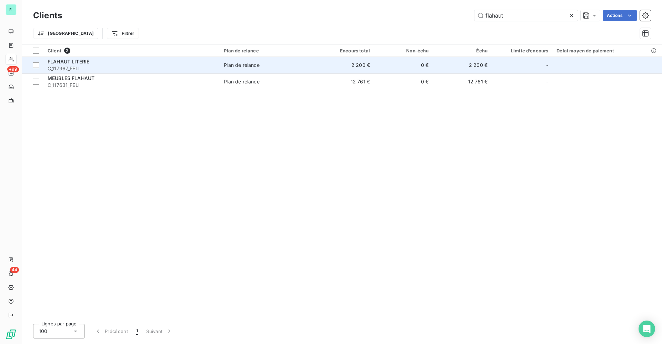
click at [215, 62] on div "FLAHAUT LITERIE" at bounding box center [132, 61] width 168 height 7
click at [131, 60] on div "FLAHAUT LITERIE" at bounding box center [132, 61] width 168 height 7
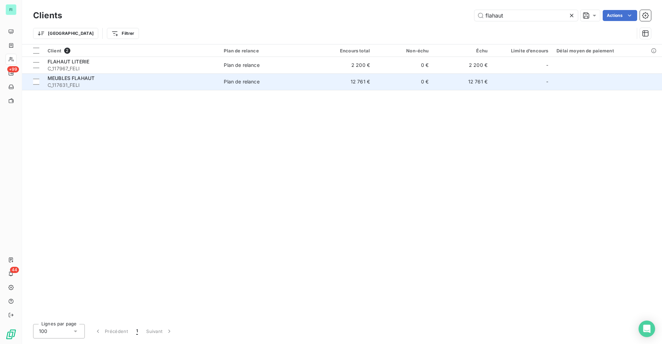
click at [83, 80] on span "MEUBLES FLAHAUT" at bounding box center [71, 78] width 47 height 6
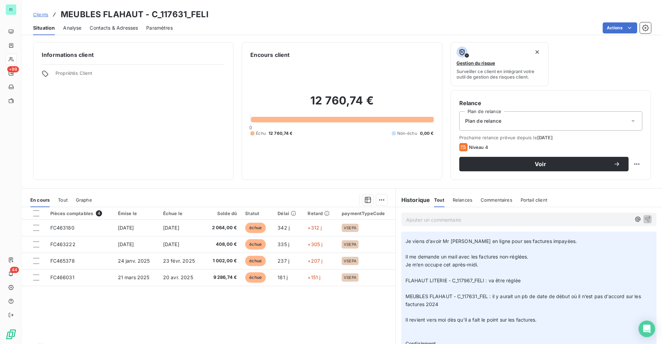
scroll to position [52, 0]
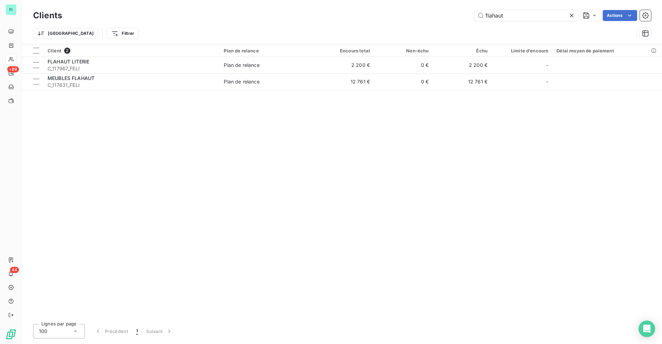
click at [141, 172] on div "Client 2 Plan de relance Encours total Non-échu Échu Limite d’encours Délai moy…" at bounding box center [342, 181] width 640 height 274
drag, startPoint x: 273, startPoint y: 241, endPoint x: 223, endPoint y: 184, distance: 75.5
click at [273, 241] on div "Client 2 Plan de relance Encours total Non-échu Échu Limite d’encours Délai moy…" at bounding box center [342, 181] width 640 height 274
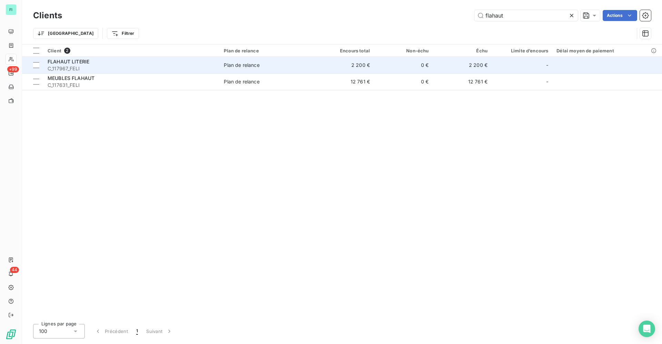
click at [69, 61] on span "FLAHAUT LITERIE" at bounding box center [69, 62] width 42 height 6
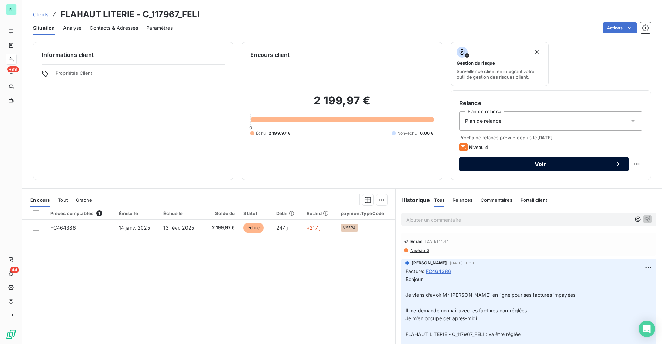
click at [524, 165] on span "Voir" at bounding box center [540, 164] width 146 height 6
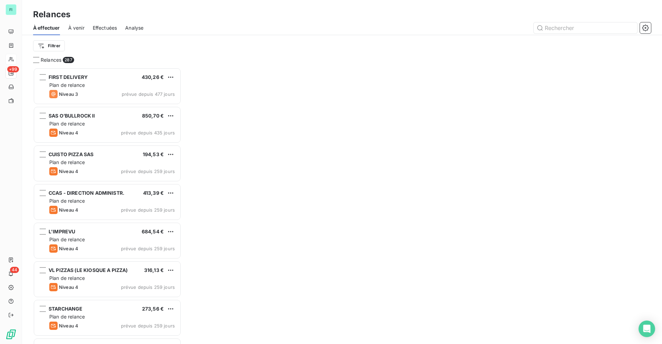
scroll to position [8, 8]
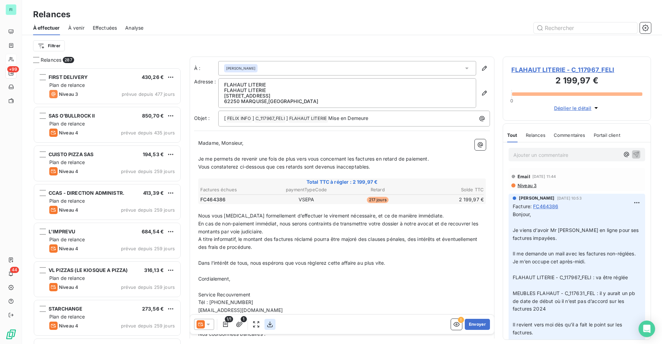
click at [270, 321] on icon "button" at bounding box center [269, 324] width 7 height 7
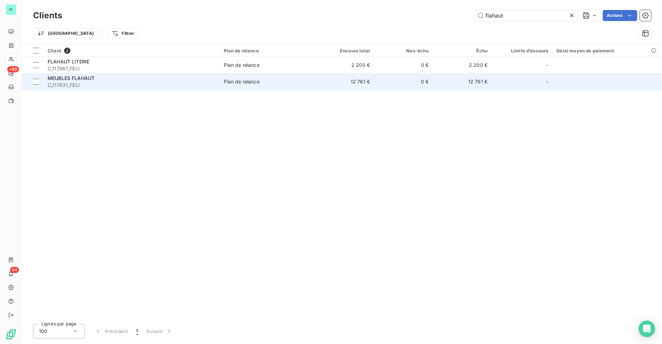
click at [98, 82] on span "C_117631_FELI" at bounding box center [132, 85] width 168 height 7
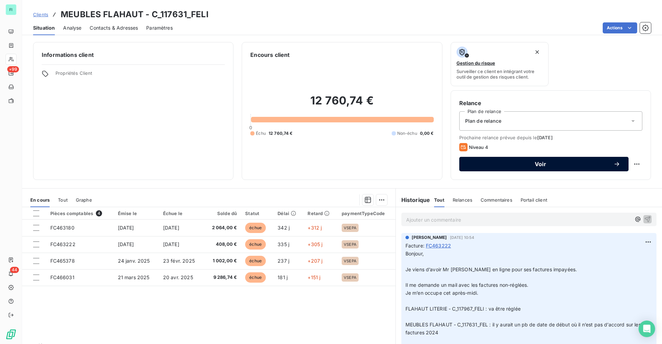
click at [500, 162] on span "Voir" at bounding box center [540, 164] width 146 height 6
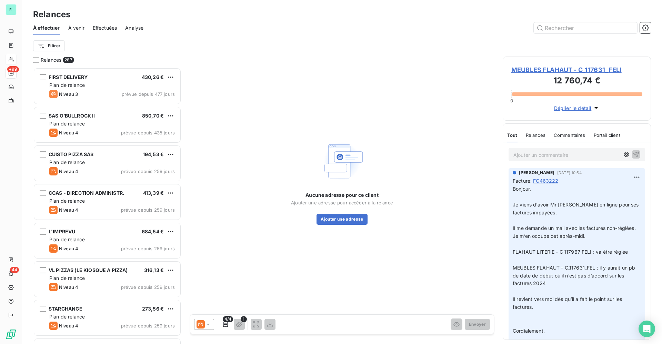
scroll to position [268, 140]
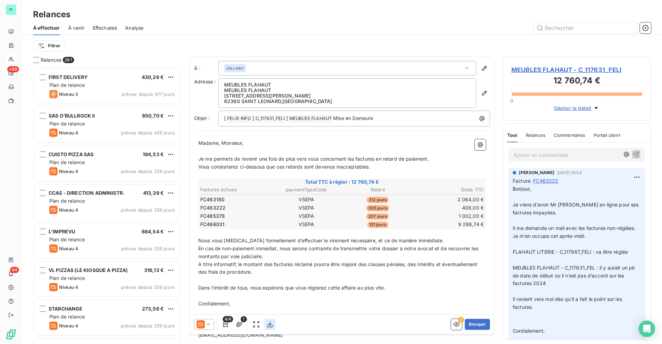
click at [268, 323] on icon "button" at bounding box center [269, 324] width 7 height 7
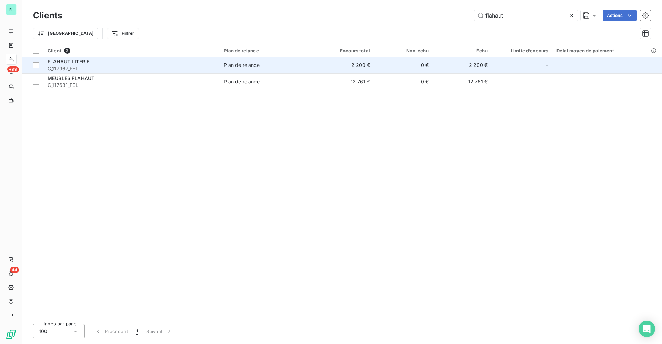
click at [75, 71] on span "C_117967_FELI" at bounding box center [132, 68] width 168 height 7
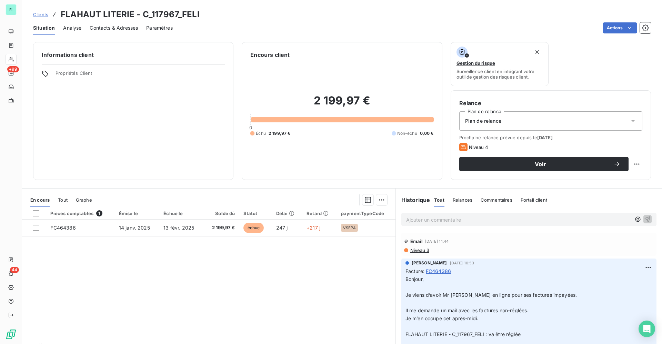
click at [163, 9] on h3 "FLAHAUT LITERIE - C_117967_FELI" at bounding box center [130, 14] width 139 height 12
click at [165, 16] on h3 "FLAHAUT LITERIE - C_117967_FELI" at bounding box center [130, 14] width 139 height 12
drag, startPoint x: 155, startPoint y: 13, endPoint x: 176, endPoint y: 13, distance: 20.7
click at [176, 13] on h3 "FLAHAUT LITERIE - C_117967_FELI" at bounding box center [130, 14] width 139 height 12
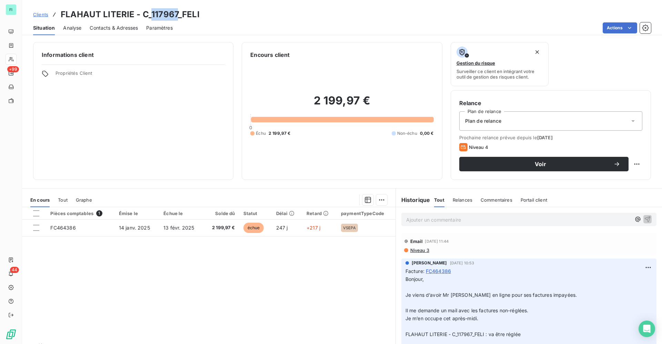
copy h3 "117967"
drag, startPoint x: 311, startPoint y: 102, endPoint x: 354, endPoint y: 101, distance: 42.4
click at [354, 101] on h2 "2 199,97 €" at bounding box center [341, 104] width 183 height 21
copy h2 "2 199,97"
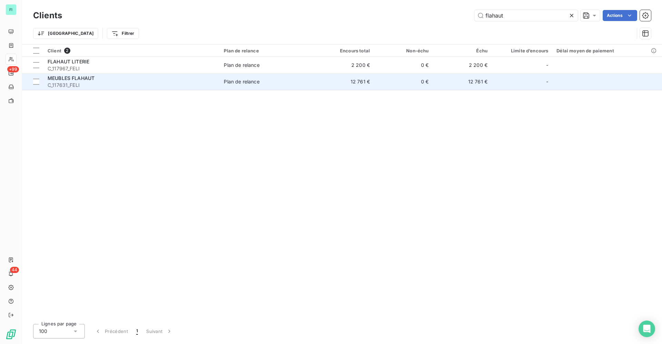
click at [62, 79] on span "MEUBLES FLAHAUT" at bounding box center [71, 78] width 47 height 6
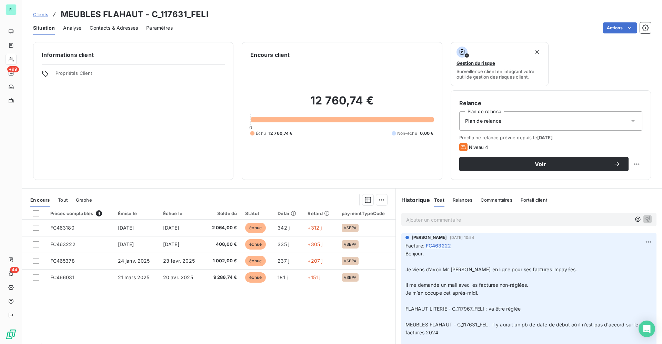
click at [175, 11] on h3 "MEUBLES FLAHAUT - C_117631_FELI" at bounding box center [135, 14] width 148 height 12
click at [180, 18] on h3 "MEUBLES FLAHAUT - C_117631_FELI" at bounding box center [135, 14] width 148 height 12
drag, startPoint x: 161, startPoint y: 12, endPoint x: 186, endPoint y: 10, distance: 25.6
click at [186, 10] on h3 "MEUBLES FLAHAUT - C_117631_FELI" at bounding box center [135, 14] width 148 height 12
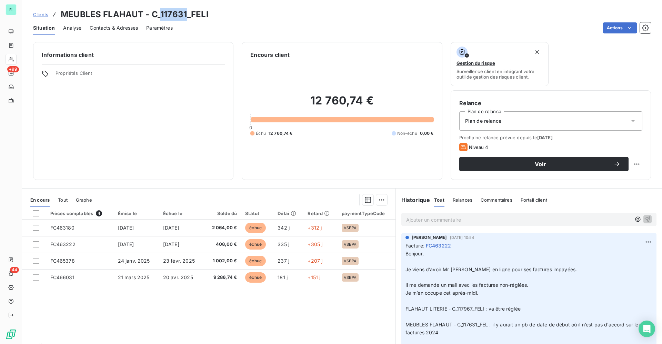
copy h3 "117631"
drag, startPoint x: 308, startPoint y: 100, endPoint x: 357, endPoint y: 100, distance: 48.9
click at [357, 100] on h2 "12 760,74 €" at bounding box center [341, 104] width 183 height 21
copy h2 "12 760,74"
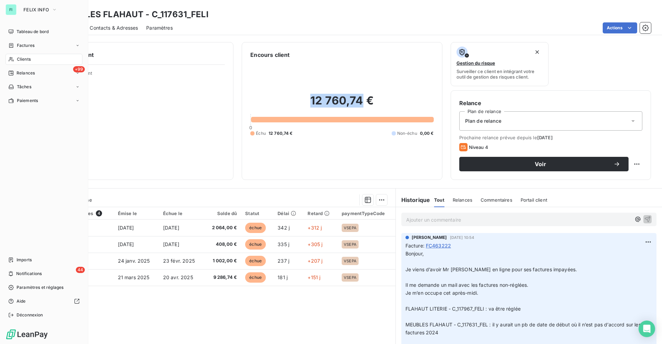
click at [22, 60] on span "Clients" at bounding box center [24, 59] width 14 height 6
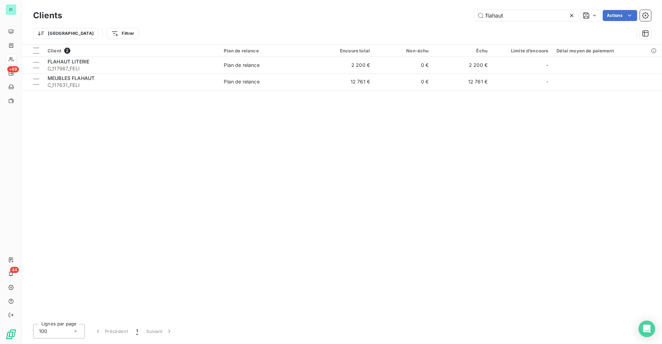
click at [452, 17] on div "flahaut Actions" at bounding box center [360, 15] width 580 height 11
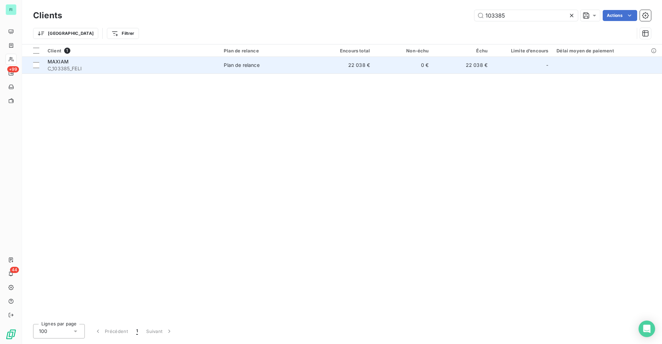
type input "103385"
drag, startPoint x: 64, startPoint y: 64, endPoint x: 70, endPoint y: 65, distance: 5.9
click at [64, 64] on div "MAXIAM" at bounding box center [132, 61] width 168 height 7
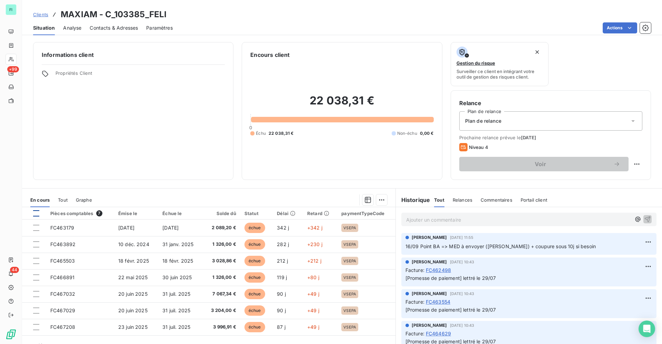
click at [35, 215] on div at bounding box center [36, 213] width 6 height 6
click at [376, 203] on html "FI +99 44 Clients MAXIAM - C_103385_FELI Situation Analyse Contacts & Adresses …" at bounding box center [331, 172] width 662 height 344
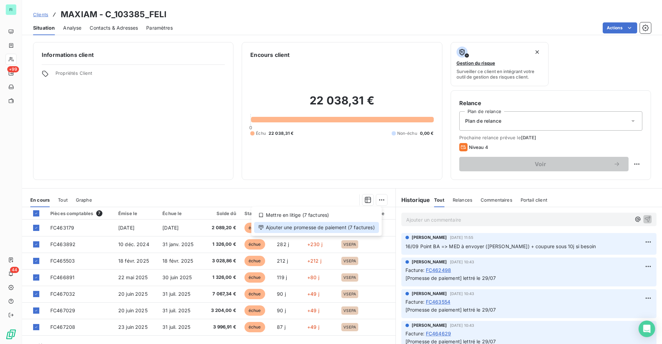
click at [303, 231] on div "Ajouter une promesse de paiement (7 factures)" at bounding box center [316, 227] width 125 height 11
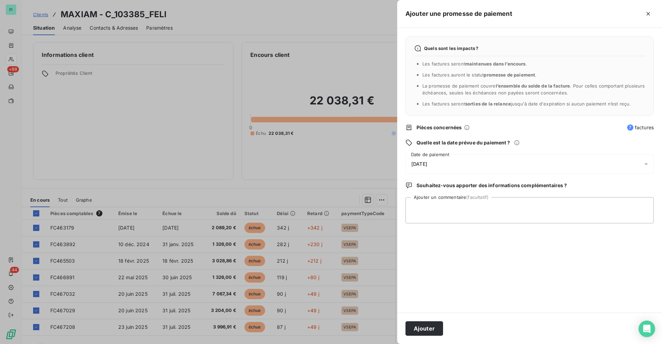
click at [427, 162] on span "[DATE]" at bounding box center [419, 164] width 16 height 6
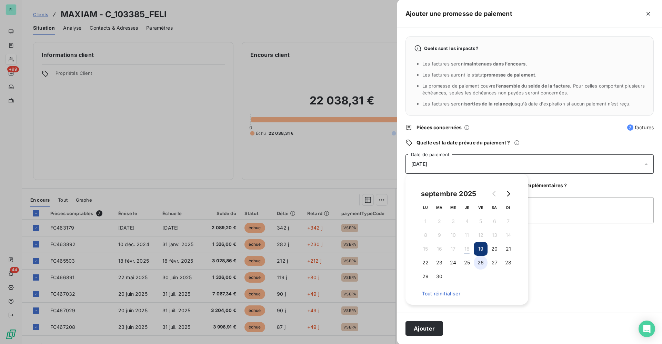
click at [479, 261] on button "26" at bounding box center [480, 263] width 14 height 14
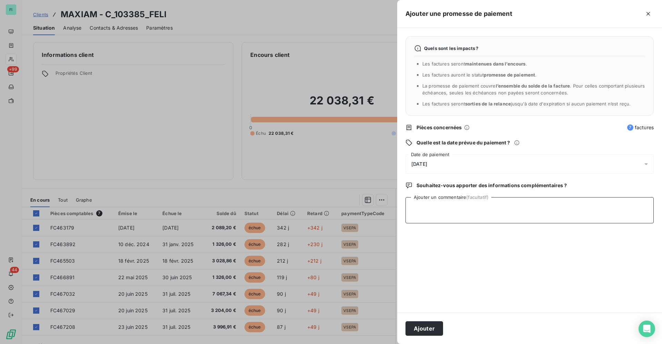
click at [556, 205] on textarea "Ajouter un commentaire (facultatif)" at bounding box center [529, 210] width 248 height 26
paste textarea "Avis de virement - MAXIAM - C_103385_FELI – 22 038,31€."
type textarea "Avis de virement - MAXIAM - C_103385_FELI – 22 038,31€."
click at [432, 327] on button "Ajouter" at bounding box center [424, 328] width 38 height 14
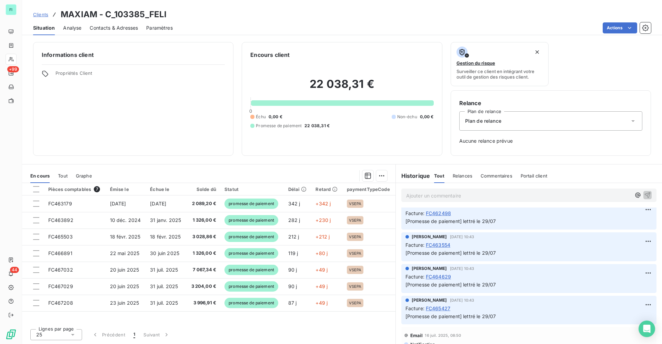
scroll to position [258, 0]
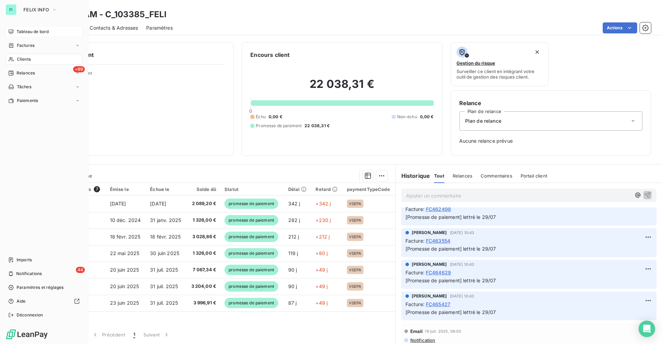
click at [21, 31] on span "Tableau de bord" at bounding box center [33, 32] width 32 height 6
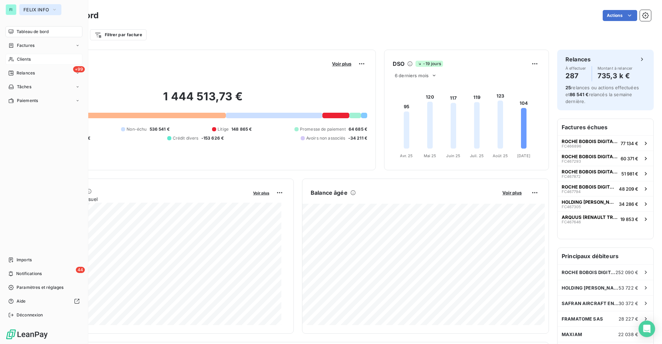
click at [37, 8] on span "FELIX INFO" at bounding box center [35, 10] width 25 height 6
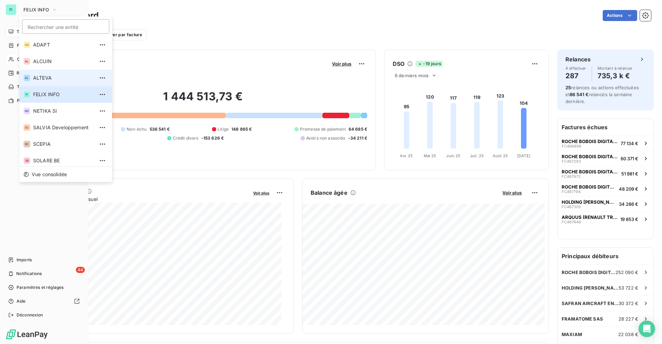
click at [40, 77] on span "ALTEVA" at bounding box center [63, 77] width 61 height 7
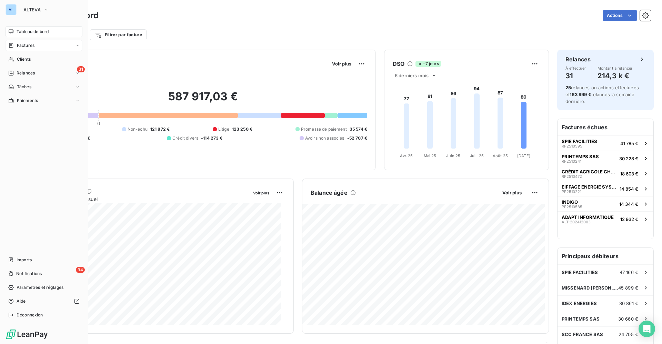
click at [29, 45] on span "Factures" at bounding box center [26, 45] width 18 height 6
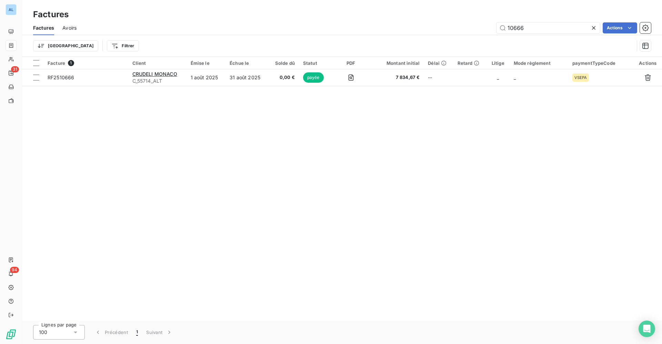
drag, startPoint x: 477, startPoint y: 29, endPoint x: 378, endPoint y: 29, distance: 99.2
click at [413, 29] on div "10666 Actions" at bounding box center [368, 27] width 566 height 11
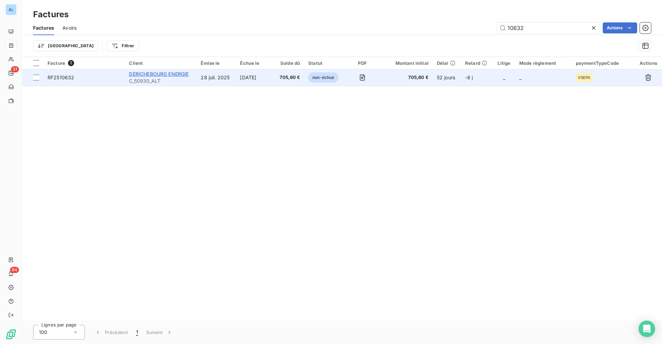
type input "10632"
click at [179, 71] on span "DERICHEBOURG ENERGIE" at bounding box center [159, 74] width 60 height 6
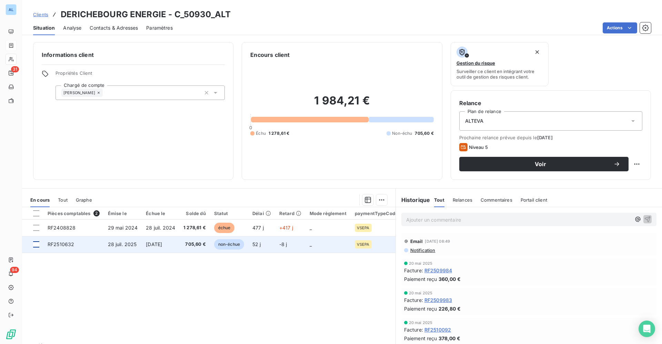
click at [38, 246] on div at bounding box center [36, 244] width 6 height 6
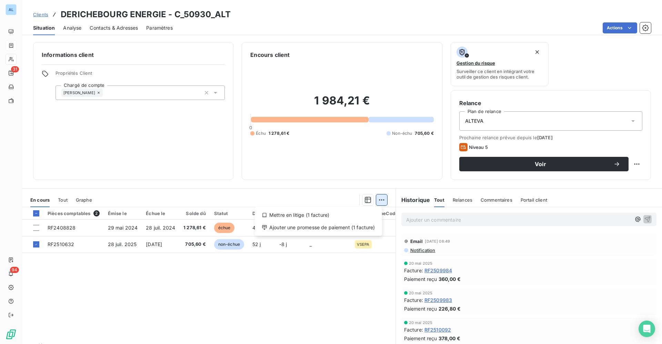
click at [378, 201] on html "AL 31 94 Clients DERICHEBOURG ENERGIE - C_50930_ALT Situation Analyse Contacts …" at bounding box center [331, 172] width 662 height 344
click at [325, 228] on div "Ajouter une promesse de paiement (1 facture)" at bounding box center [318, 227] width 122 height 11
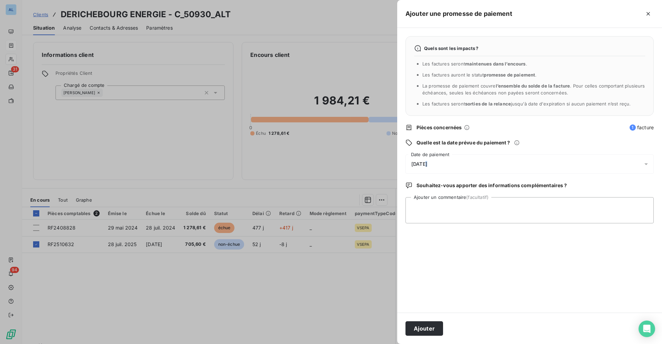
click at [425, 163] on span "[DATE]" at bounding box center [419, 164] width 16 height 6
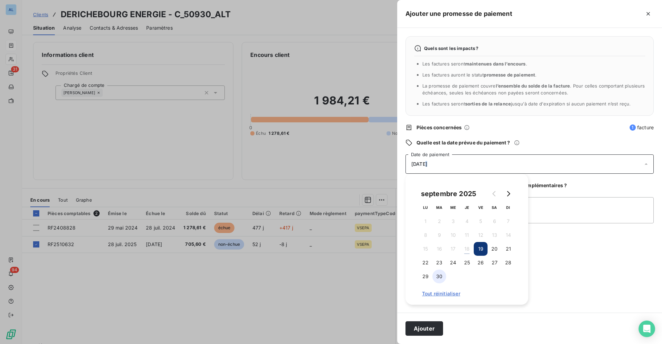
click at [440, 277] on button "30" at bounding box center [439, 276] width 14 height 14
click at [557, 209] on textarea "Ajouter un commentaire (facultatif)" at bounding box center [529, 210] width 248 height 26
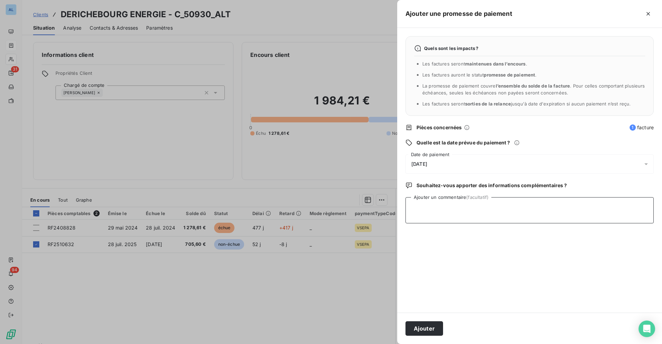
paste textarea "35 rue de Valenton CS60014 94046 CRETEIL CEDEX - Tél. 01.45.13.42.00 / Fax 01.4…"
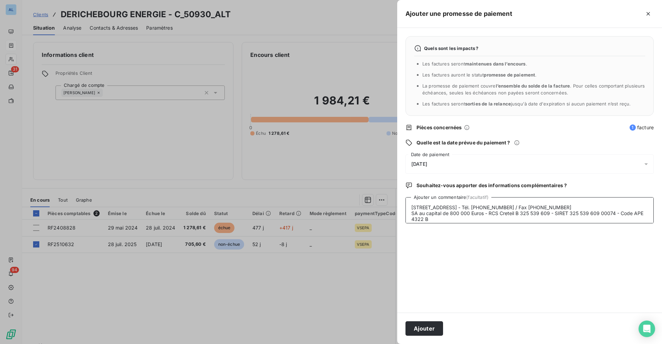
scroll to position [81, 0]
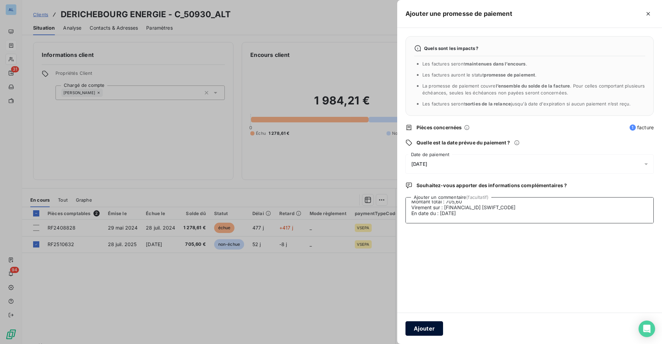
type textarea "35 rue de Valenton CS60014 94046 CRETEIL CEDEX - Tél. 01.45.13.42.00 / Fax 01.4…"
click at [427, 328] on button "Ajouter" at bounding box center [424, 328] width 38 height 14
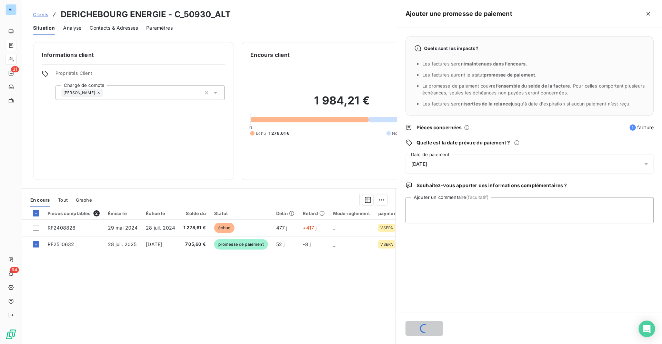
scroll to position [0, 0]
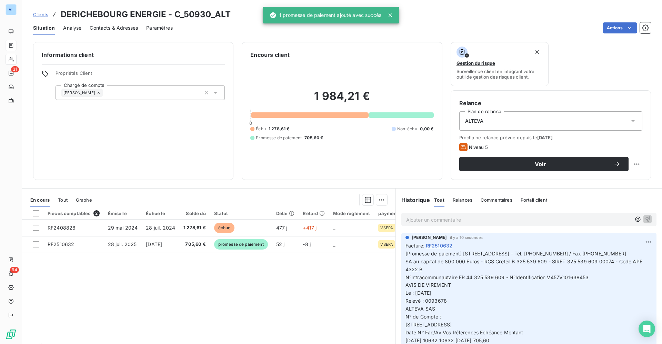
click at [115, 28] on span "Contacts & Adresses" at bounding box center [114, 27] width 48 height 7
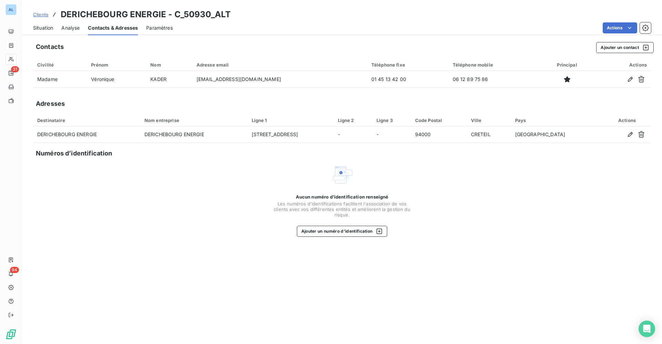
click at [47, 29] on span "Situation" at bounding box center [43, 27] width 20 height 7
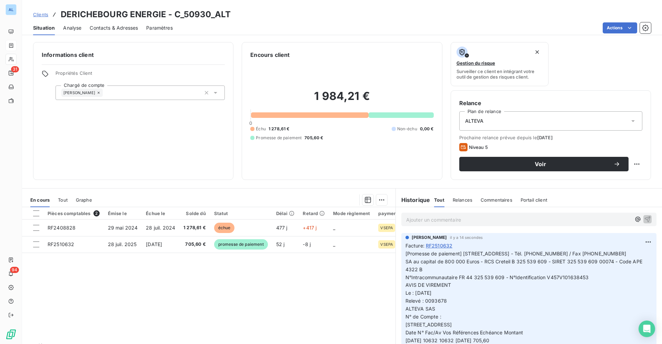
click at [340, 293] on div "Pièces comptables 2 Émise le Échue le Solde dû Statut Délai Retard Mode règleme…" at bounding box center [208, 273] width 373 height 133
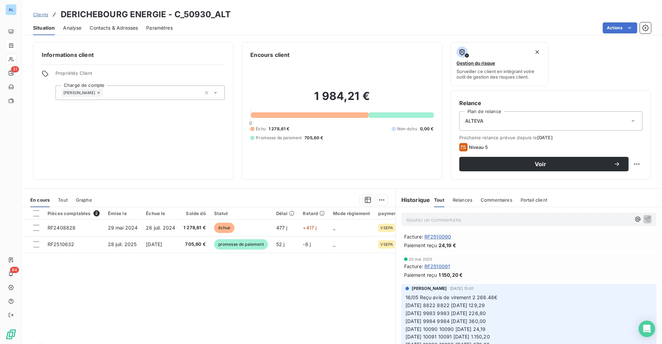
scroll to position [310, 0]
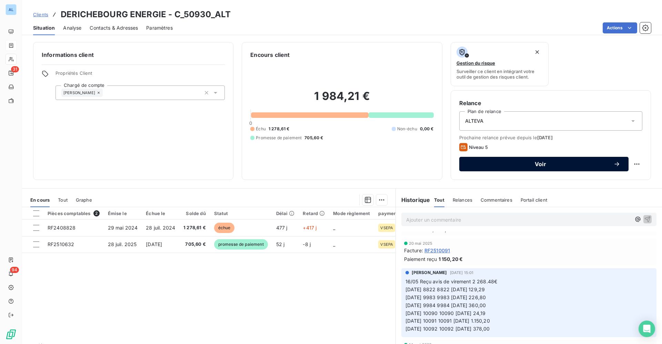
click at [536, 169] on button "Voir" at bounding box center [543, 164] width 169 height 14
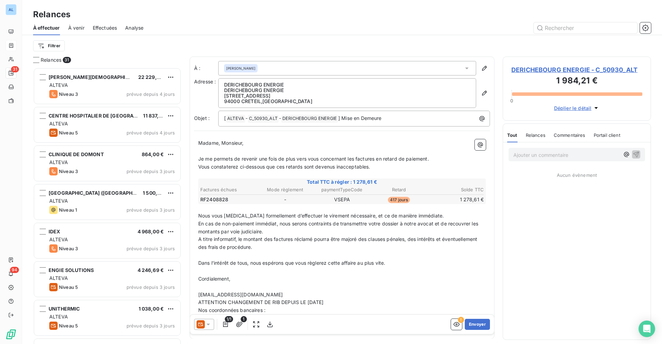
scroll to position [268, 140]
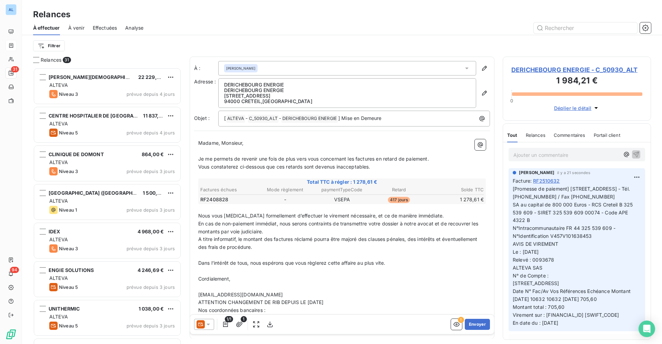
click at [210, 324] on icon at bounding box center [208, 324] width 7 height 7
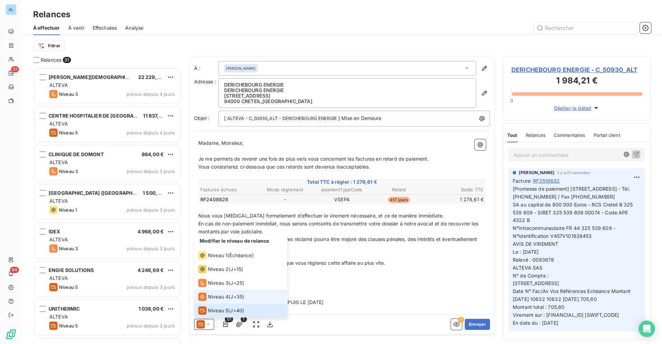
click at [215, 293] on span "Niveau 4" at bounding box center [218, 296] width 21 height 7
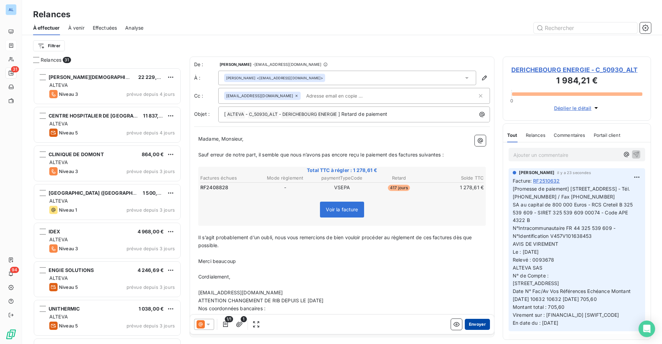
click at [468, 321] on button "Envoyer" at bounding box center [476, 324] width 25 height 11
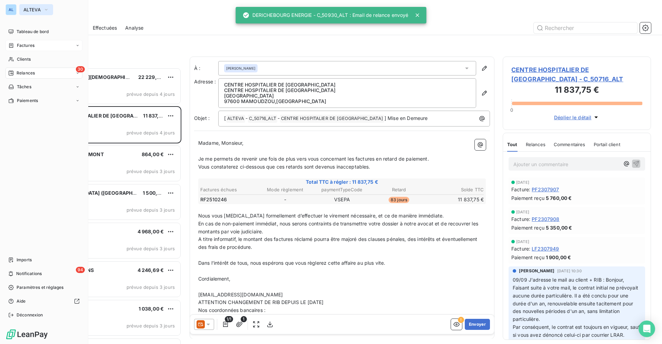
click at [32, 7] on span "ALTEVA" at bounding box center [31, 10] width 17 height 6
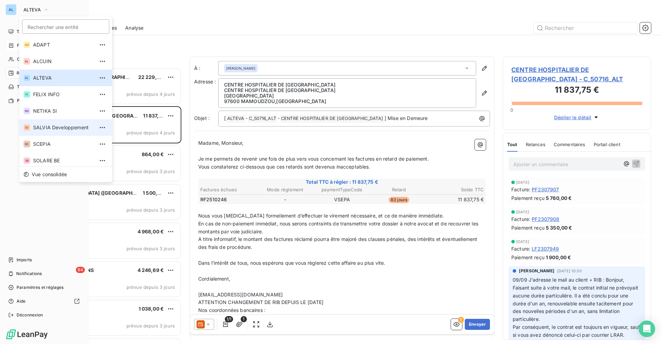
click at [45, 129] on span "SALVIA Developpement" at bounding box center [63, 127] width 61 height 7
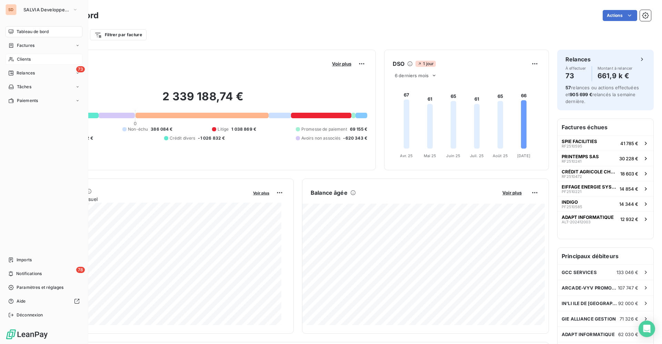
click at [27, 58] on span "Clients" at bounding box center [24, 59] width 14 height 6
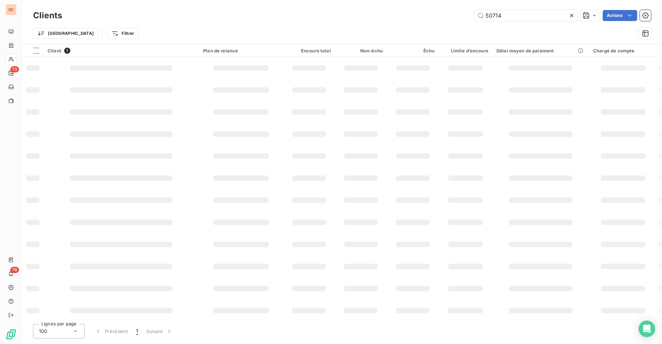
type input "103385"
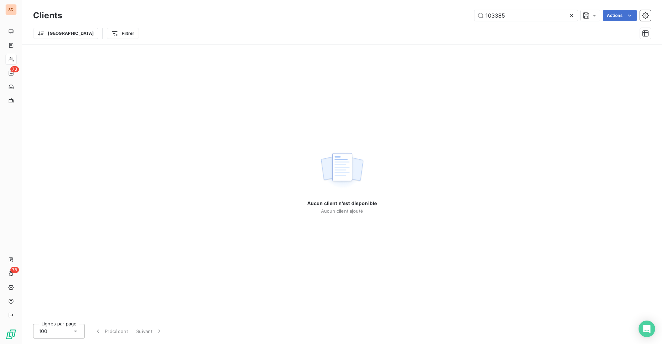
click at [402, 18] on div "103385 Actions" at bounding box center [360, 15] width 580 height 11
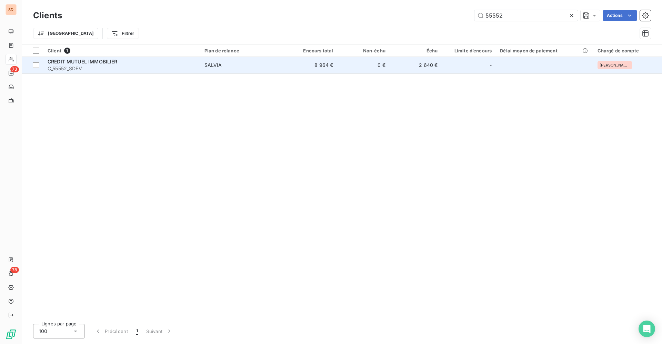
type input "55552"
click at [136, 61] on div "CREDIT MUTUEL IMMOBILIER" at bounding box center [122, 61] width 149 height 7
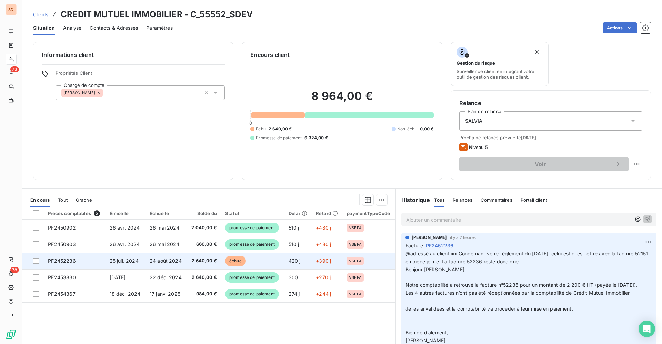
click at [116, 263] on span "25 juil. 2024" at bounding box center [124, 261] width 29 height 6
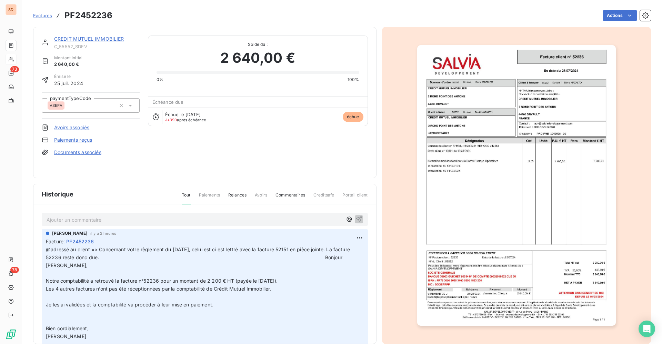
click at [68, 220] on p "Ajouter un commentaire ﻿" at bounding box center [195, 219] width 296 height 9
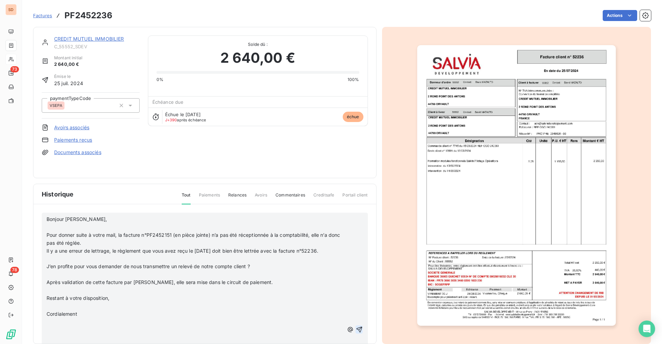
click at [356, 329] on icon "button" at bounding box center [359, 329] width 7 height 7
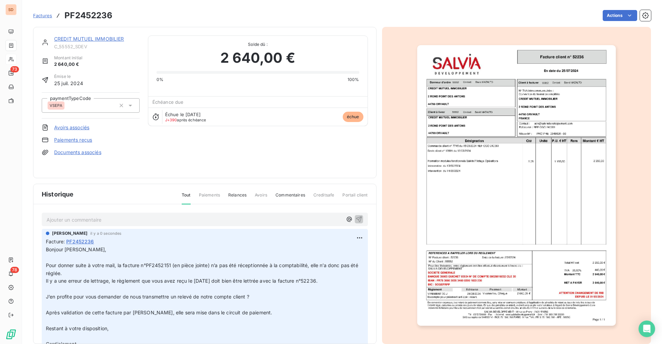
click at [97, 41] on link "CREDIT MUTUEL IMMOBILIER" at bounding box center [89, 39] width 70 height 6
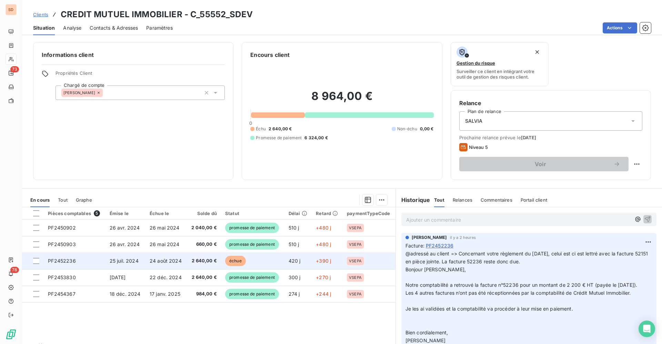
click at [201, 258] on span "2 640,00 €" at bounding box center [204, 260] width 26 height 7
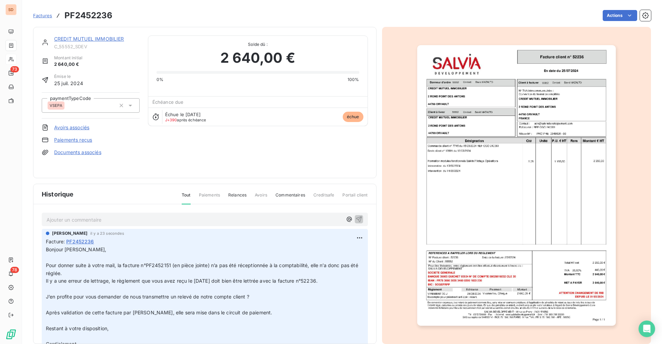
click at [91, 38] on link "CREDIT MUTUEL IMMOBILIER" at bounding box center [89, 39] width 70 height 6
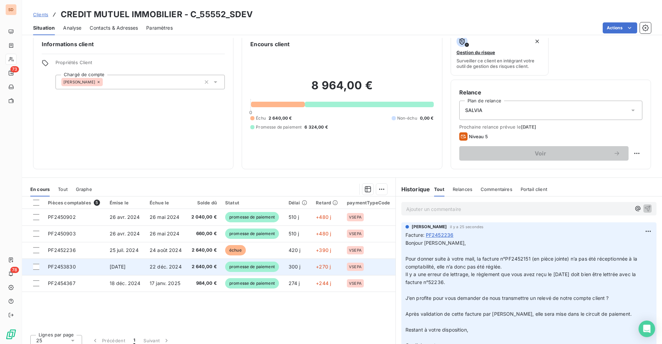
scroll to position [17, 0]
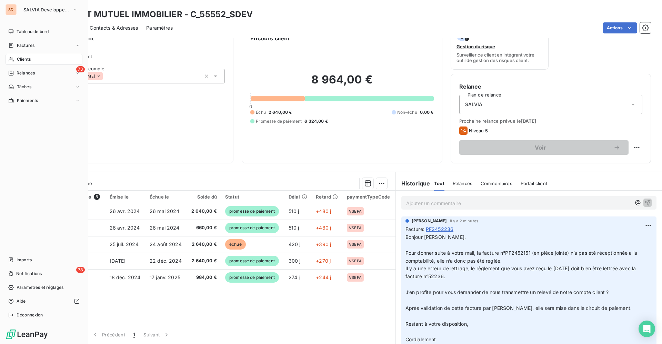
click at [25, 57] on span "Clients" at bounding box center [24, 59] width 14 height 6
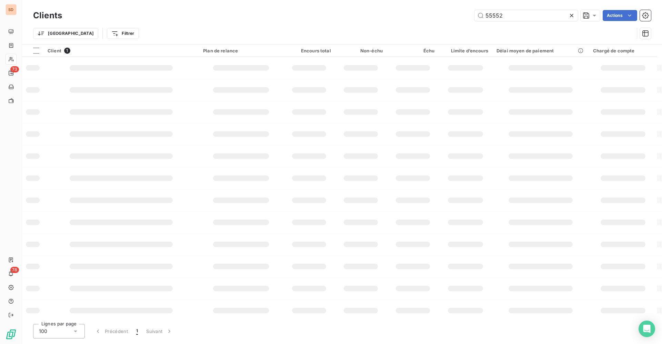
drag, startPoint x: 504, startPoint y: 15, endPoint x: 347, endPoint y: 14, distance: 157.1
click at [369, 15] on div "55552 Actions" at bounding box center [360, 15] width 580 height 11
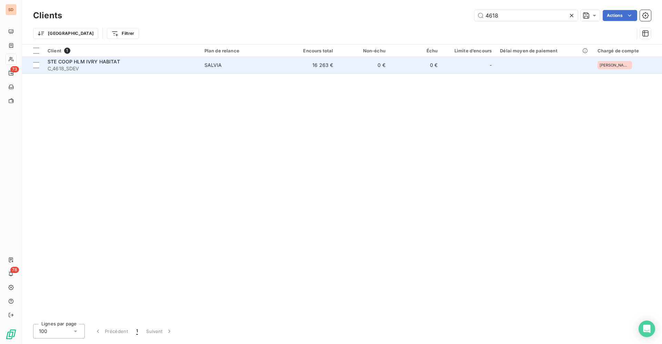
type input "4618"
click at [128, 64] on div "STE COOP HLM IVRY HABITAT" at bounding box center [122, 61] width 149 height 7
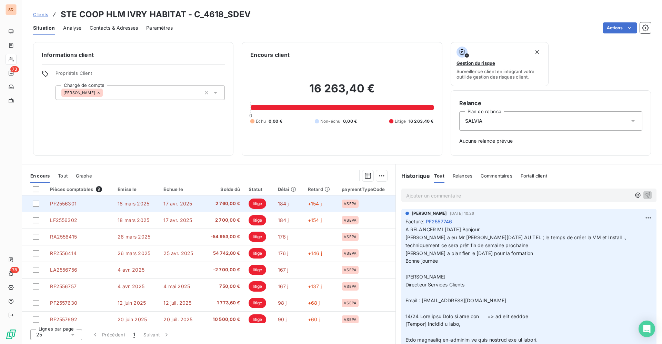
click at [214, 207] on td "2 760,00 €" at bounding box center [223, 203] width 42 height 17
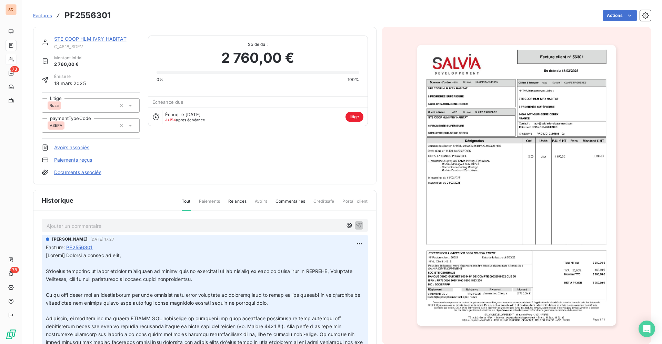
click at [91, 174] on link "Documents associés" at bounding box center [77, 172] width 47 height 7
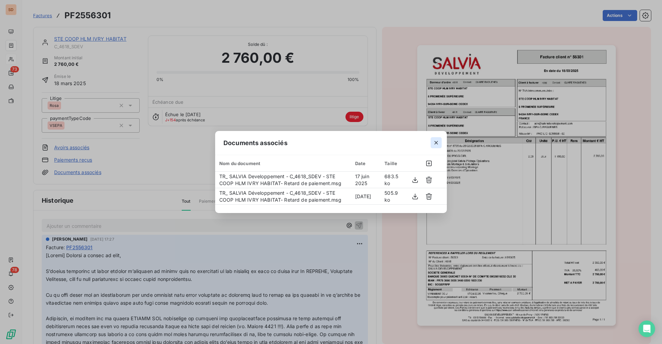
click at [435, 144] on icon "button" at bounding box center [435, 142] width 7 height 7
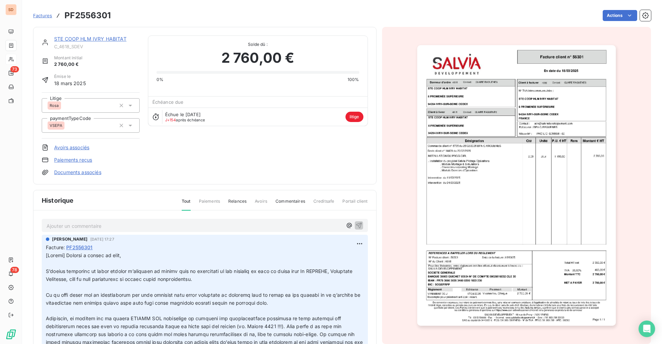
click at [84, 175] on link "Documents associés" at bounding box center [77, 172] width 47 height 7
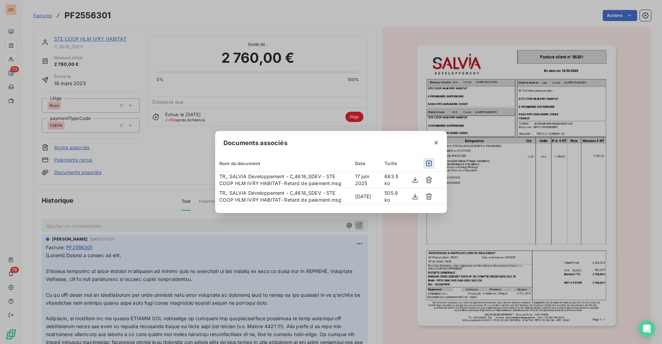
click at [428, 163] on icon "button" at bounding box center [429, 164] width 6 height 6
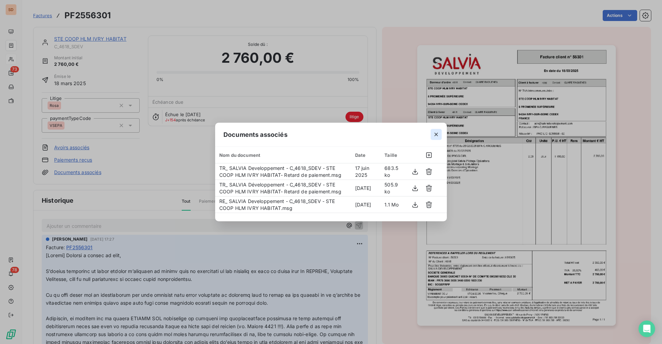
click at [439, 135] on icon "button" at bounding box center [435, 134] width 7 height 7
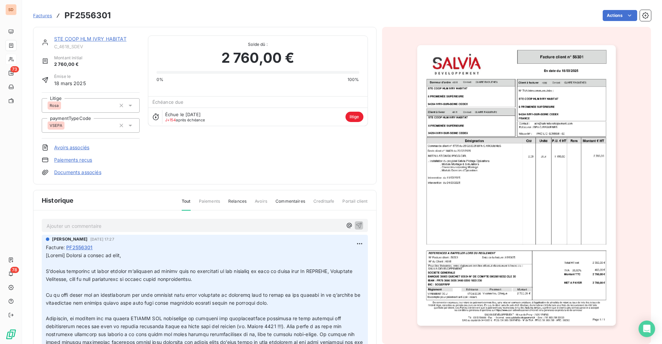
click at [90, 36] on link "STE COOP HLM IVRY HABITAT" at bounding box center [90, 39] width 72 height 6
